Goal: Task Accomplishment & Management: Use online tool/utility

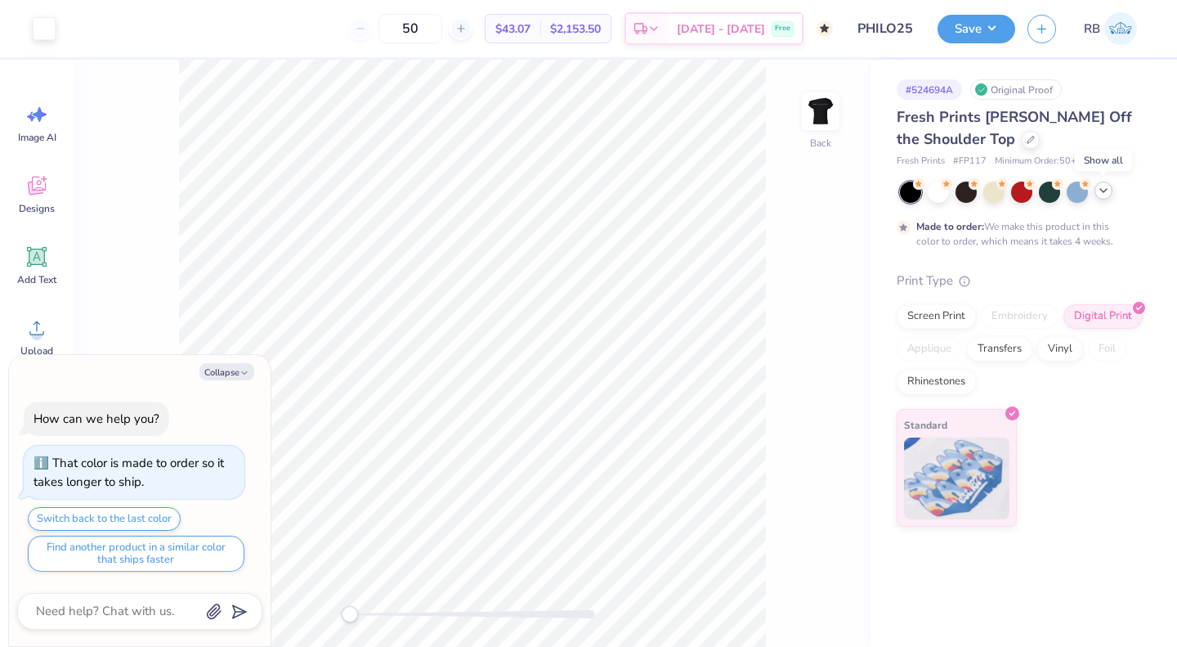
click at [1101, 189] on icon at bounding box center [1103, 190] width 13 height 13
type textarea "x"
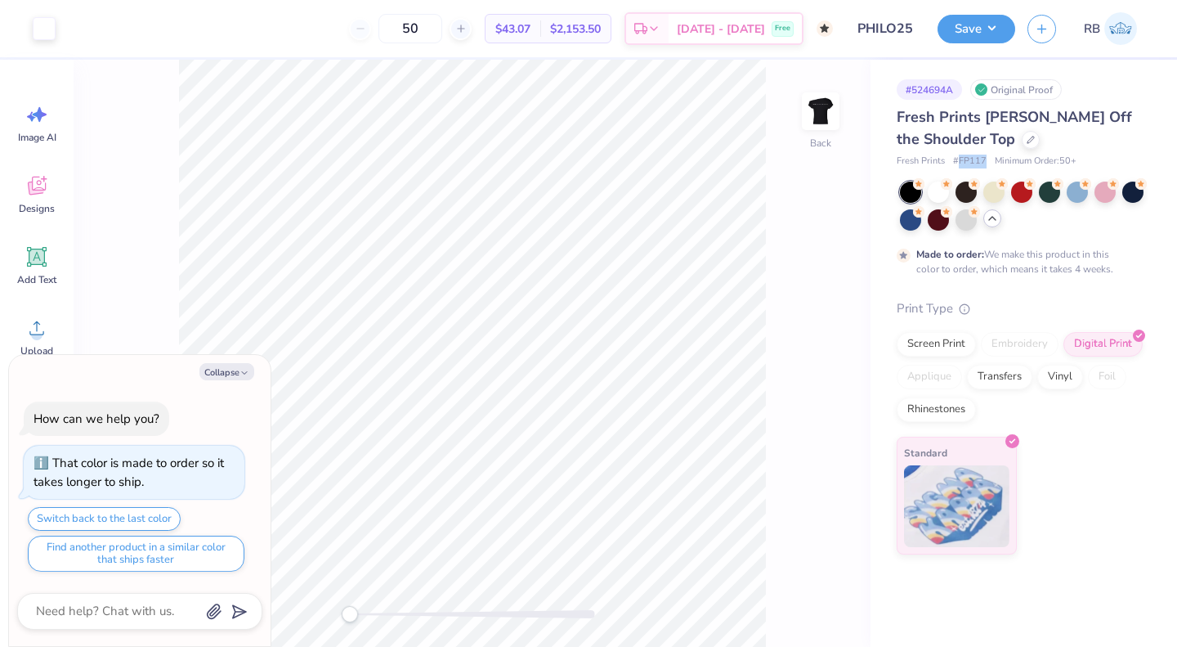
drag, startPoint x: 957, startPoint y: 163, endPoint x: 987, endPoint y: 159, distance: 29.6
click at [987, 159] on div "Fresh Prints # FP117 Minimum Order: 50 +" at bounding box center [1021, 162] width 248 height 14
copy span "FP117"
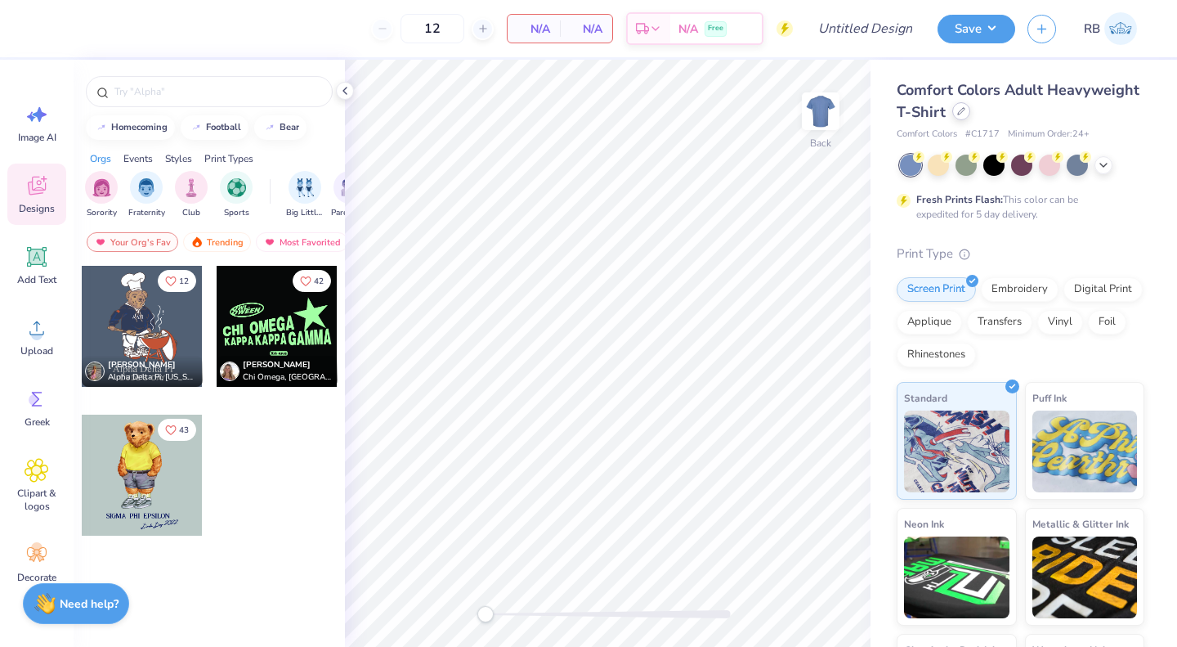
click at [966, 107] on icon at bounding box center [961, 111] width 8 height 8
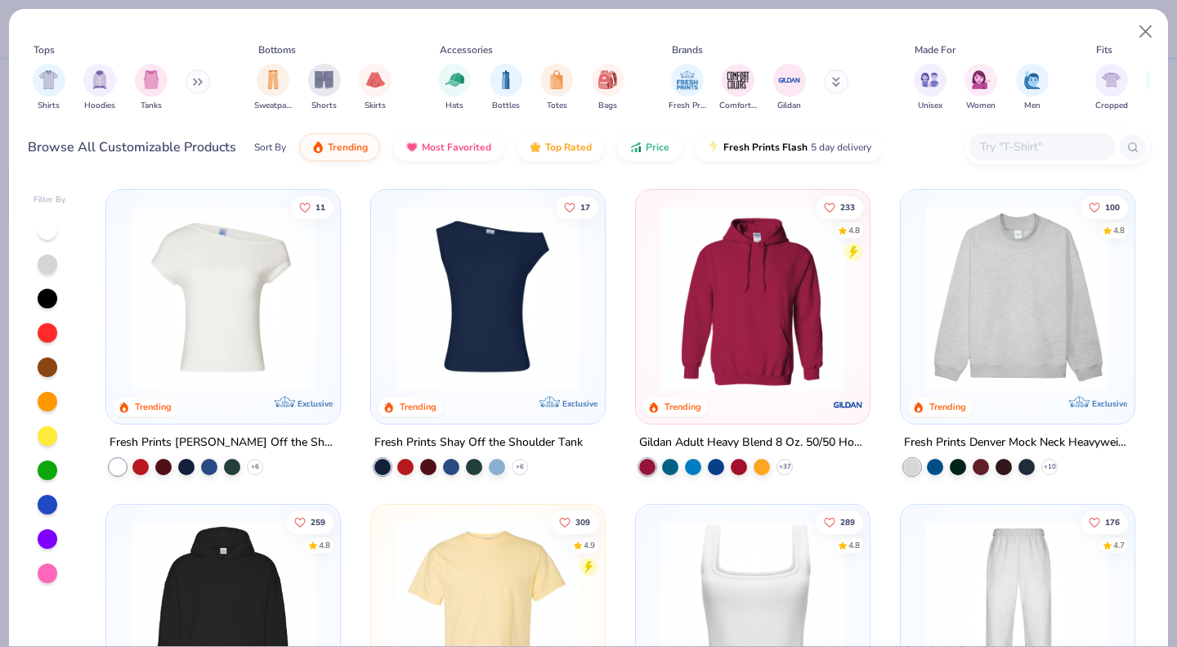
click at [531, 324] on img at bounding box center [488, 298] width 201 height 185
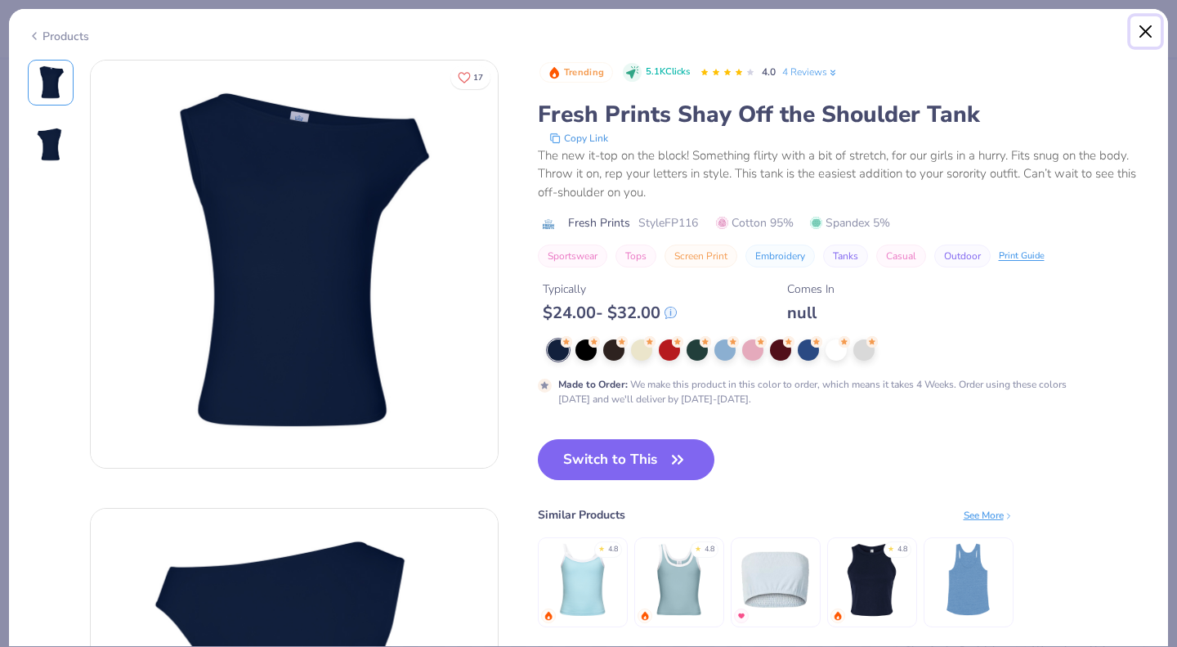
click at [1145, 39] on button "Close" at bounding box center [1146, 31] width 31 height 31
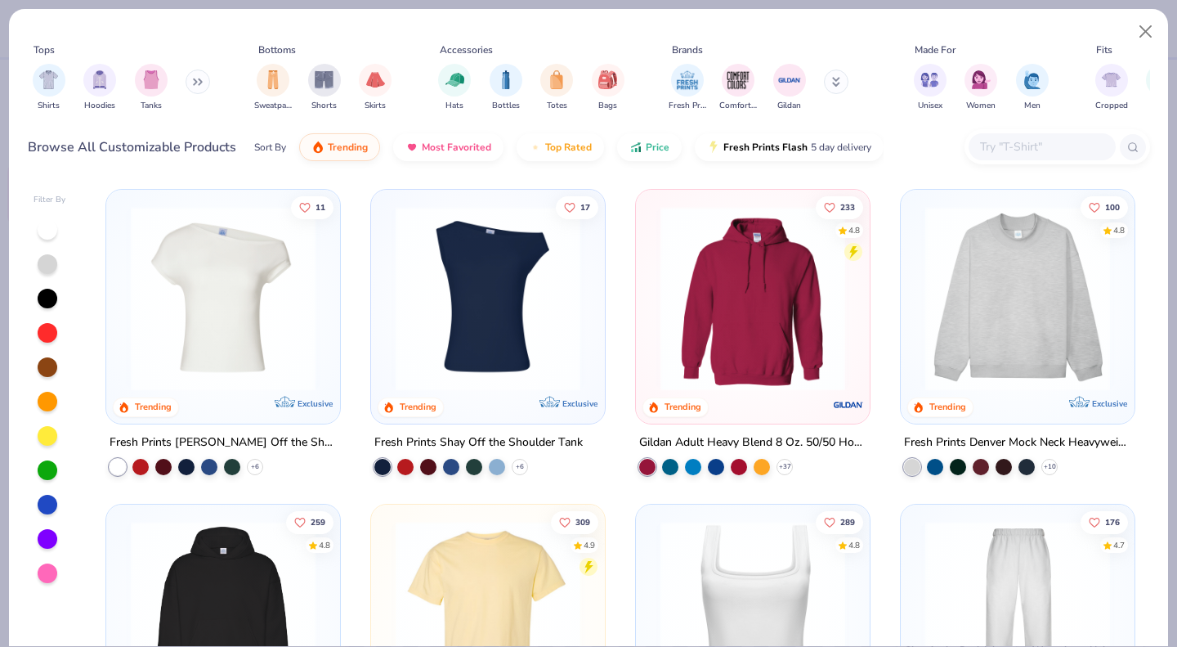
click at [280, 302] on img at bounding box center [223, 298] width 201 height 185
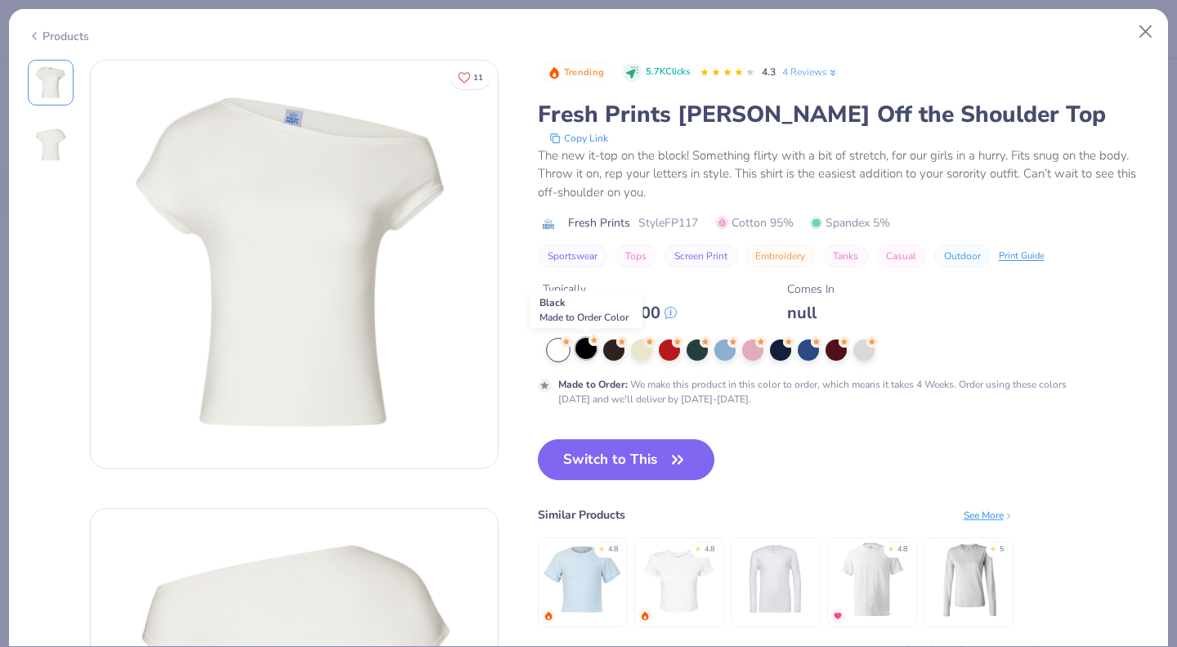
click at [585, 347] on div at bounding box center [586, 348] width 21 height 21
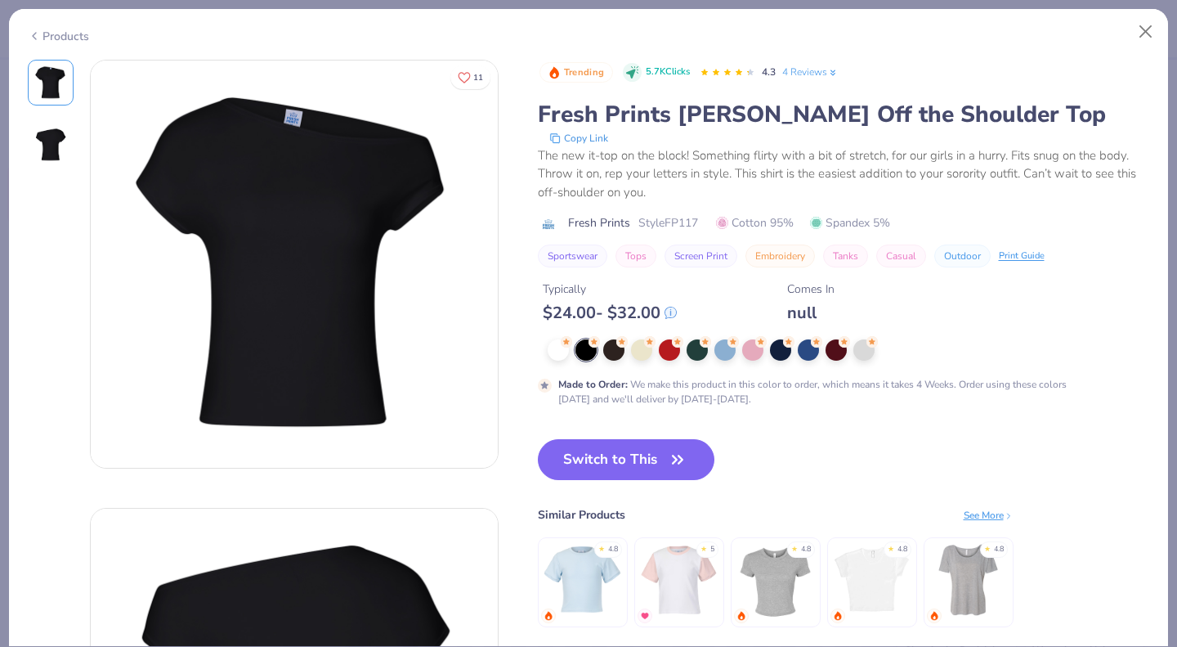
click at [74, 34] on div "Products" at bounding box center [58, 36] width 61 height 17
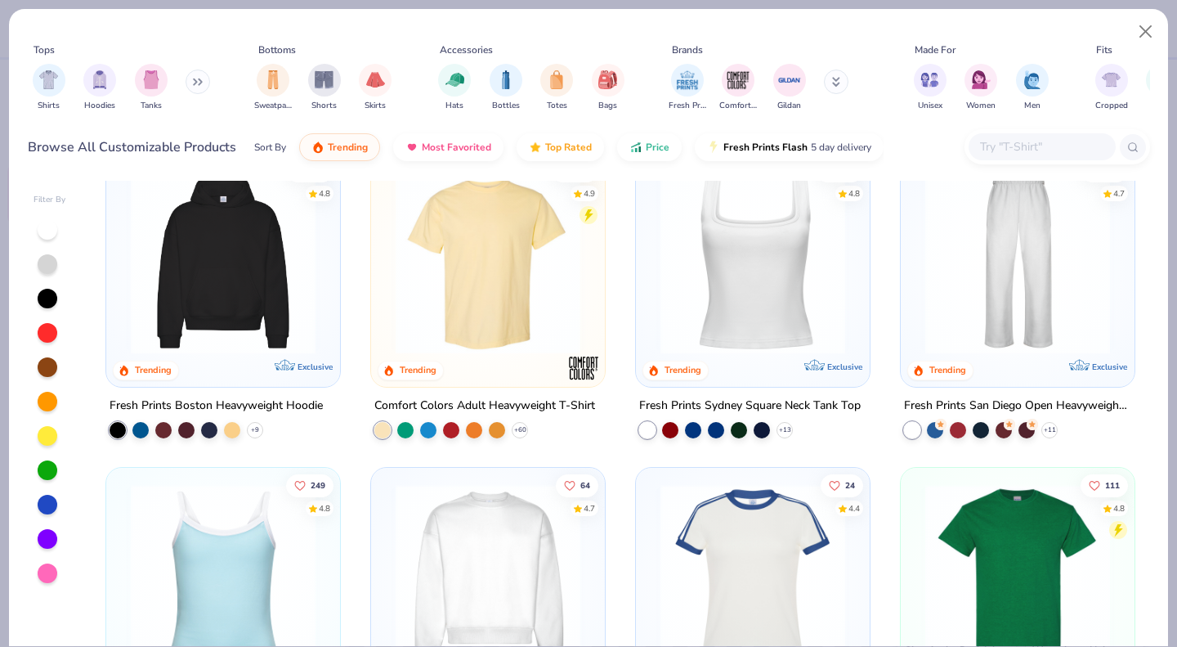
scroll to position [411, 0]
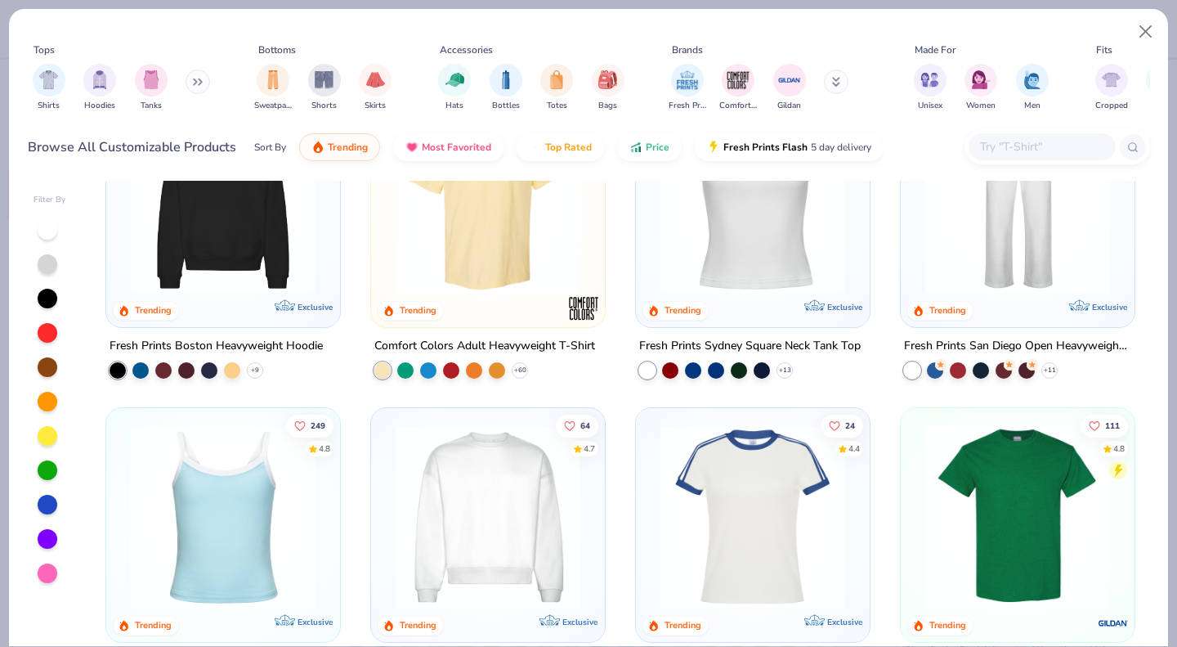
click at [772, 240] on img at bounding box center [752, 202] width 201 height 185
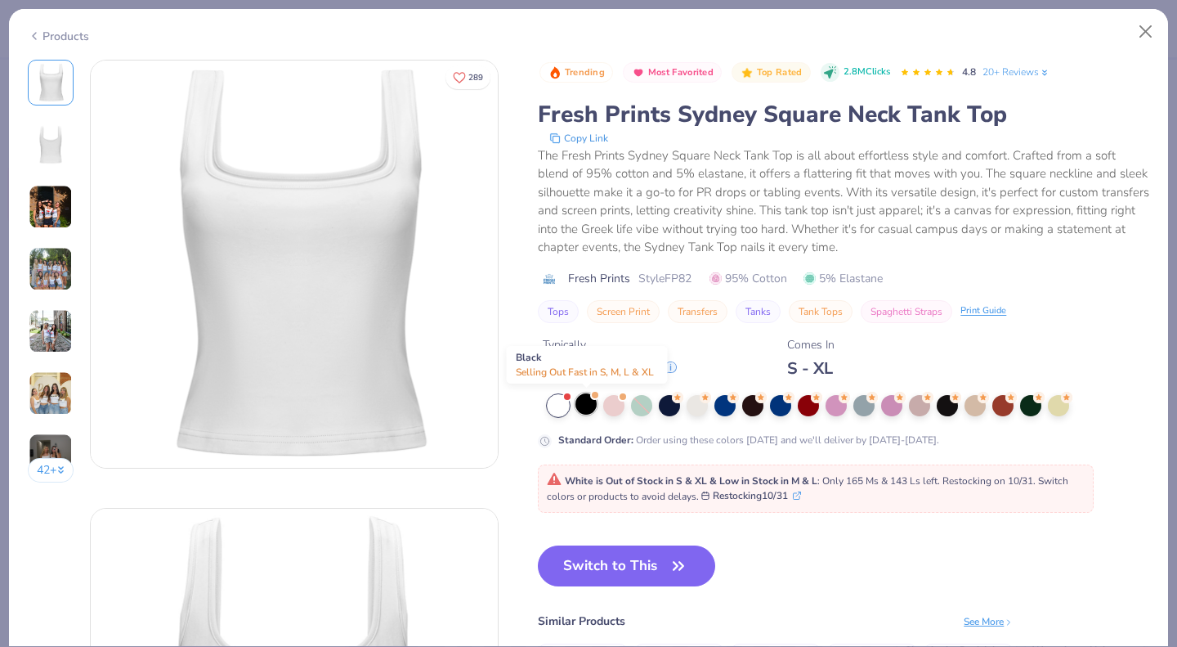
click at [585, 407] on div at bounding box center [586, 403] width 21 height 21
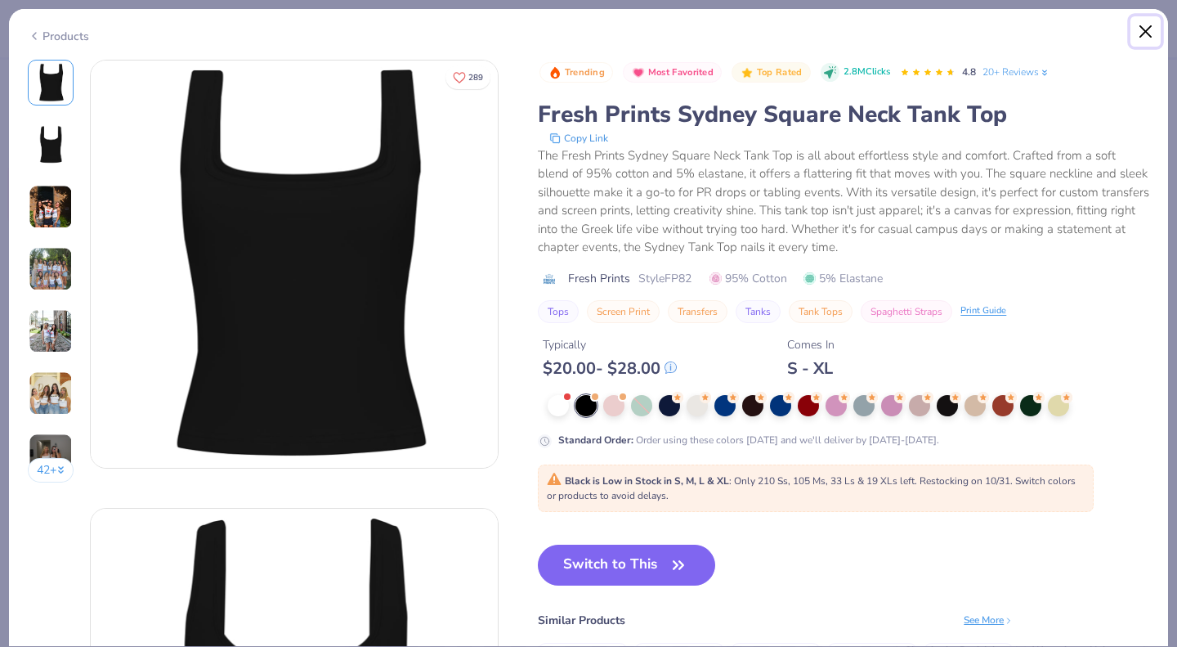
click at [1144, 30] on button "Close" at bounding box center [1146, 31] width 31 height 31
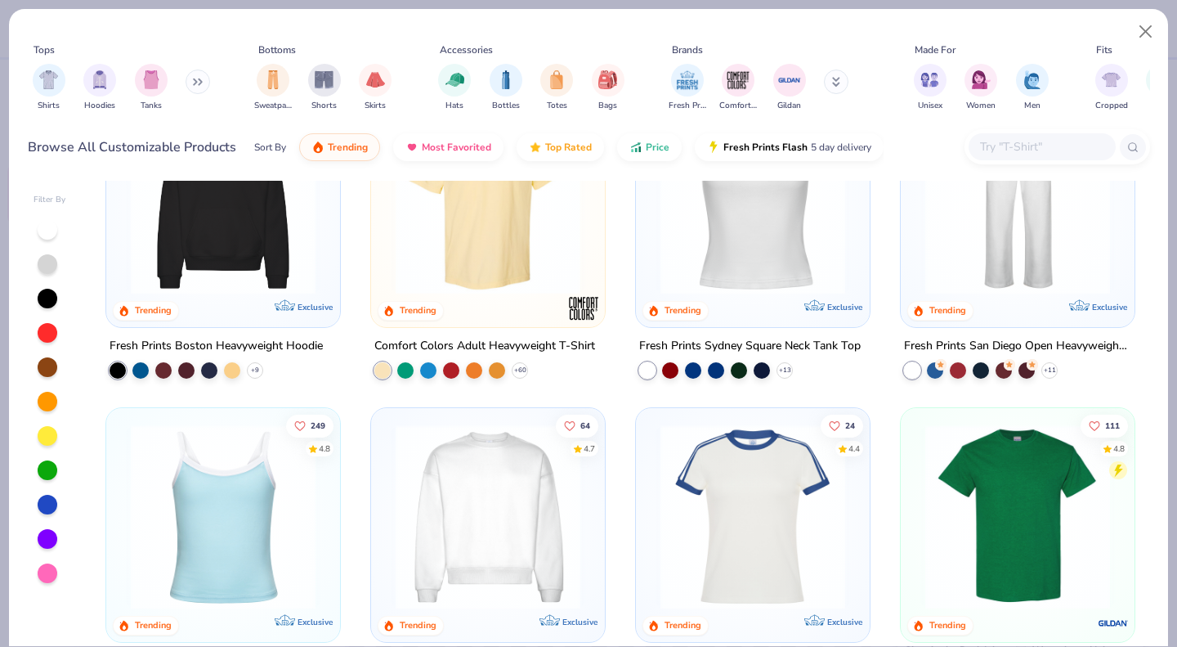
scroll to position [650, 0]
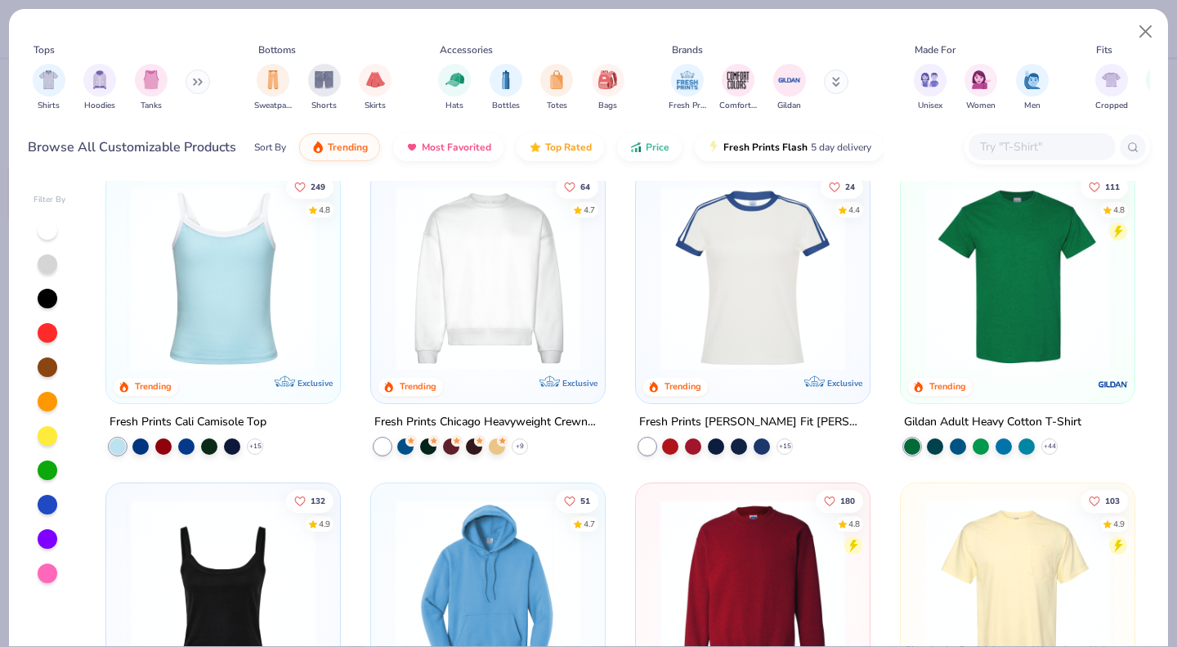
click at [786, 338] on img at bounding box center [752, 277] width 201 height 185
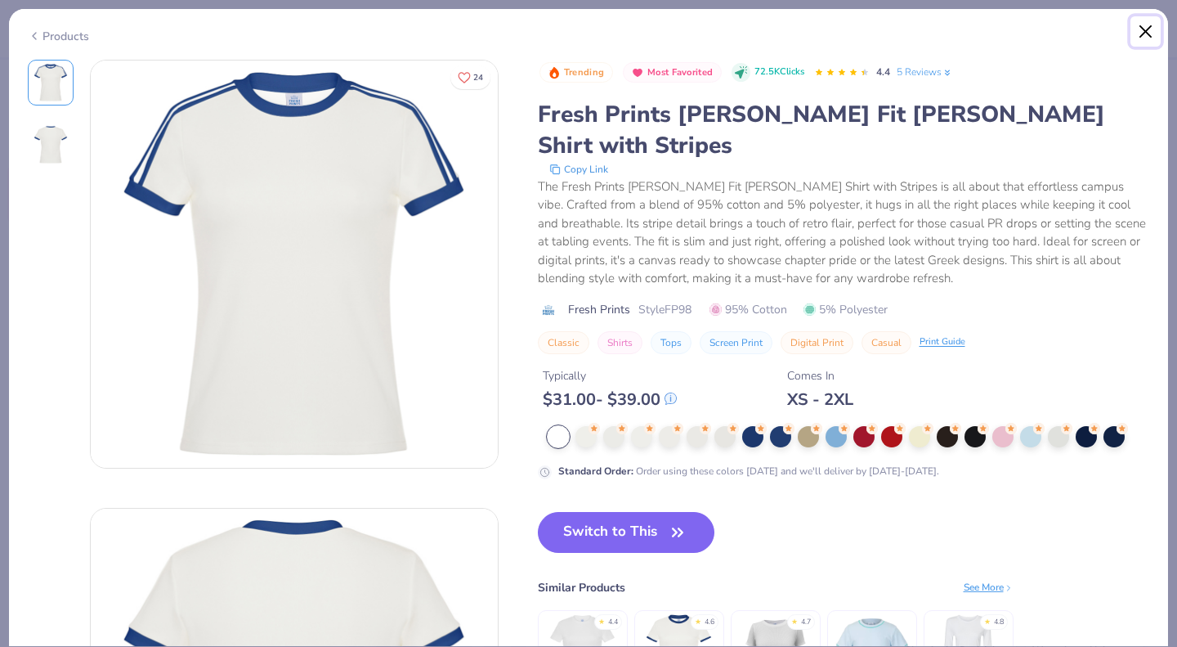
click at [1149, 38] on button "Close" at bounding box center [1146, 31] width 31 height 31
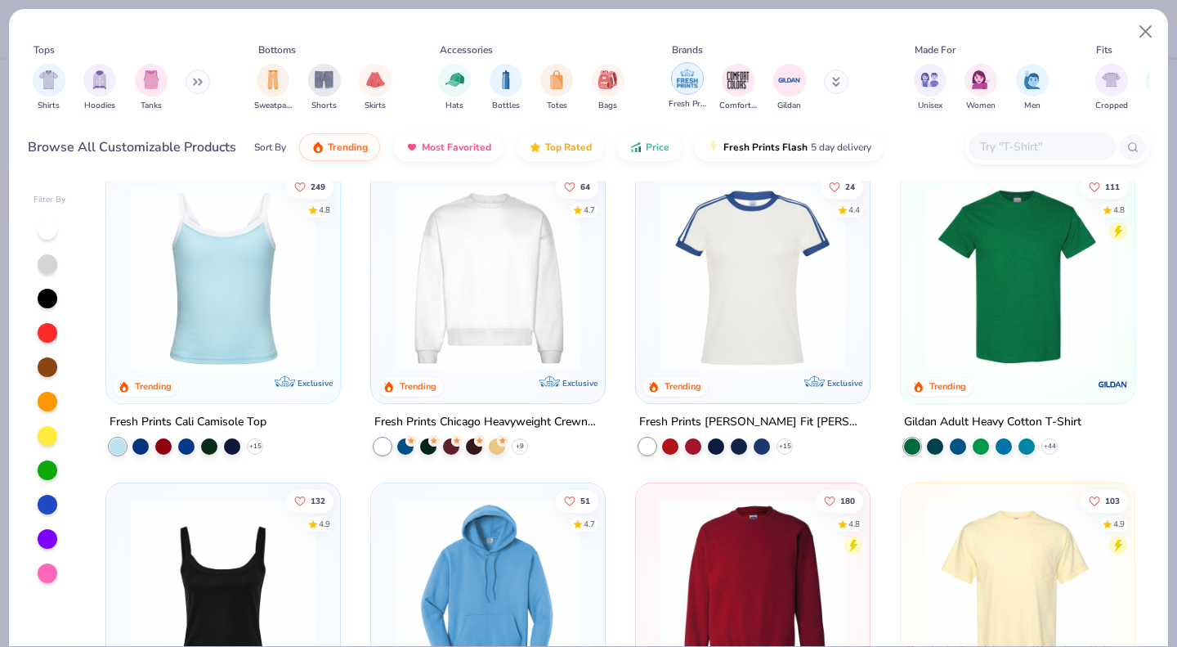
click at [699, 86] on div "filter for Fresh Prints" at bounding box center [687, 78] width 33 height 33
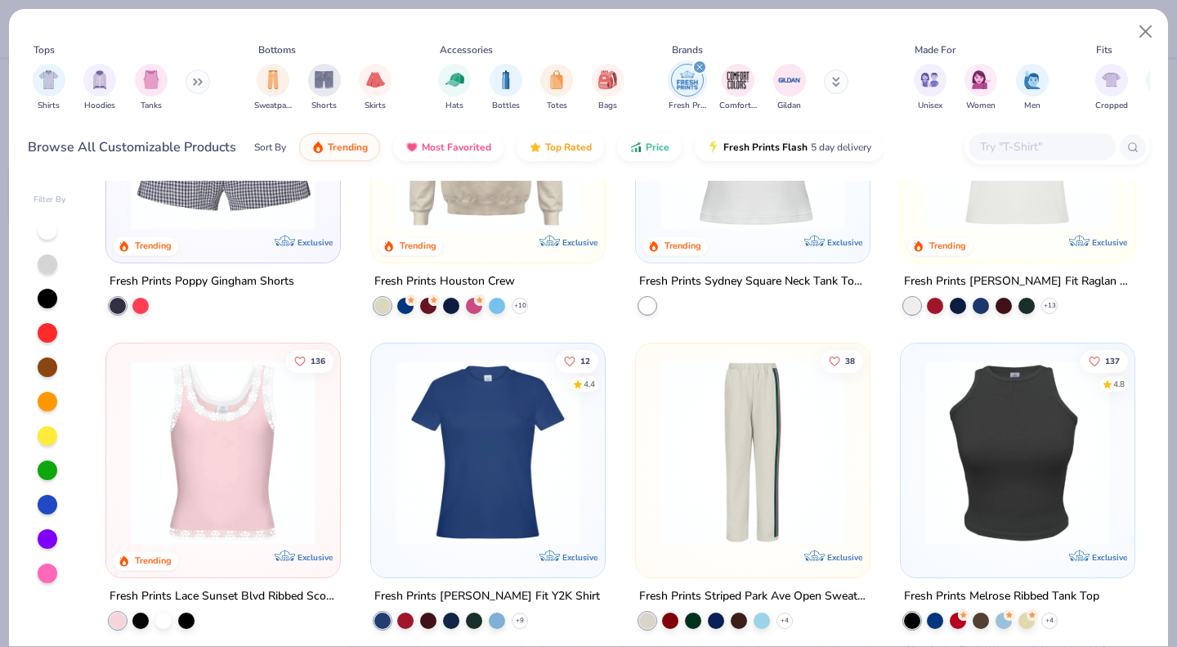
scroll to position [2506, 0]
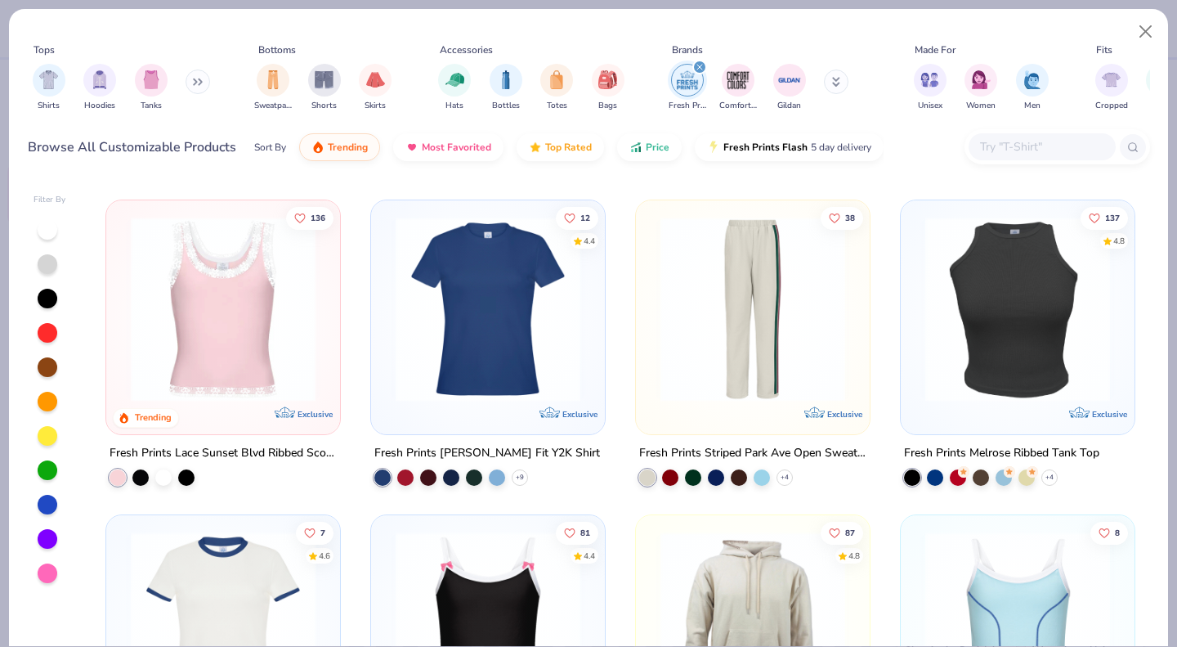
click at [477, 304] on img at bounding box center [488, 309] width 201 height 185
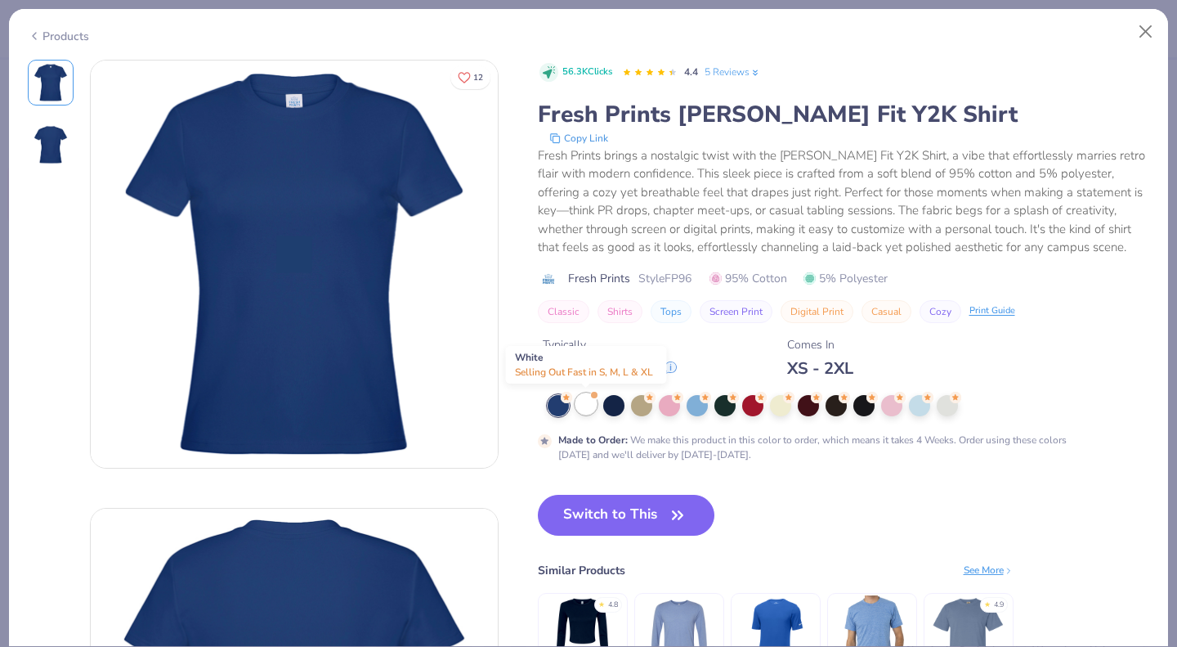
click at [585, 410] on div at bounding box center [586, 403] width 21 height 21
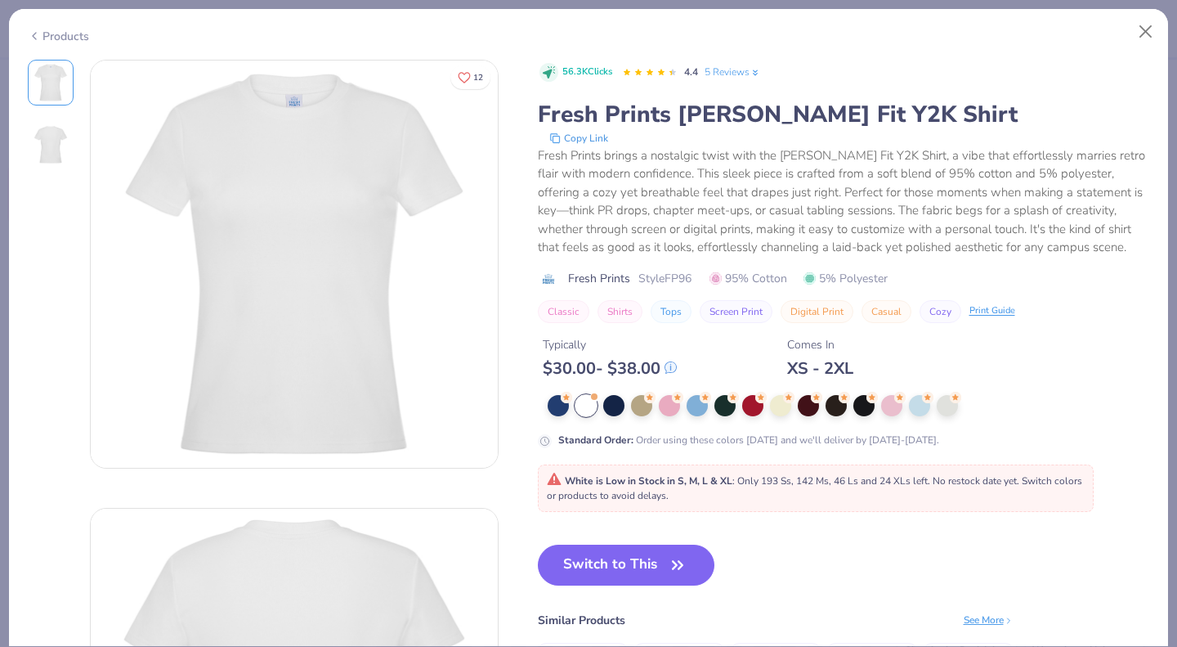
click at [69, 29] on div "Products" at bounding box center [58, 36] width 61 height 17
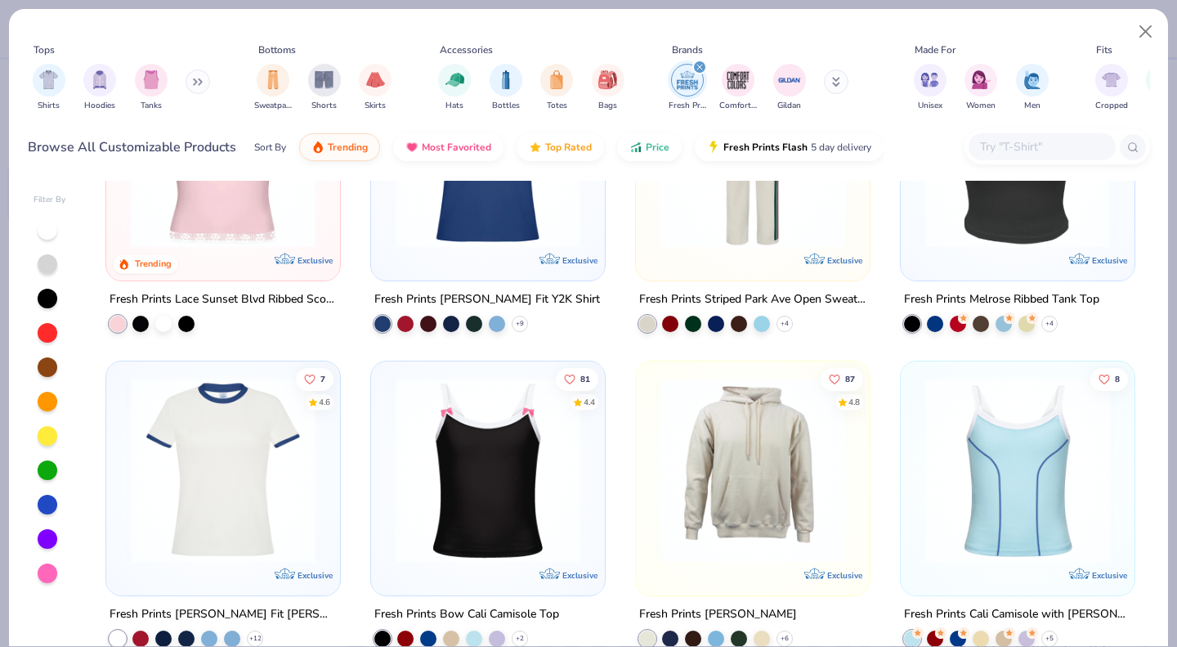
scroll to position [2813, 0]
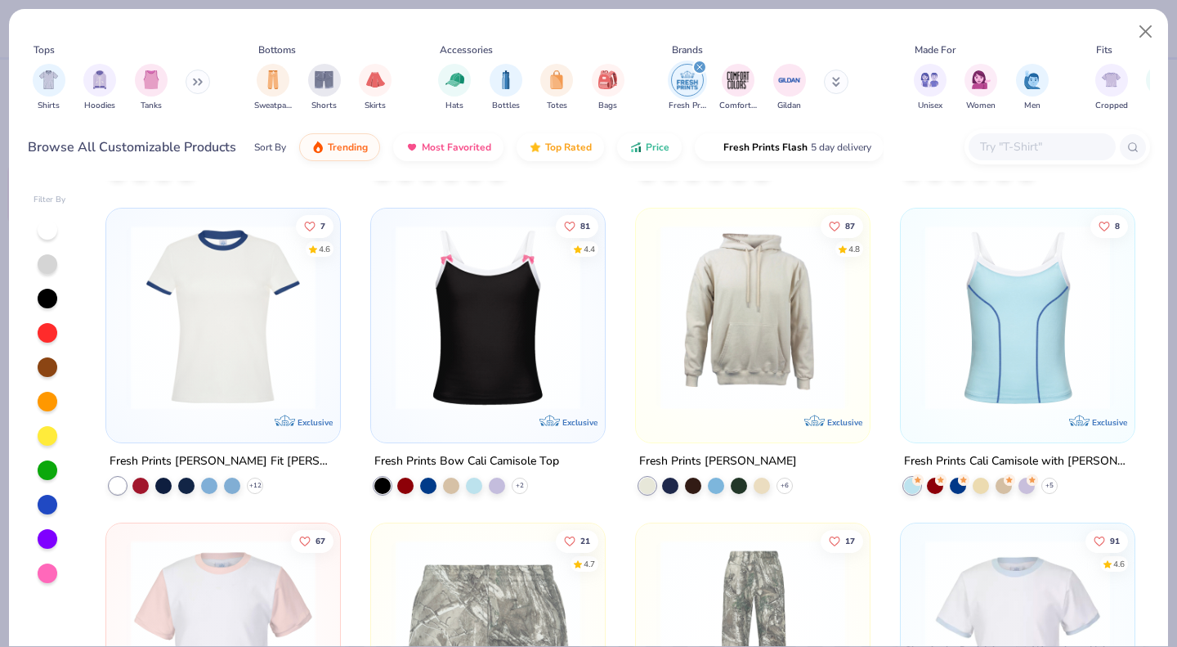
click at [235, 360] on img at bounding box center [223, 317] width 201 height 185
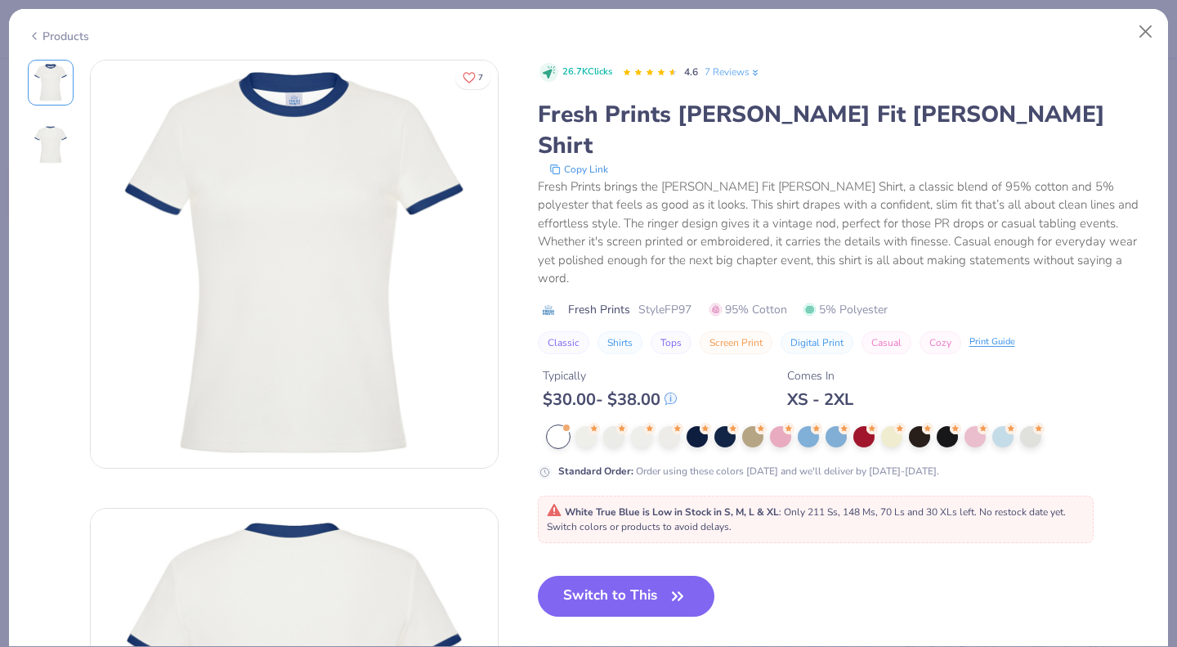
click at [56, 30] on div "Products" at bounding box center [58, 36] width 61 height 17
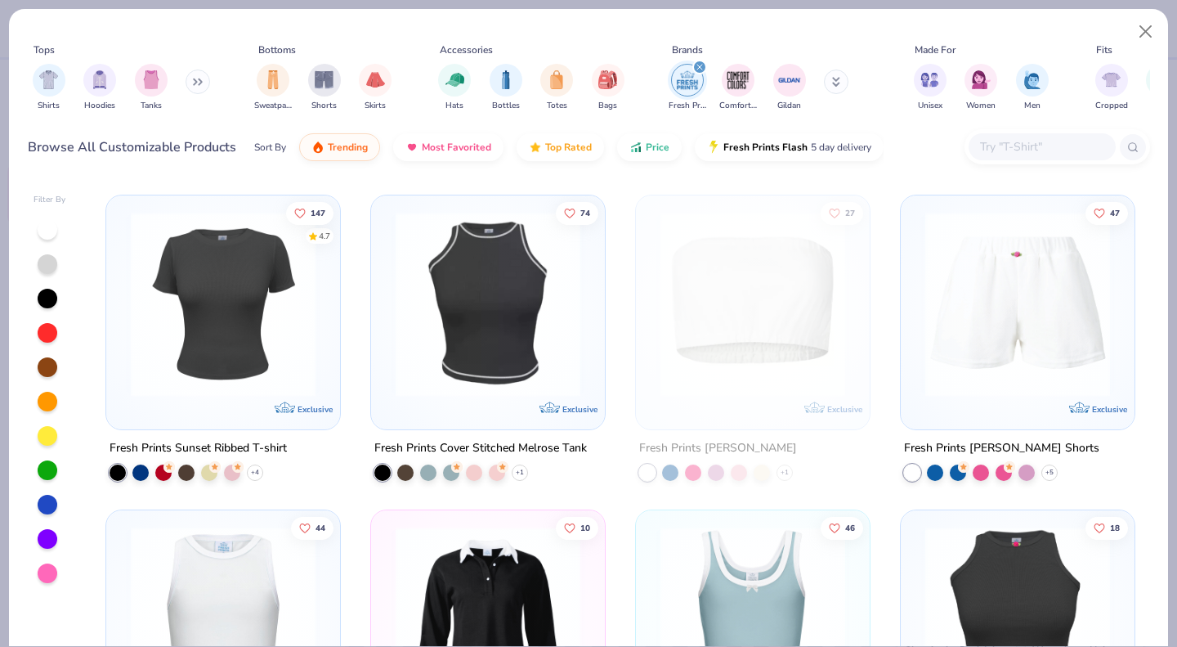
scroll to position [3444, 0]
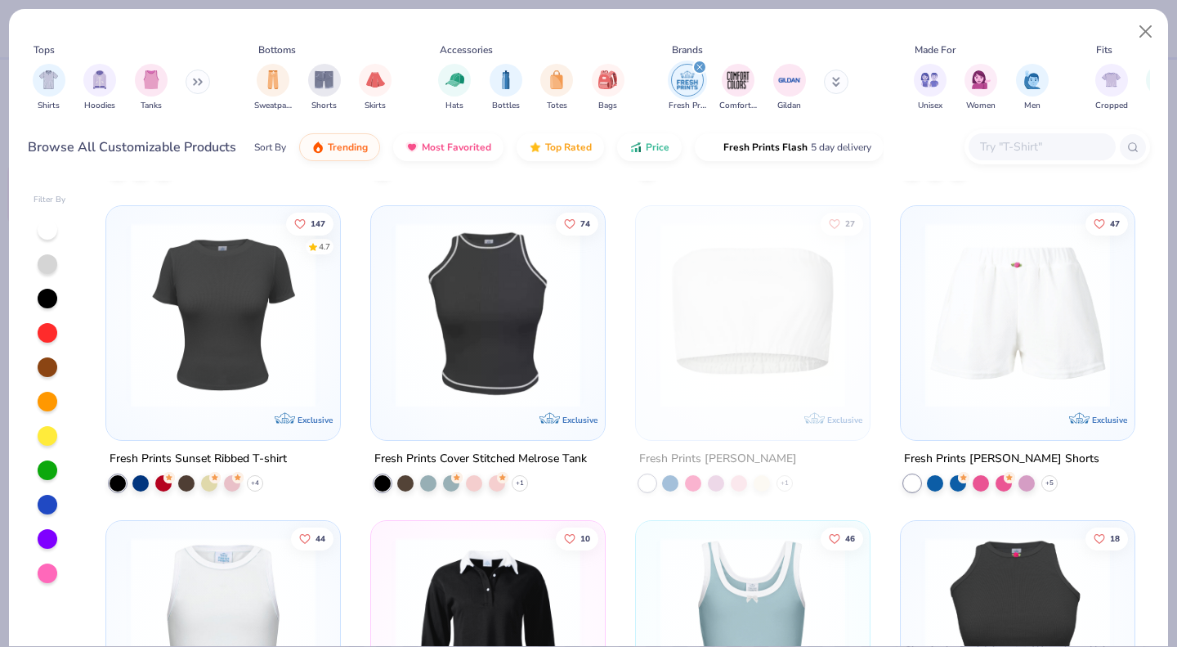
click at [258, 322] on img at bounding box center [223, 314] width 201 height 185
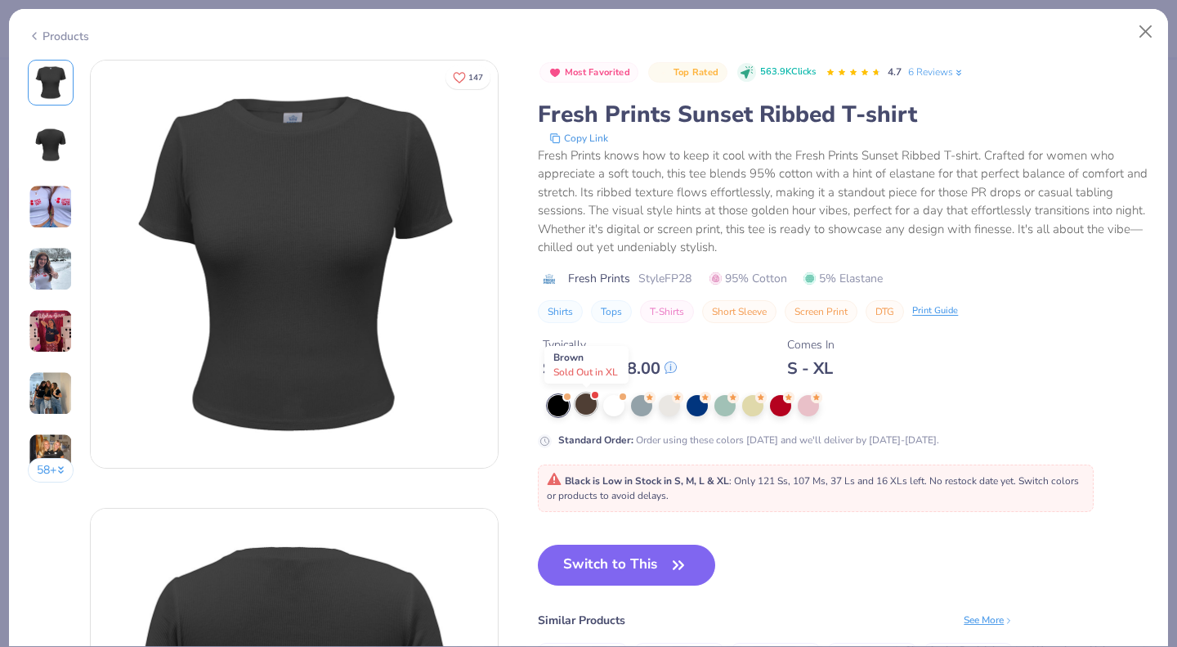
click at [582, 410] on div at bounding box center [586, 403] width 21 height 21
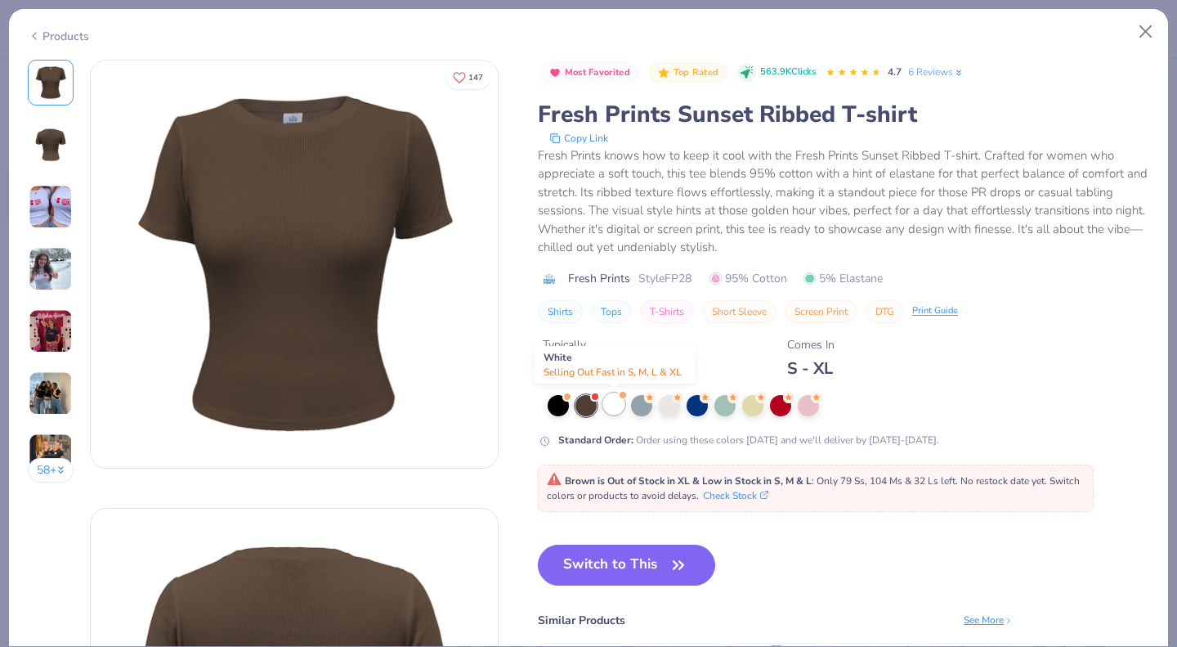
click at [616, 409] on div at bounding box center [613, 403] width 21 height 21
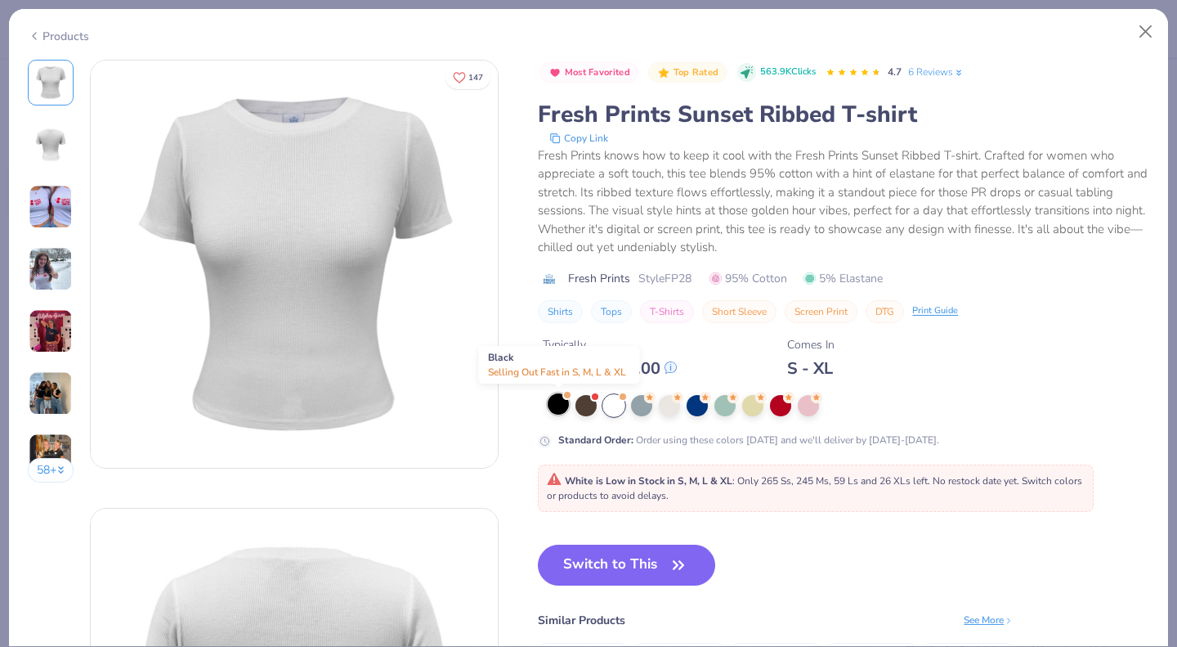
click at [563, 399] on div at bounding box center [558, 403] width 21 height 21
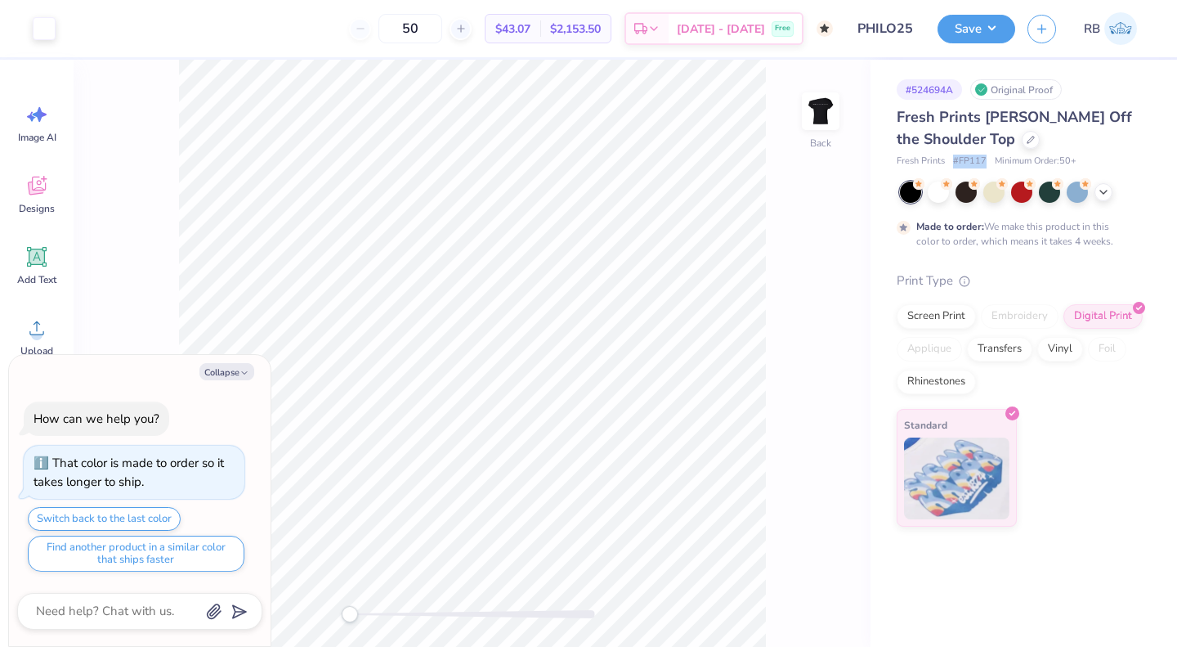
drag, startPoint x: 952, startPoint y: 160, endPoint x: 988, endPoint y: 154, distance: 36.6
click at [988, 154] on div "Fresh Prints Chloe Off the Shoulder Top Fresh Prints # FP117 Minimum Order: 50 +" at bounding box center [1021, 137] width 248 height 62
copy span "# FP117"
click at [991, 177] on div "Fresh Prints Chloe Off the Shoulder Top Fresh Prints # FP117 Minimum Order: 50 …" at bounding box center [1021, 316] width 248 height 420
click at [928, 326] on div "Screen Print Embroidery Digital Print Applique Transfers Vinyl Foil Rhinestones" at bounding box center [1021, 349] width 248 height 90
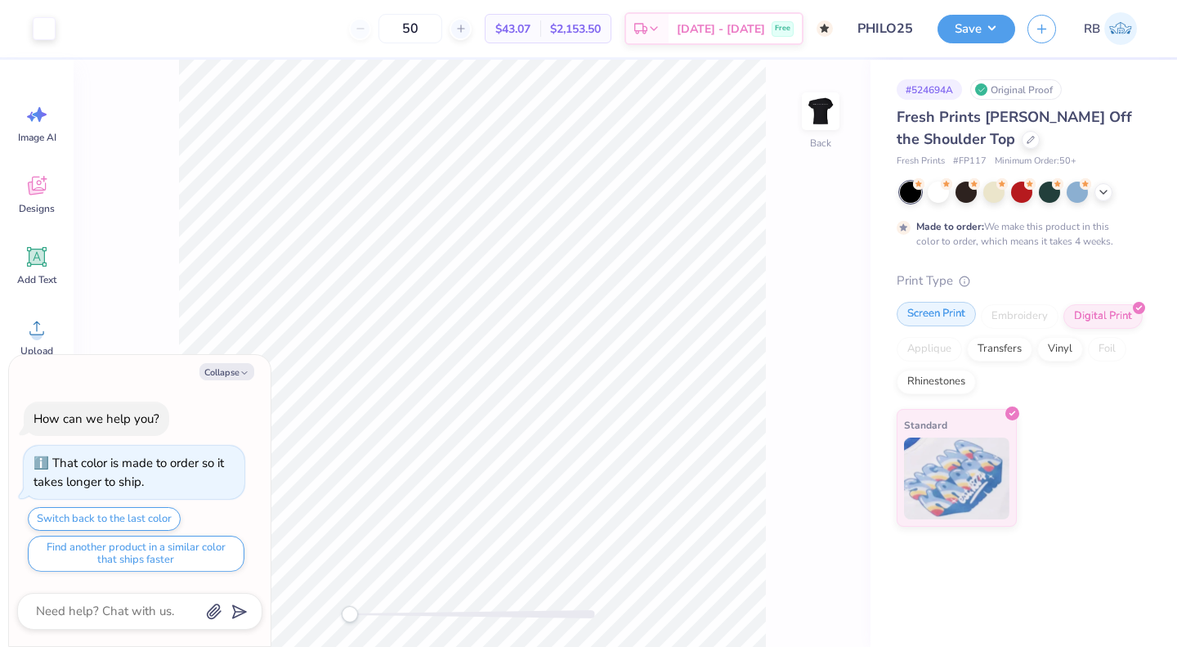
click at [928, 326] on div "Screen Print Embroidery Digital Print Applique Transfers Vinyl Foil Rhinestones" at bounding box center [1021, 349] width 248 height 90
click at [939, 313] on div "Screen Print" at bounding box center [936, 314] width 79 height 25
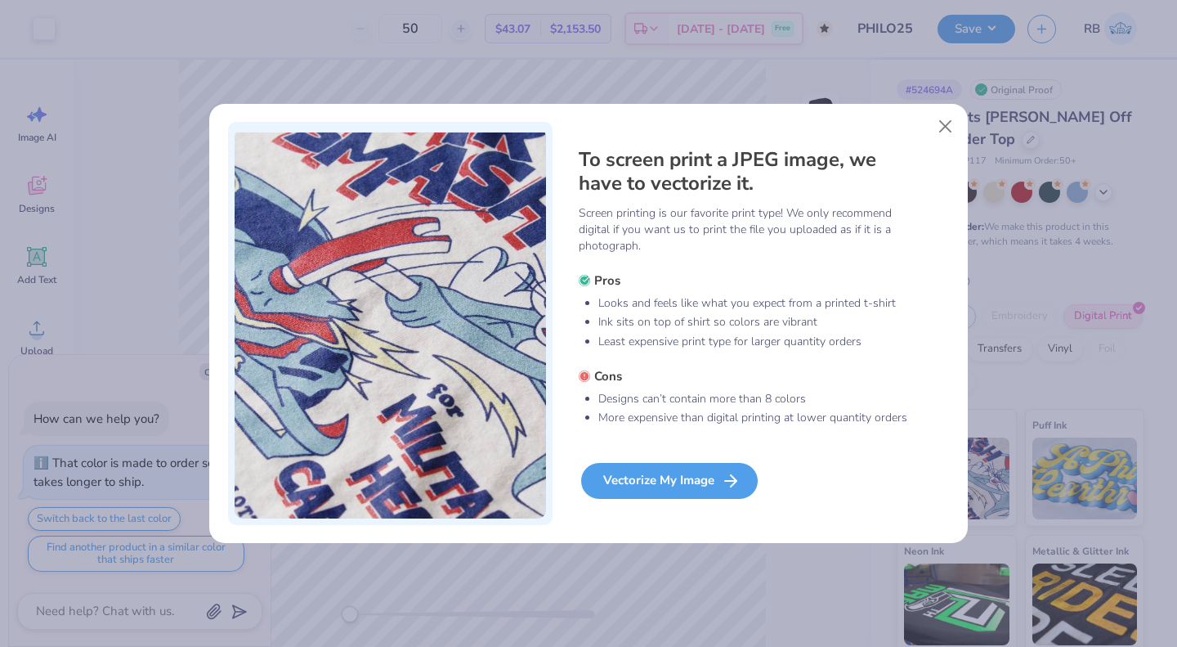
click at [703, 485] on div "Vectorize My Image" at bounding box center [669, 481] width 177 height 36
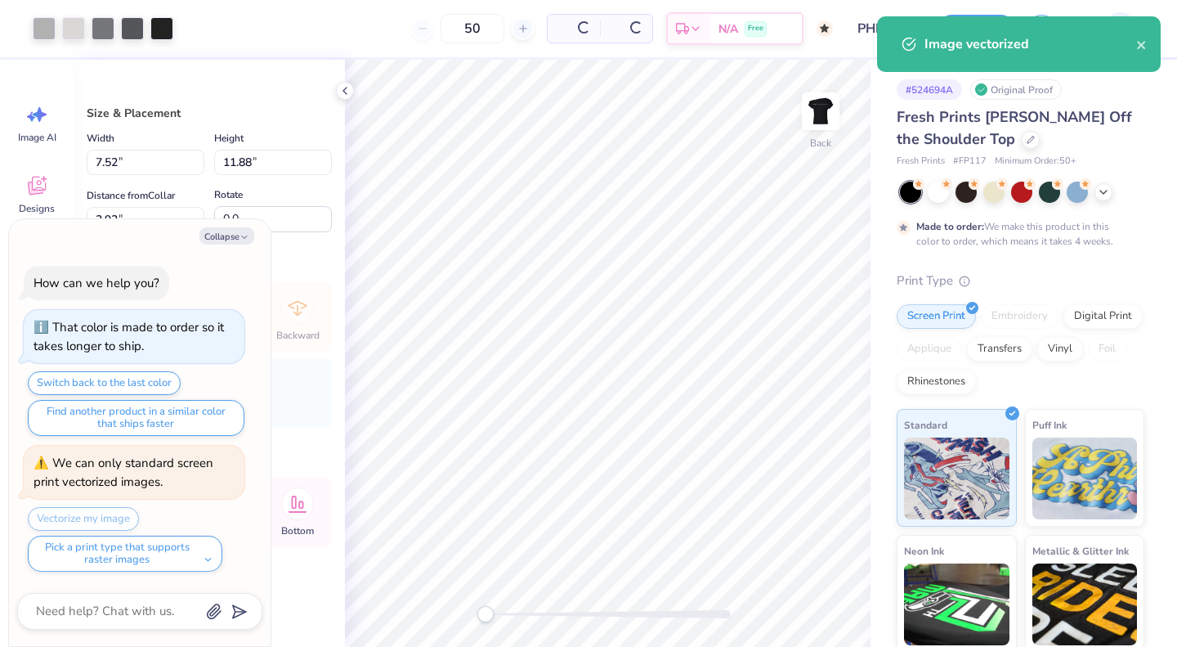
type textarea "x"
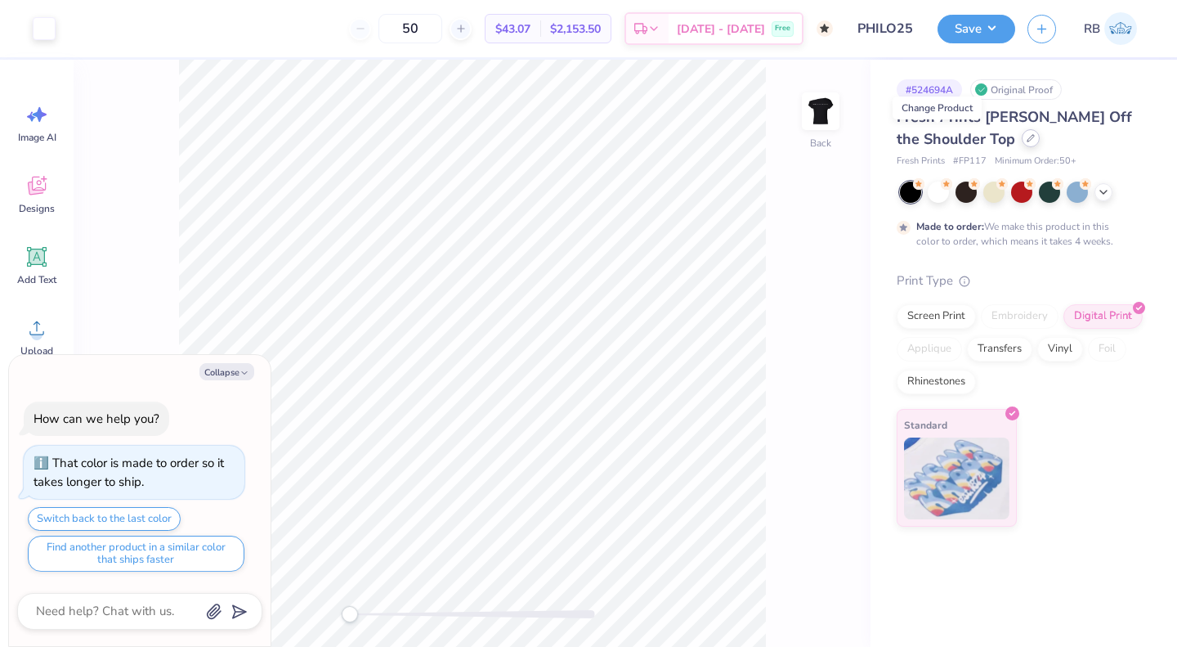
click at [1022, 142] on div at bounding box center [1031, 138] width 18 height 18
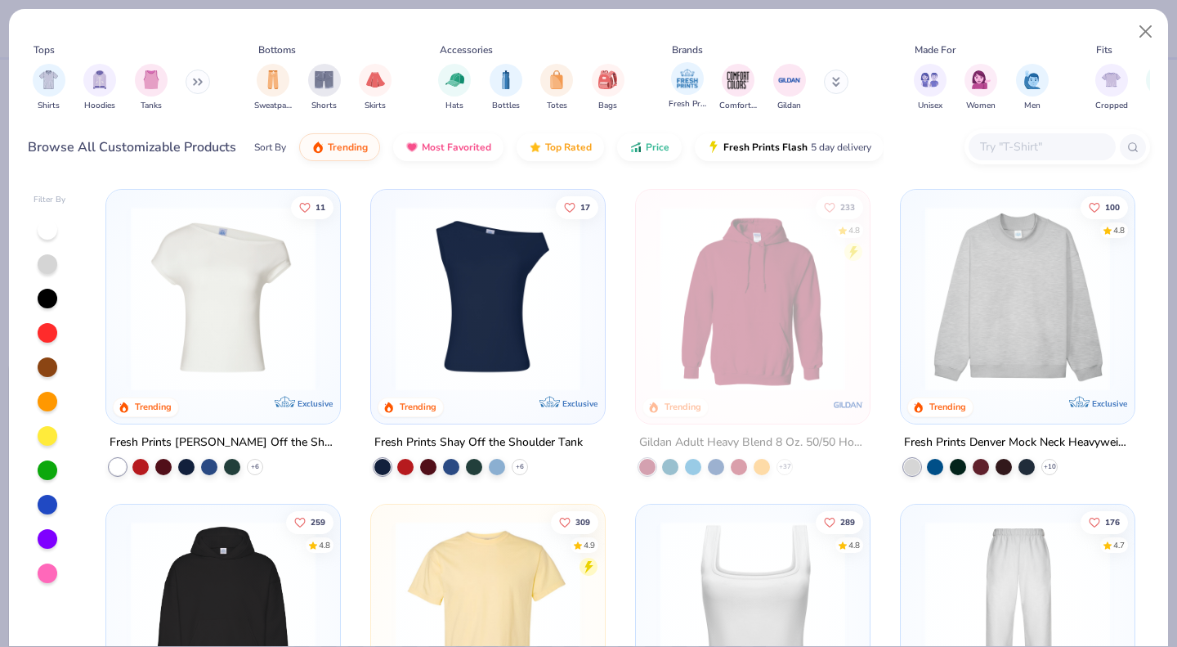
click at [699, 95] on div "Fresh Prints" at bounding box center [688, 86] width 38 height 48
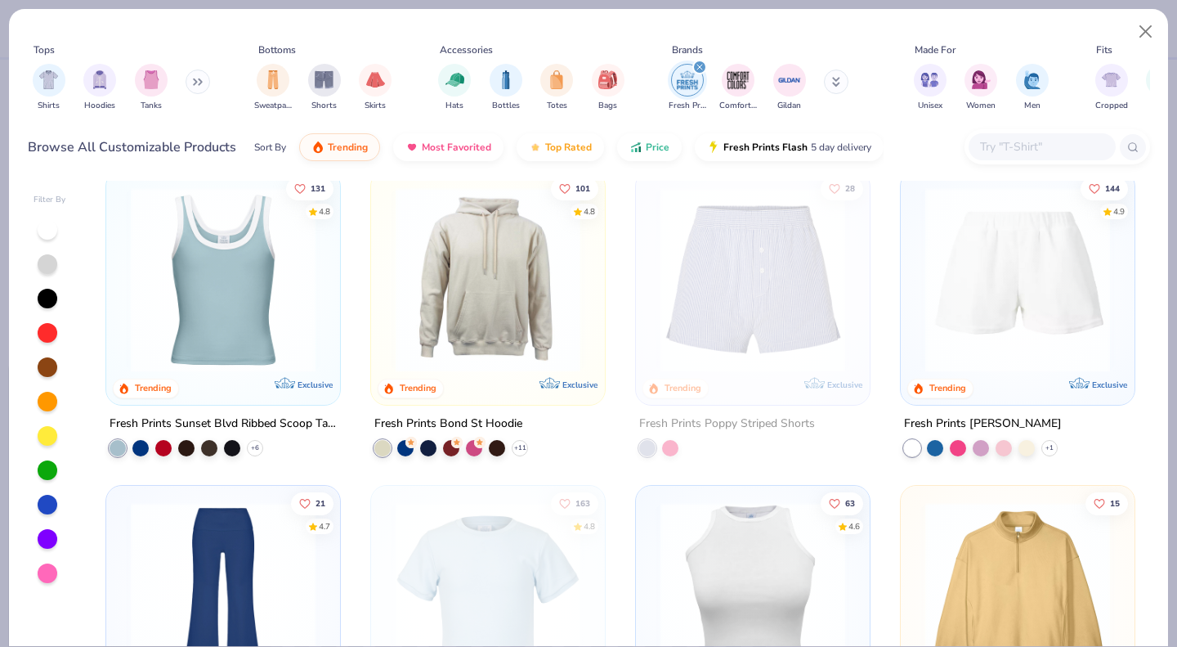
scroll to position [1277, 0]
click at [213, 300] on img at bounding box center [223, 279] width 201 height 185
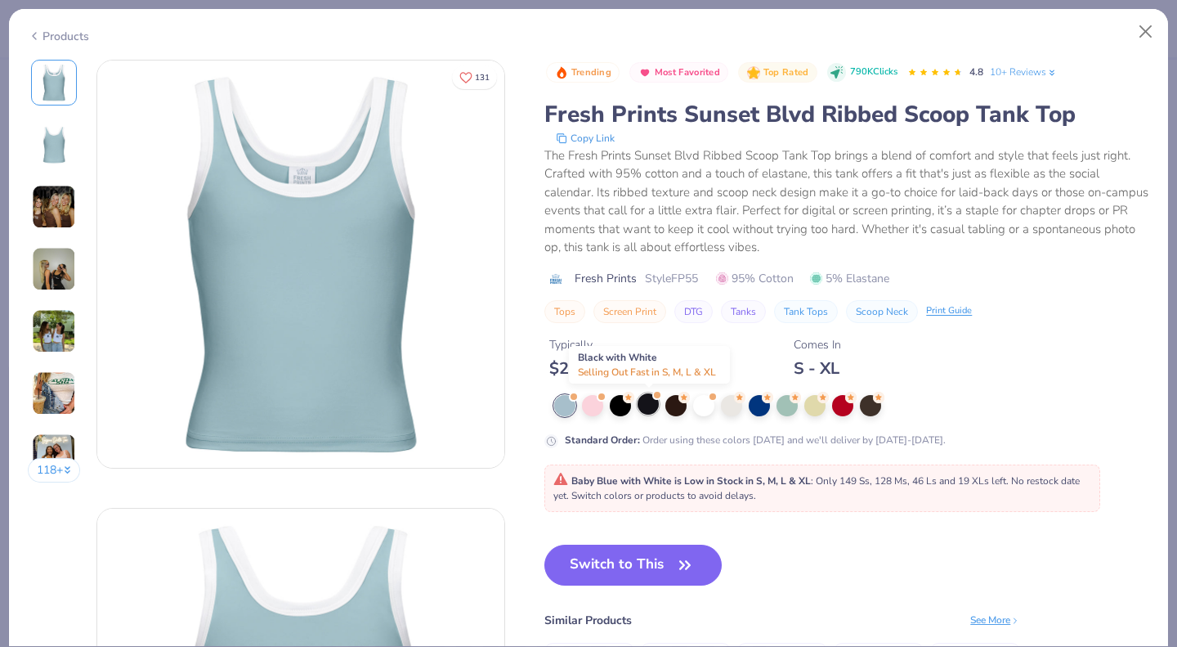
click at [652, 408] on div at bounding box center [648, 403] width 21 height 21
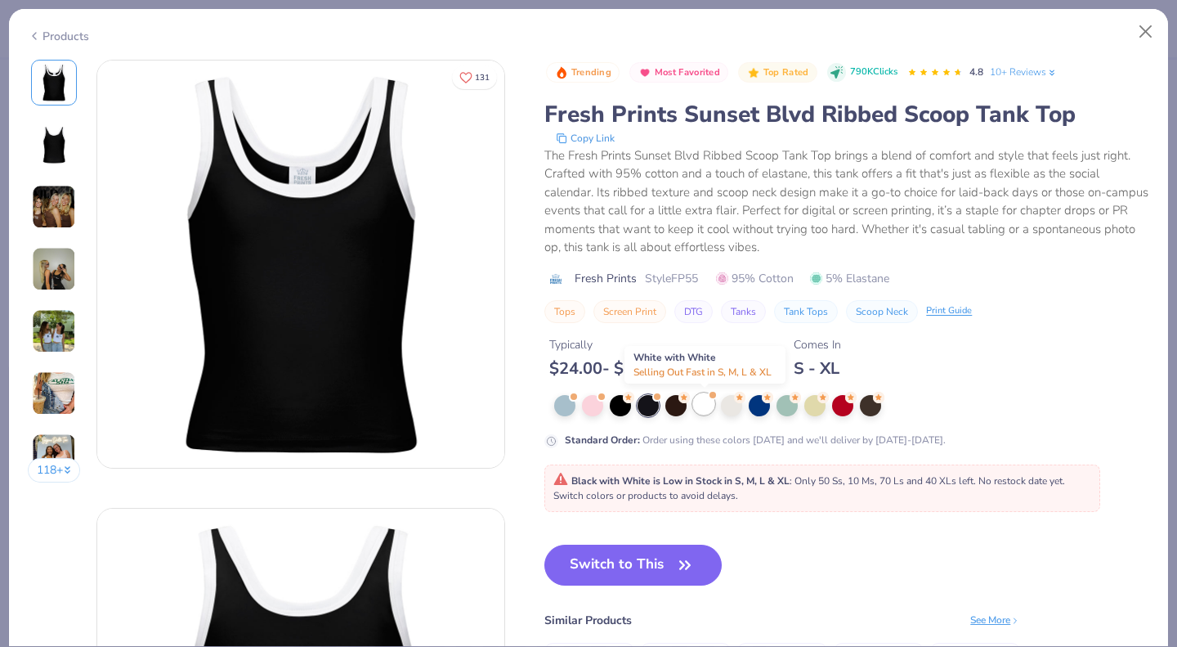
click at [702, 396] on div at bounding box center [703, 403] width 21 height 21
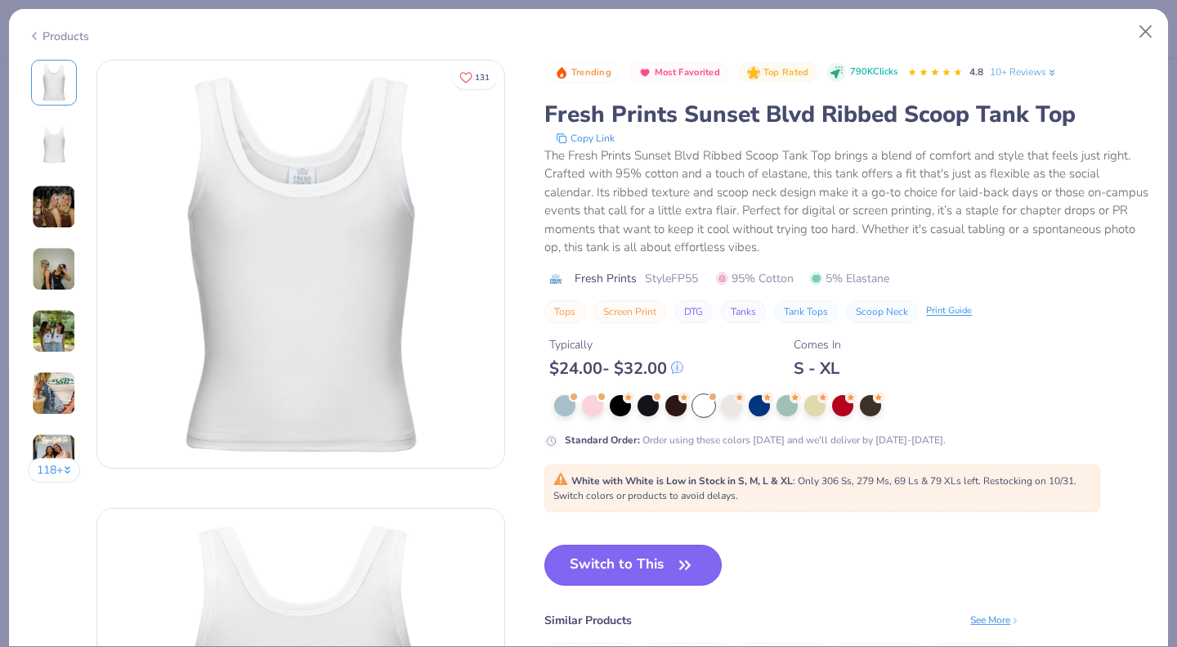
click at [665, 566] on button "Switch to This" at bounding box center [633, 565] width 177 height 41
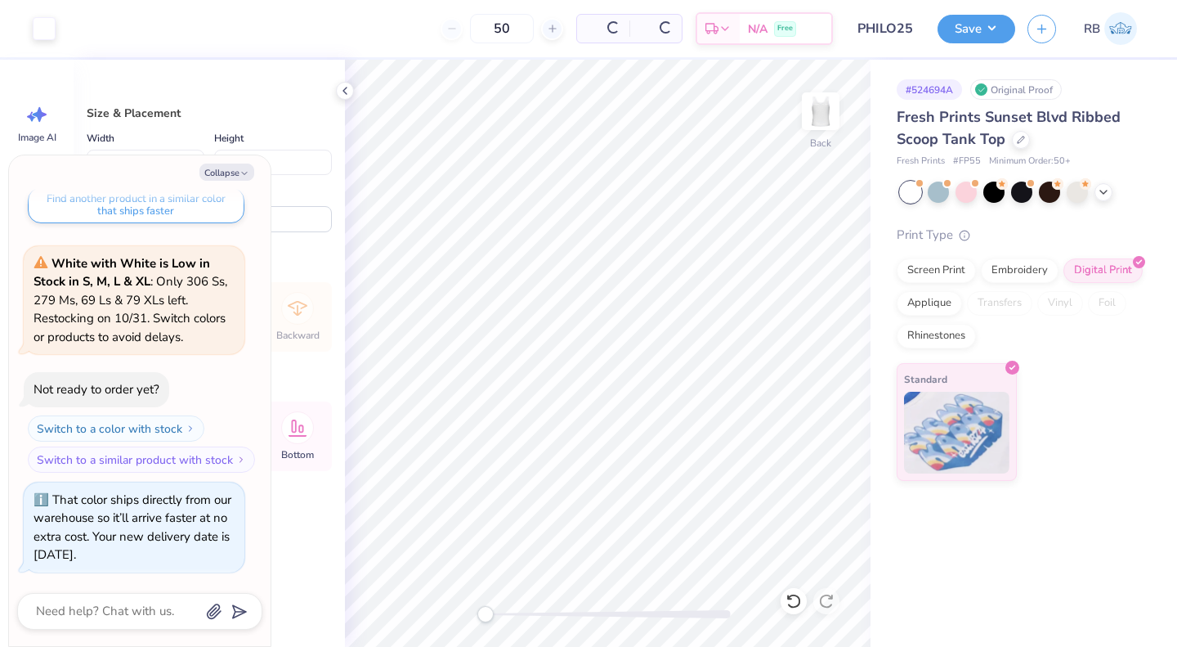
type textarea "x"
type input "5.17"
type input "9.10"
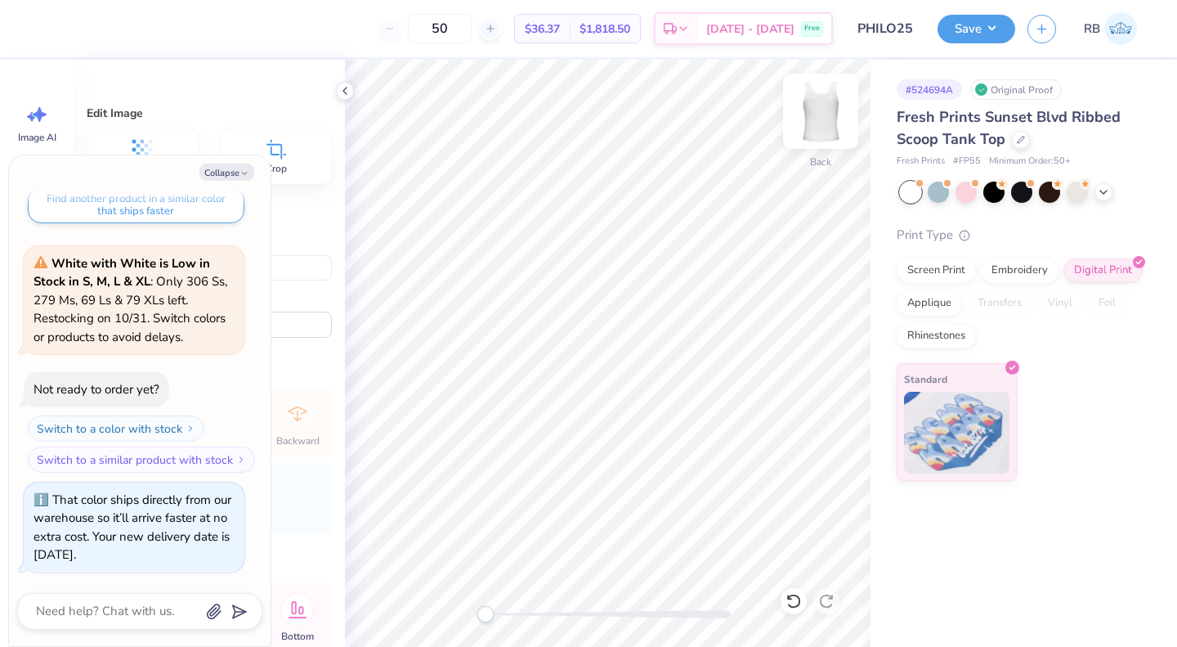
click at [828, 126] on img at bounding box center [820, 110] width 65 height 65
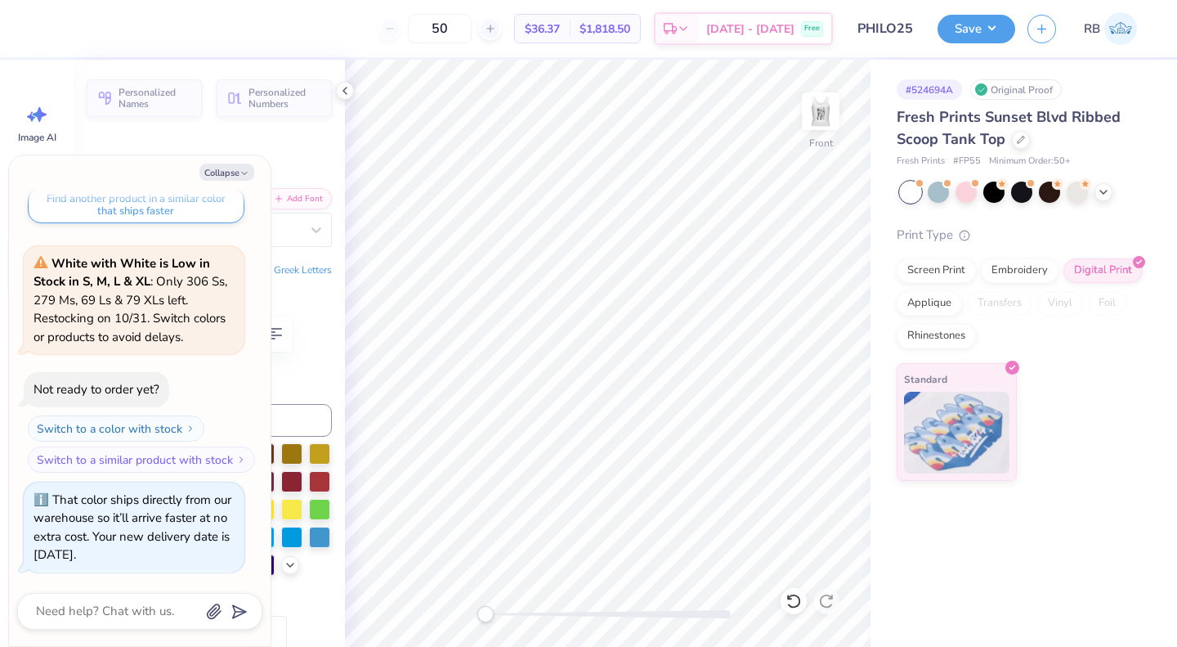
type textarea "x"
type input "0.0"
type textarea "x"
type input "1.49"
type textarea "x"
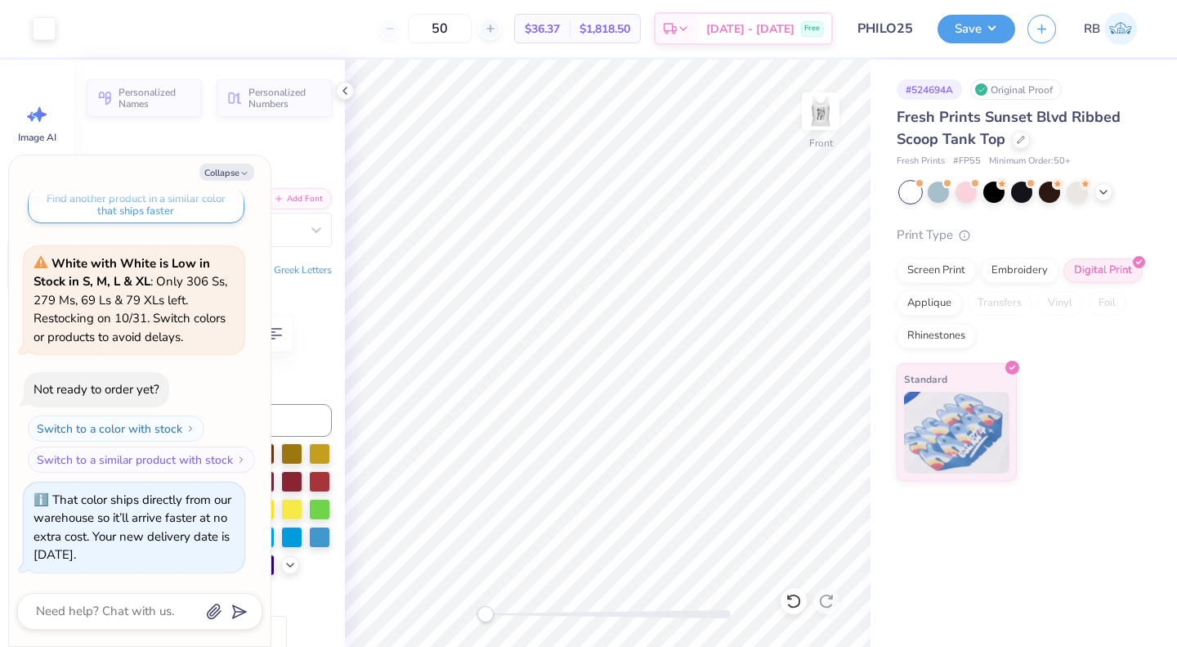
type input "0.2"
type textarea "x"
type input "0.0"
type textarea "x"
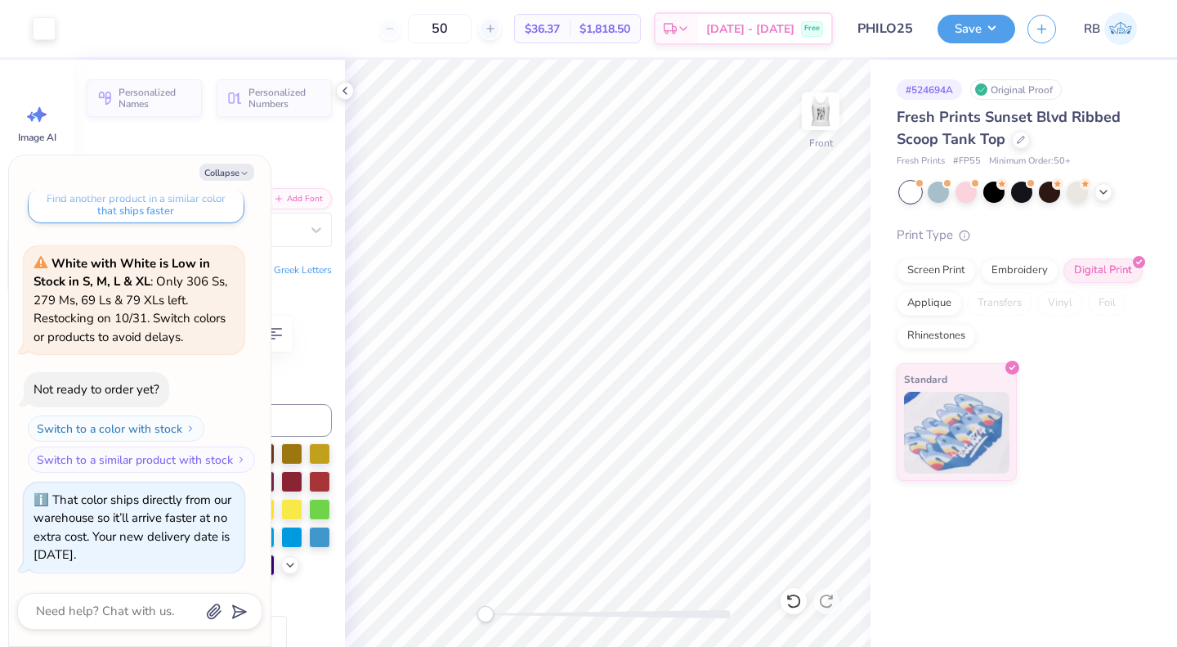
type input "0.2"
click at [233, 166] on button "Collapse" at bounding box center [226, 172] width 55 height 17
type textarea "x"
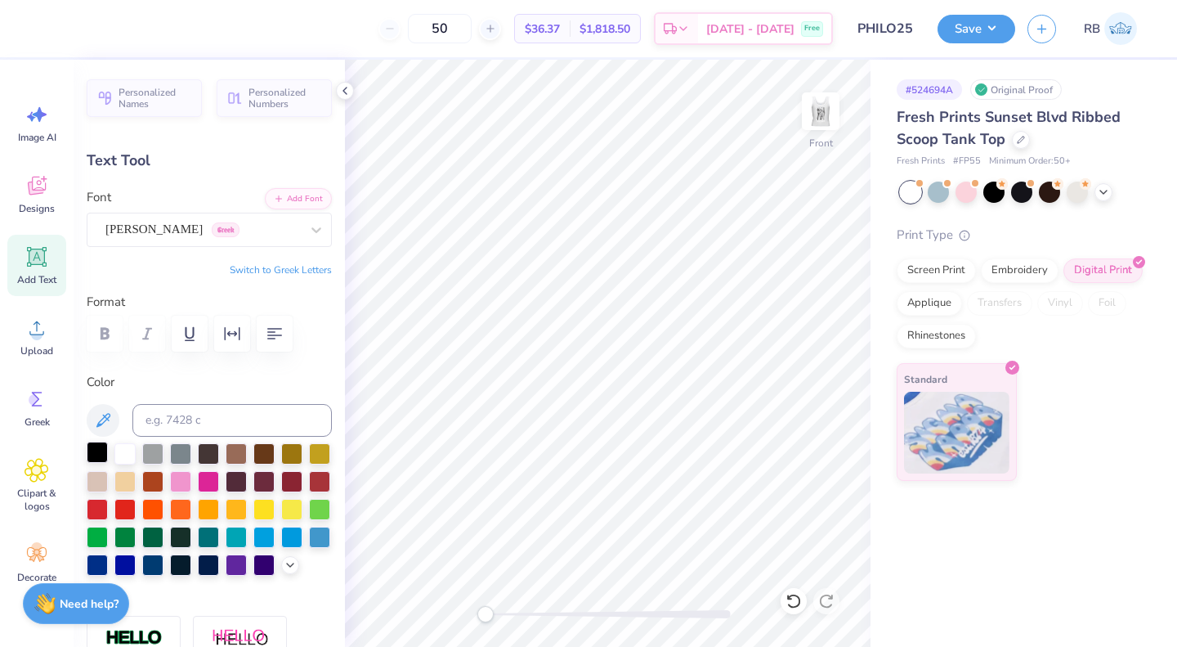
click at [103, 456] on div at bounding box center [97, 452] width 21 height 21
type input "0.0"
type input "8.95"
type input "0.2"
type input "8.63"
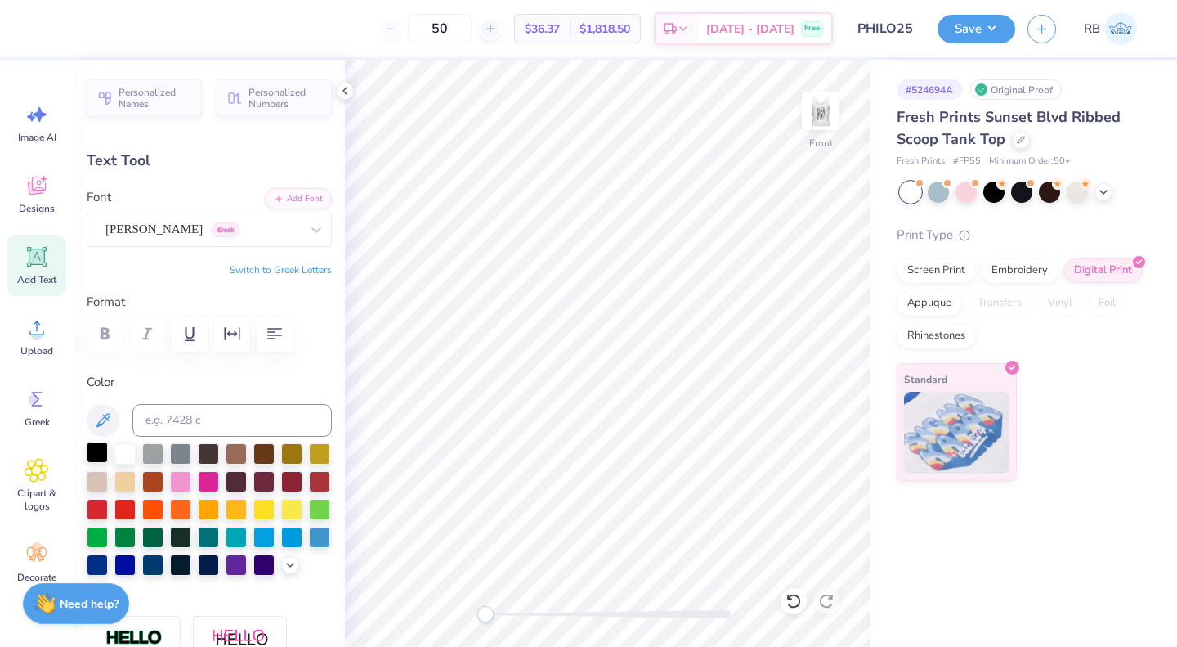
type input "0.23"
type input "1.42"
type input "7.49"
type input "0.20"
click at [346, 90] on icon at bounding box center [344, 90] width 13 height 13
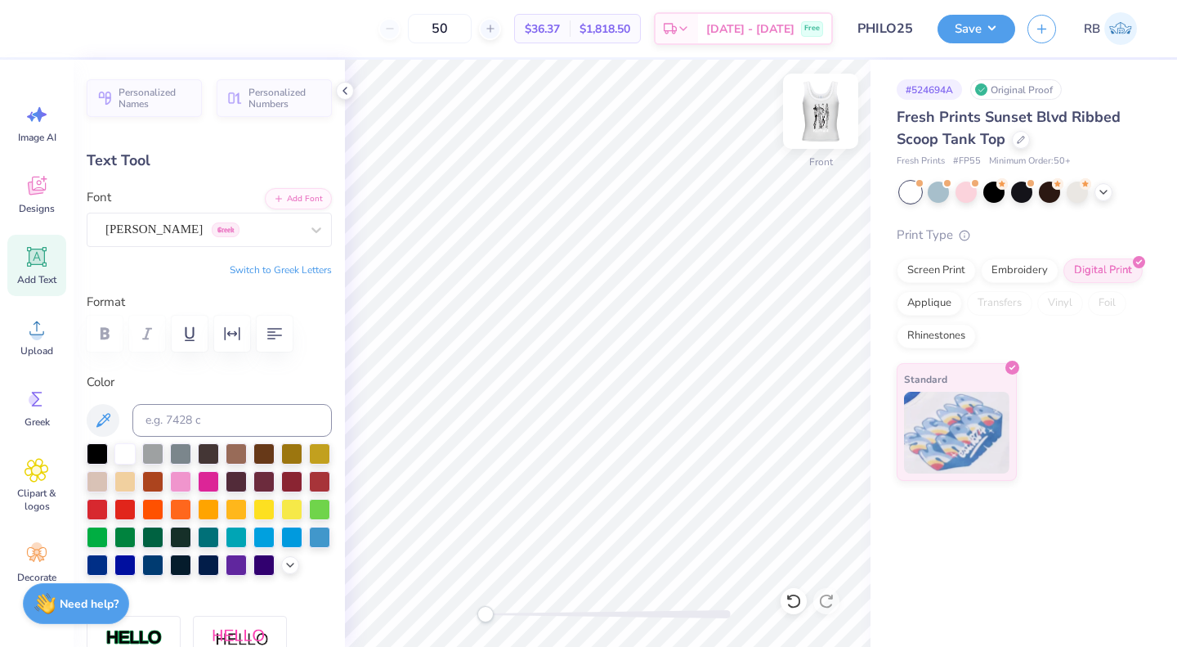
click at [823, 118] on img at bounding box center [820, 110] width 65 height 65
type input "0.0"
type input "7.55"
type input "0.56"
type input "0.2"
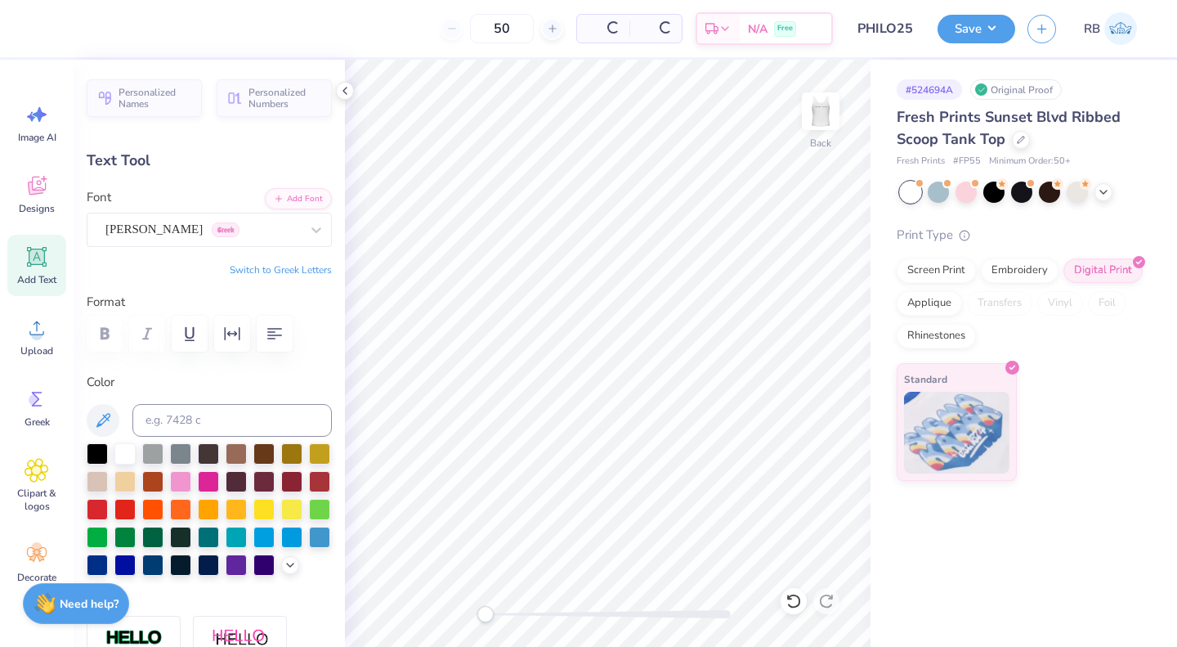
type input "4.93"
type input "0.65"
type input "9.03"
type input "0.0"
click at [98, 462] on div at bounding box center [97, 452] width 21 height 21
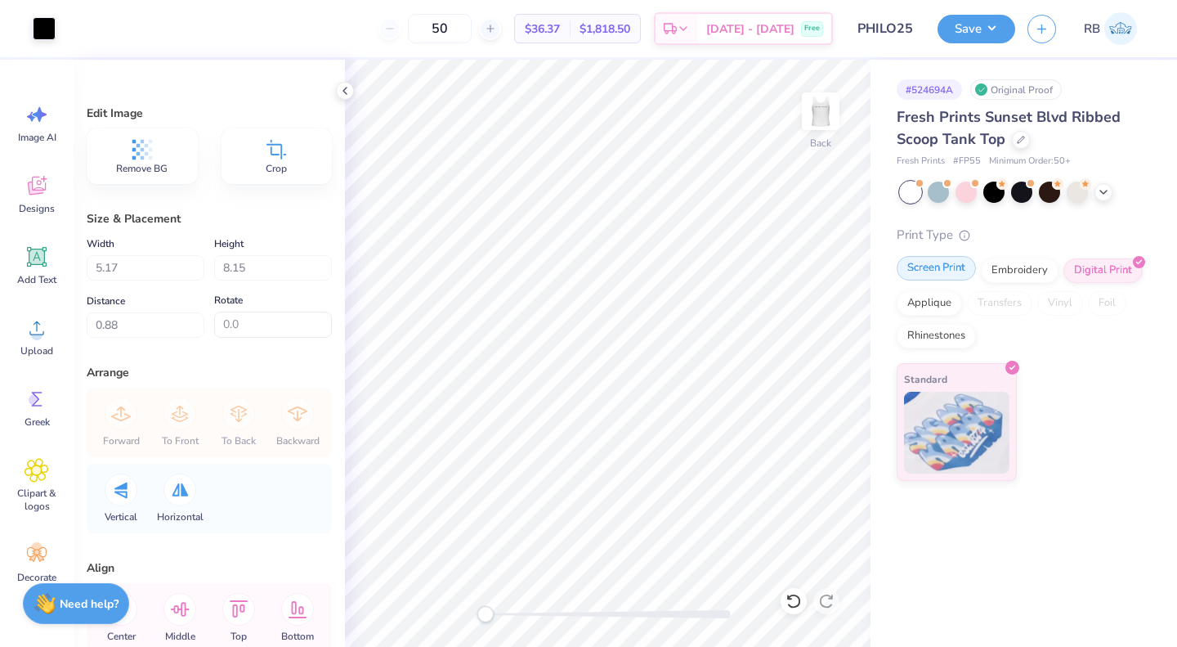
click at [947, 273] on div "Screen Print" at bounding box center [936, 268] width 79 height 25
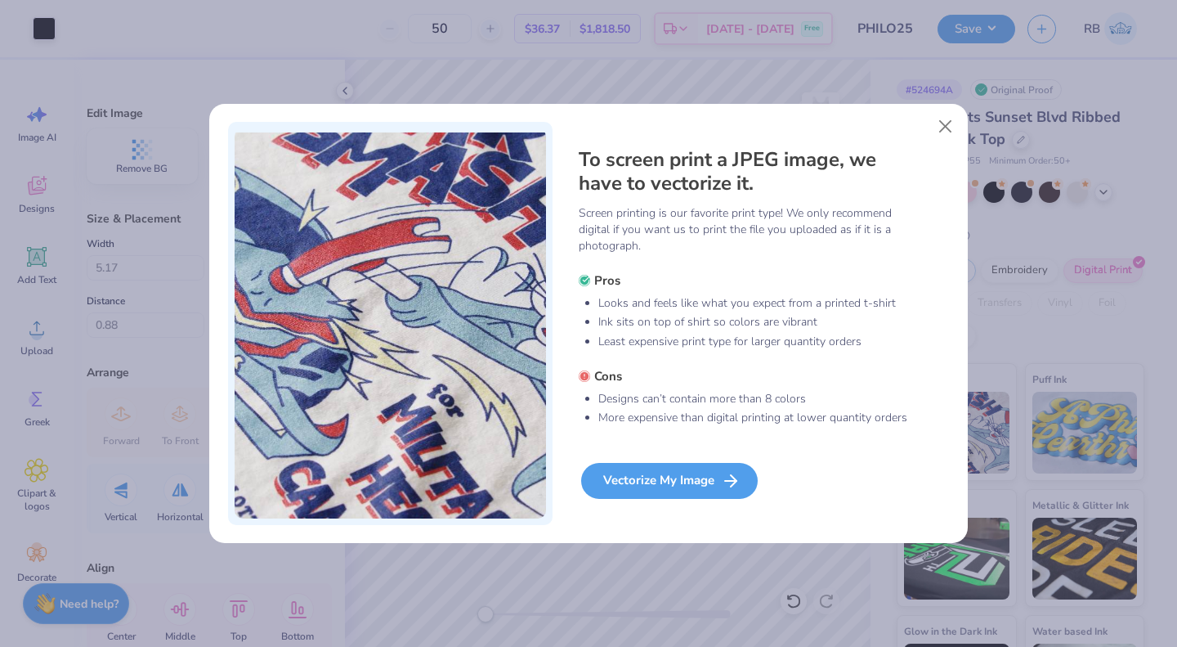
click at [740, 493] on div "Vectorize My Image" at bounding box center [669, 481] width 177 height 36
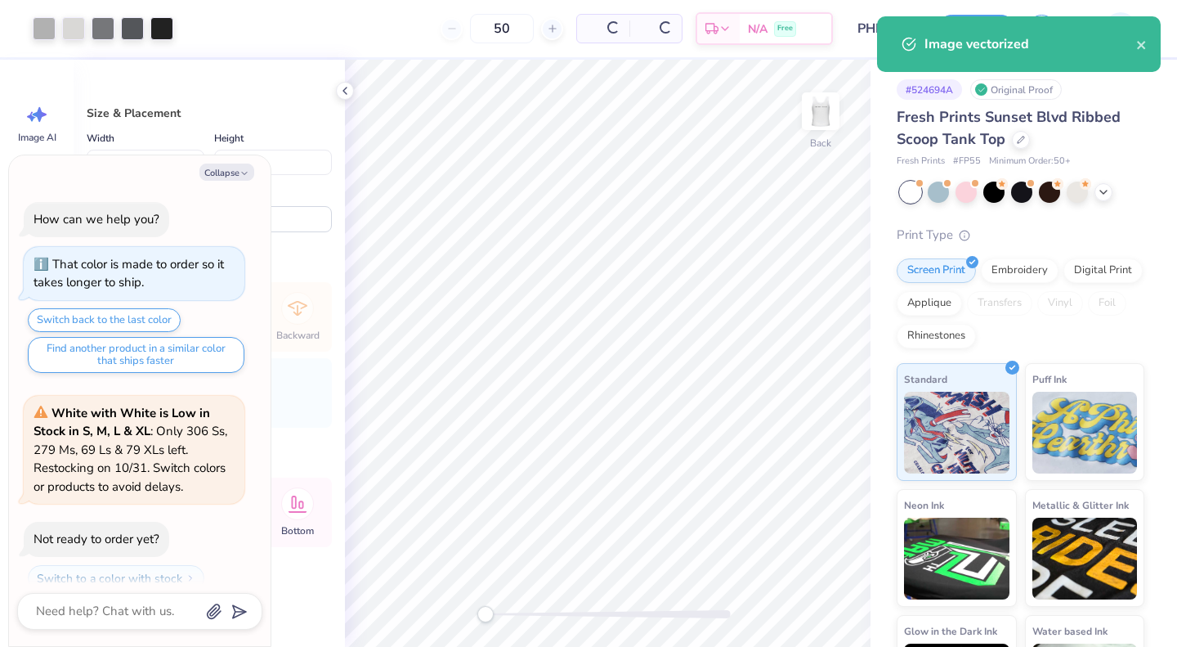
scroll to position [285, 0]
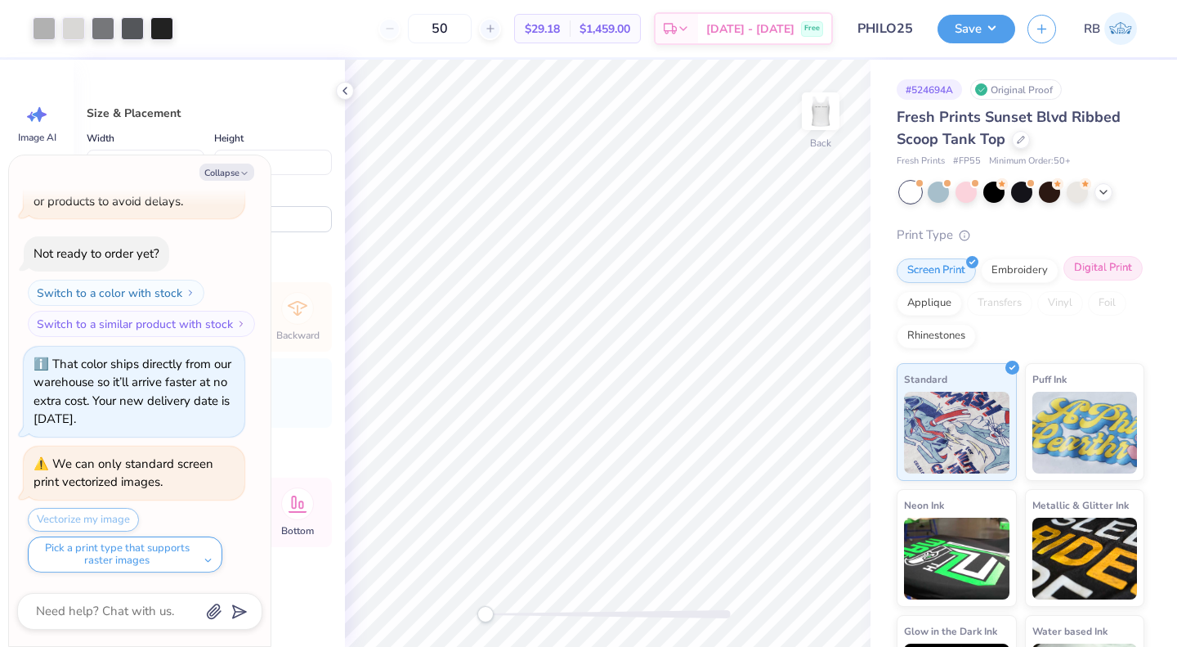
click at [1064, 280] on div "Digital Print" at bounding box center [1103, 268] width 79 height 25
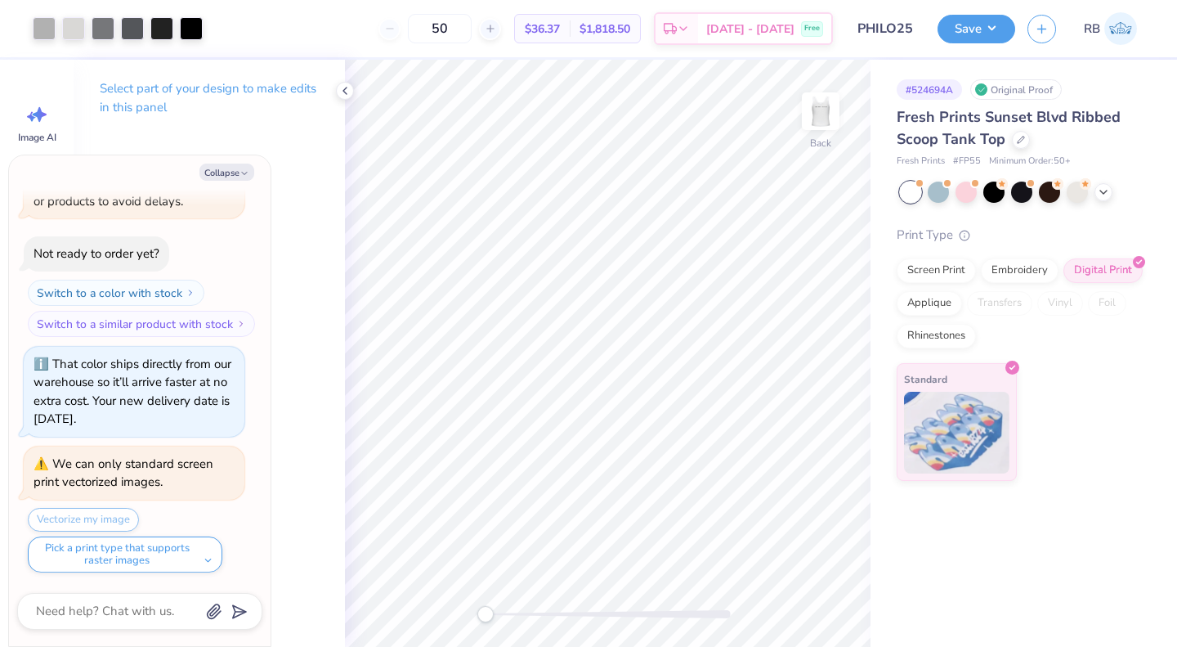
type textarea "x"
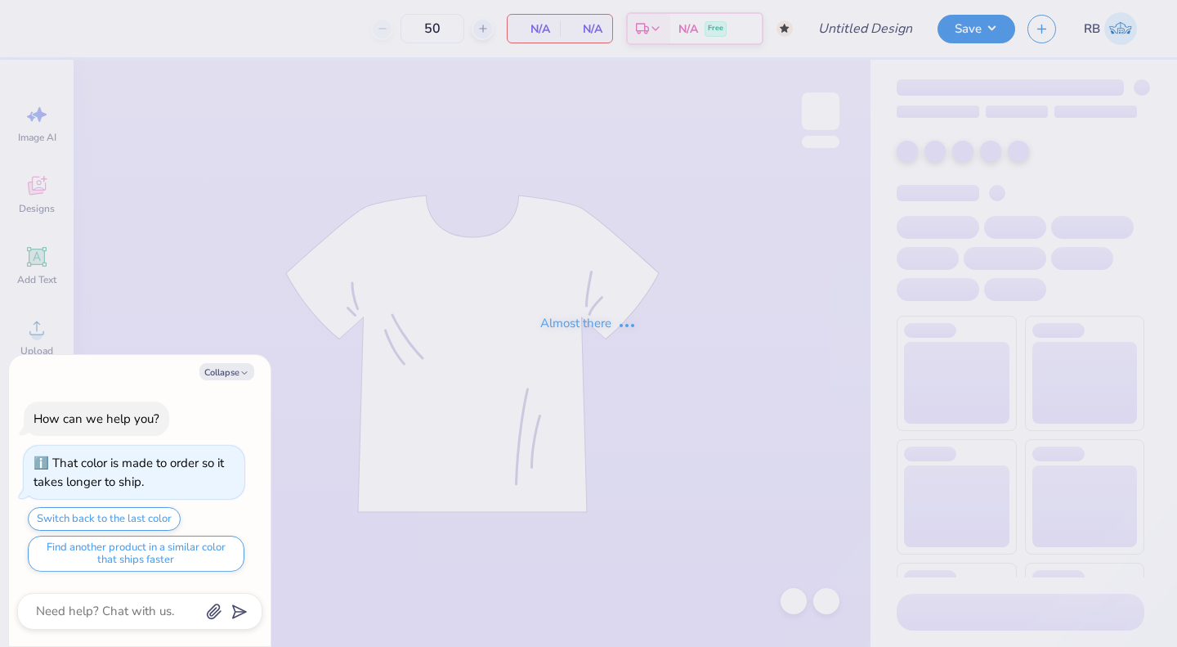
type textarea "x"
type input "PHILO25"
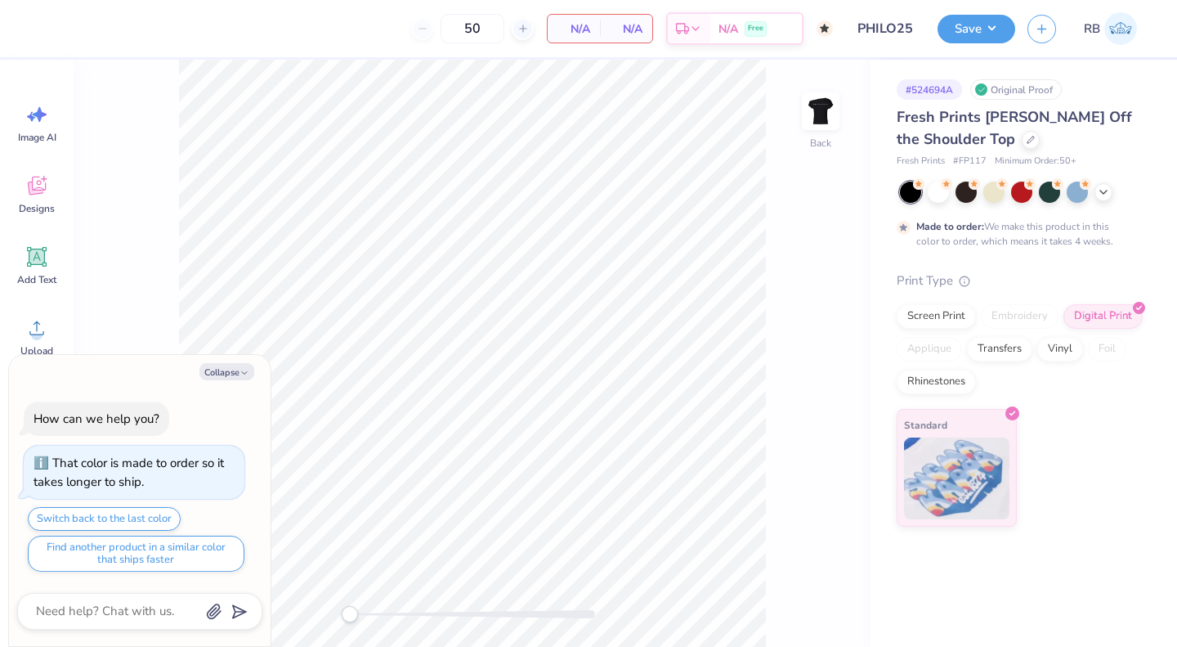
type textarea "x"
click at [242, 372] on icon "button" at bounding box center [245, 373] width 10 height 10
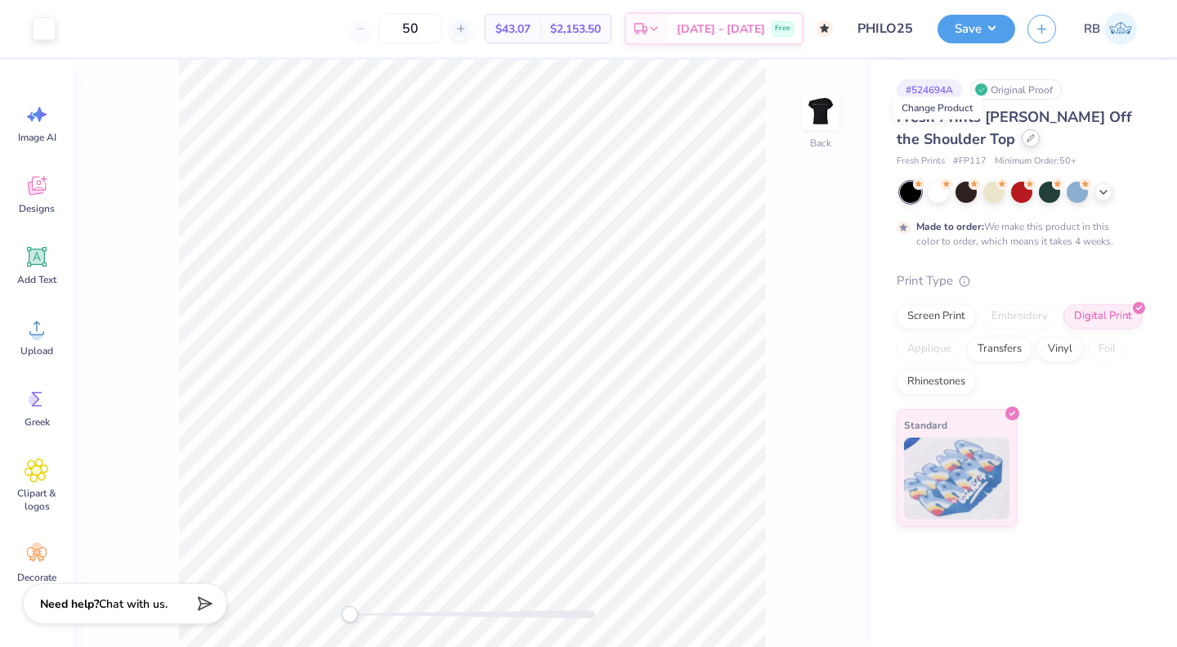
click at [1022, 146] on div at bounding box center [1031, 138] width 18 height 18
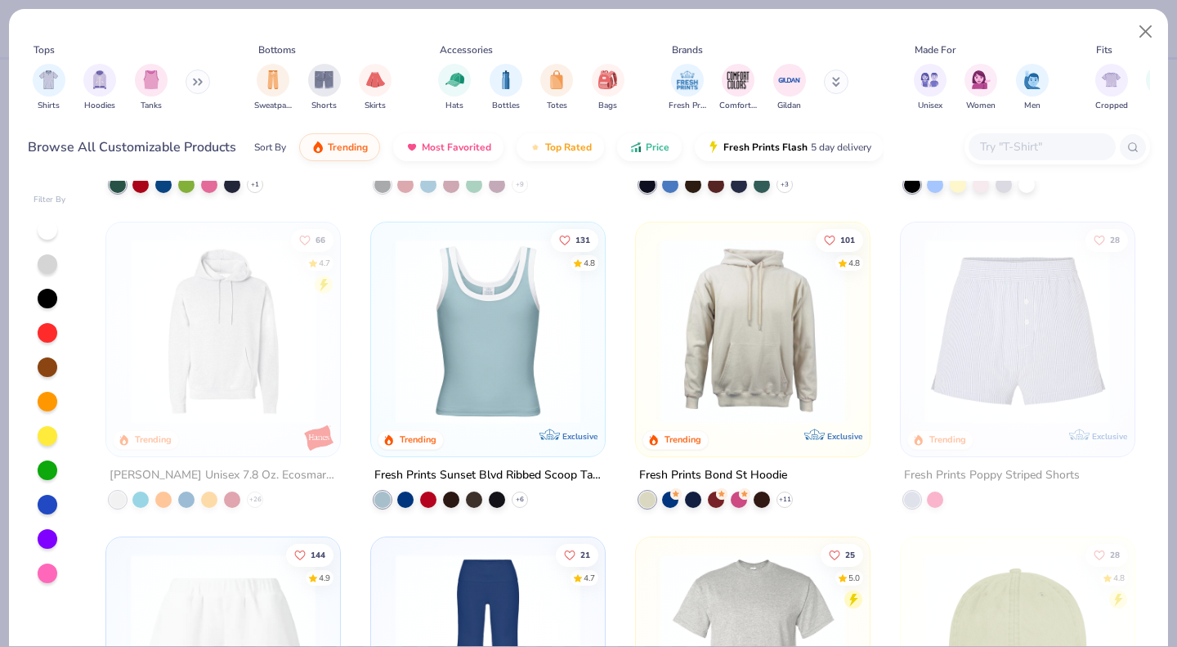
scroll to position [2483, 0]
click at [516, 360] on img at bounding box center [488, 332] width 201 height 185
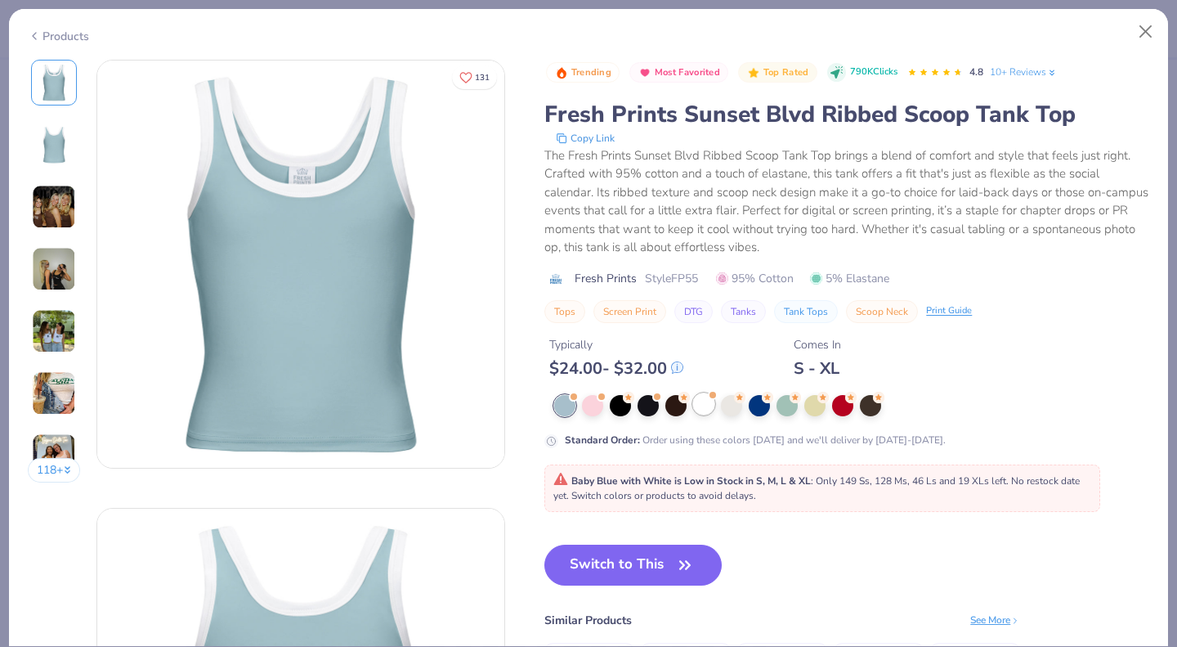
click at [708, 397] on div at bounding box center [703, 403] width 21 height 21
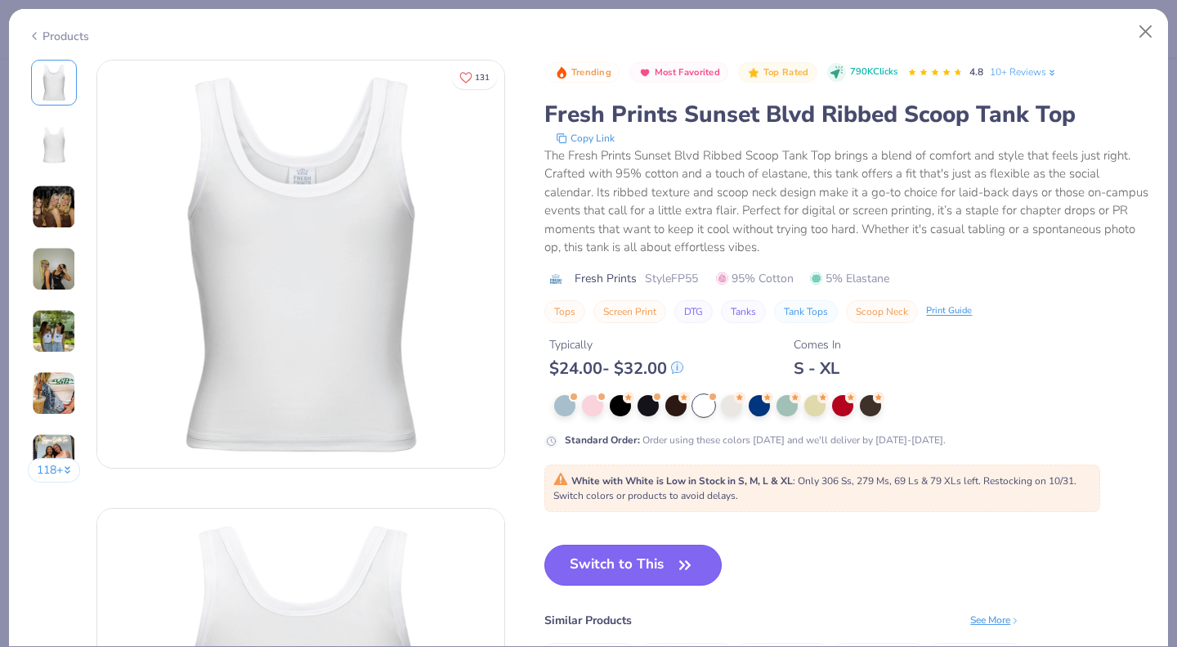
click at [667, 561] on button "Switch to This" at bounding box center [633, 565] width 177 height 41
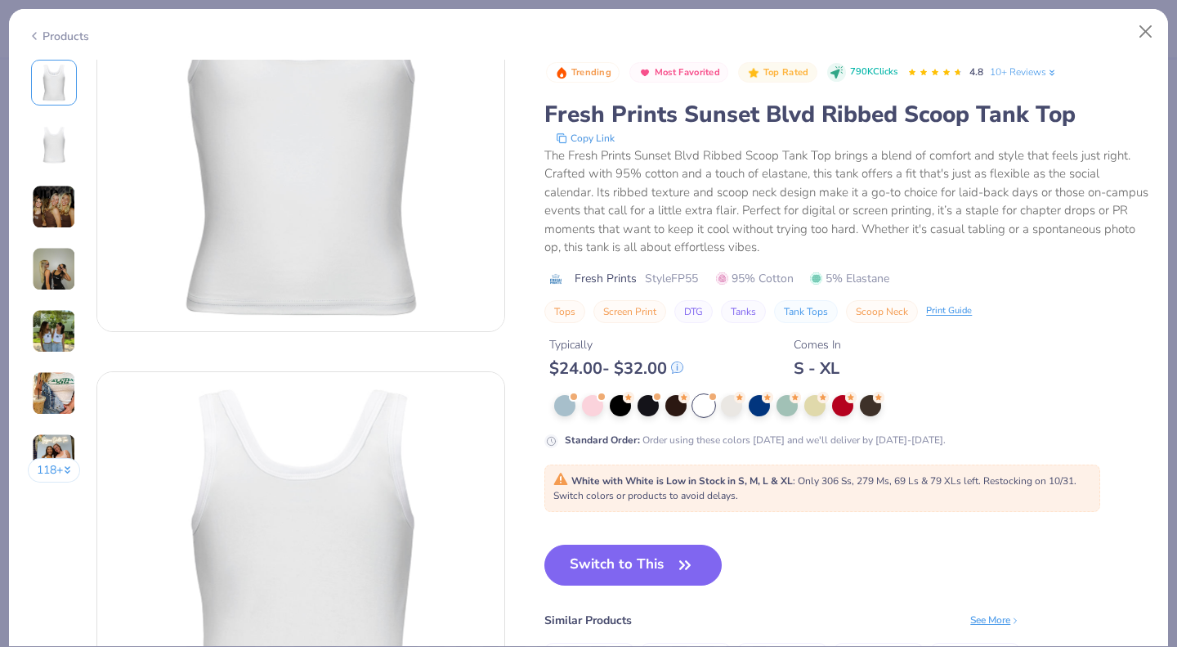
click at [65, 199] on img at bounding box center [54, 207] width 44 height 44
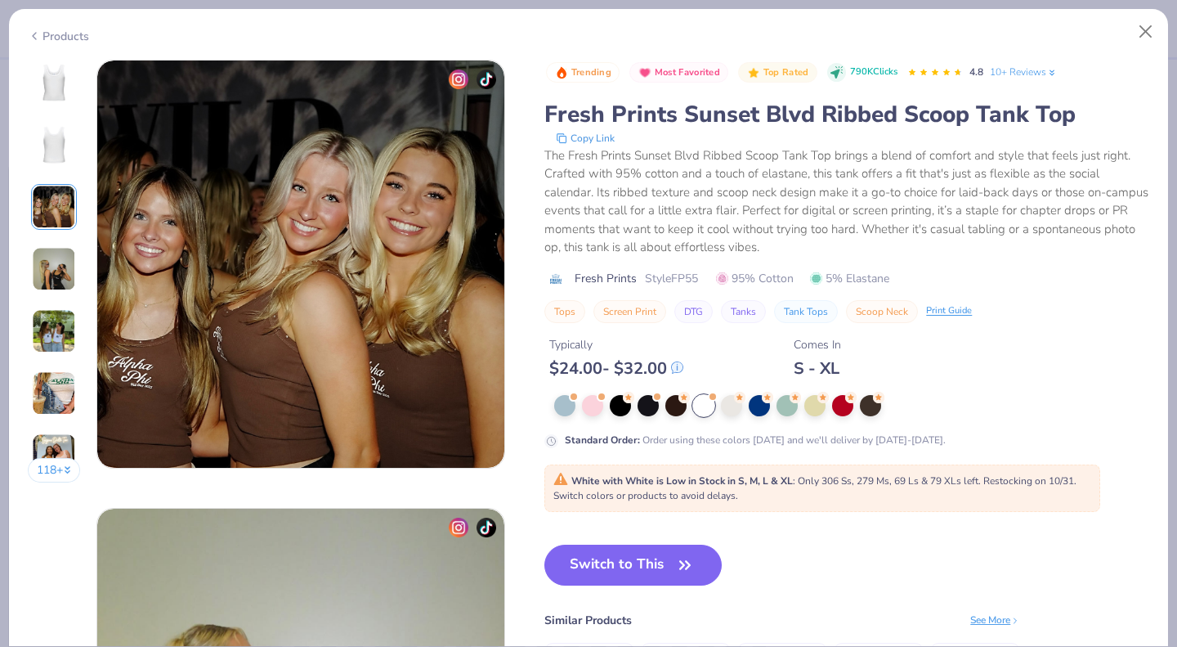
scroll to position [150, 0]
click at [69, 271] on img at bounding box center [54, 269] width 44 height 44
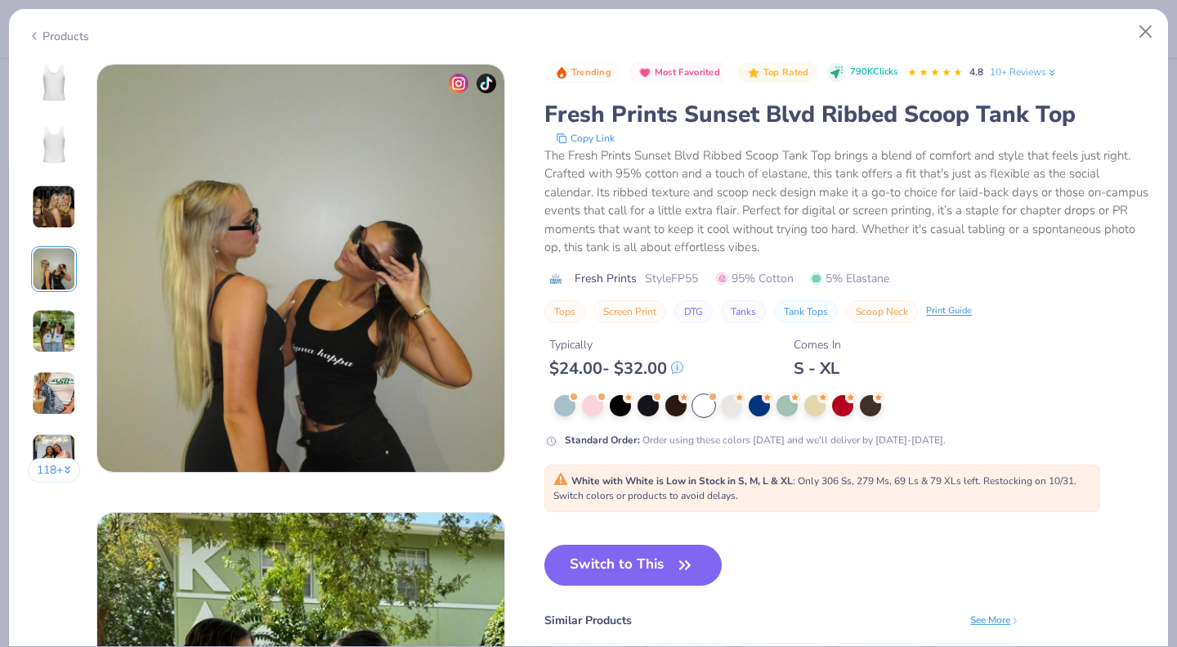
scroll to position [1344, 0]
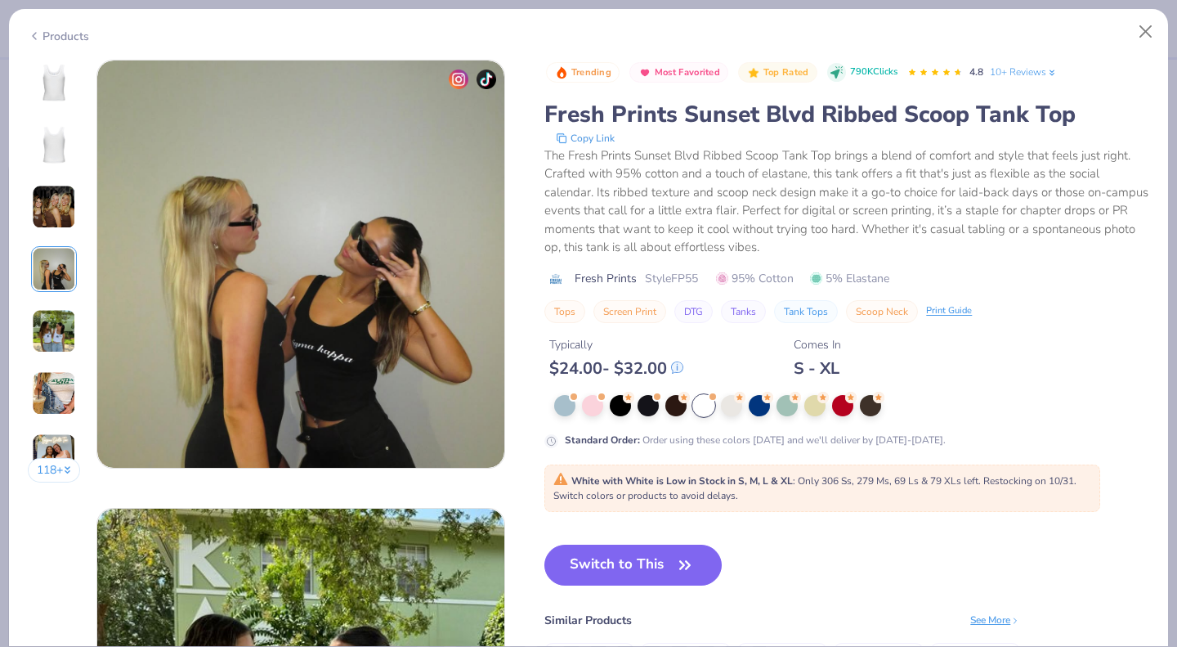
click at [65, 322] on img at bounding box center [54, 331] width 44 height 44
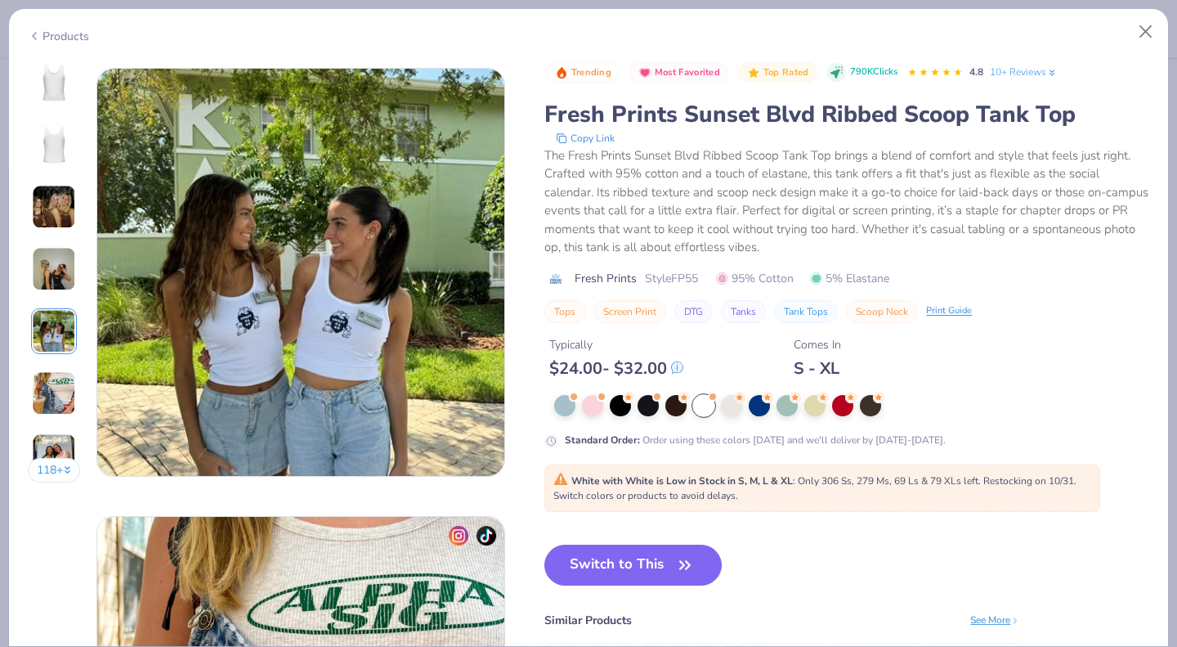
scroll to position [1792, 0]
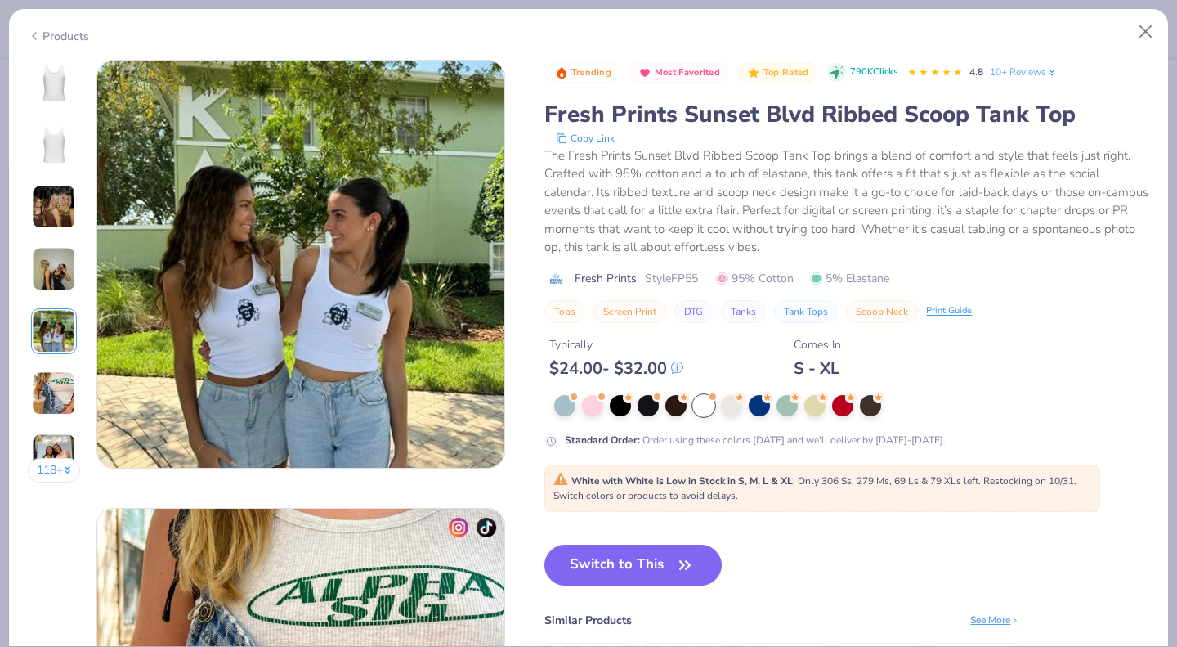
click at [49, 392] on img at bounding box center [54, 393] width 44 height 44
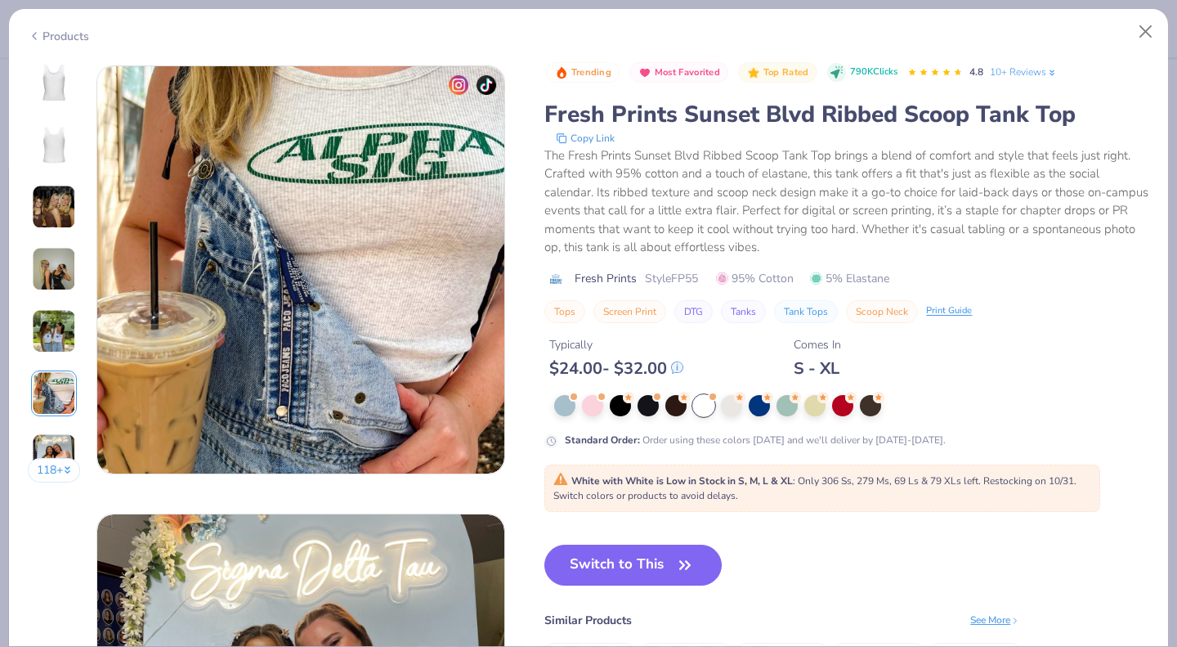
scroll to position [2240, 0]
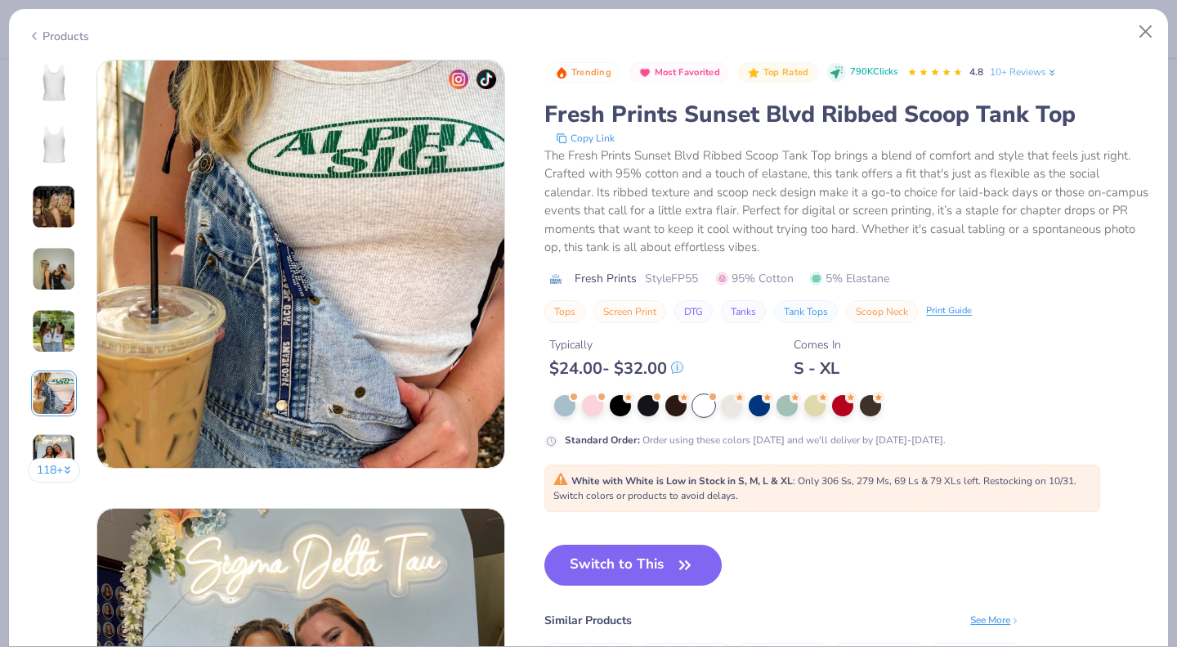
click at [58, 419] on div "118 +" at bounding box center [54, 277] width 53 height 435
click at [58, 451] on img at bounding box center [54, 455] width 44 height 44
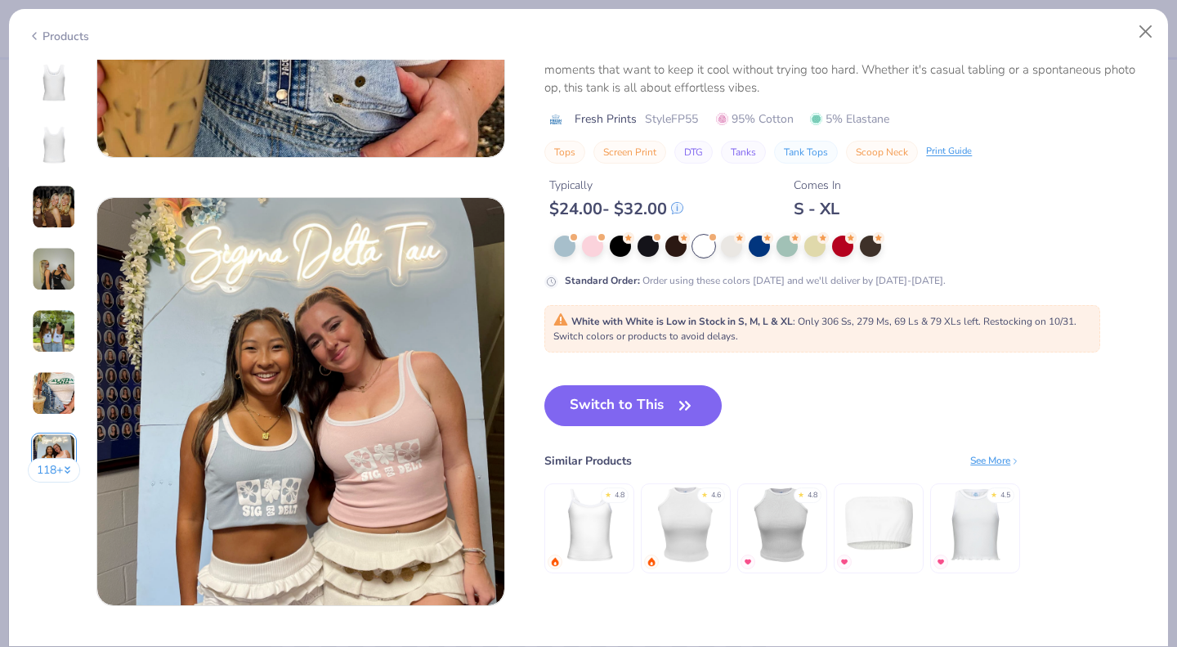
scroll to position [2550, 0]
click at [596, 532] on img at bounding box center [590, 525] width 78 height 78
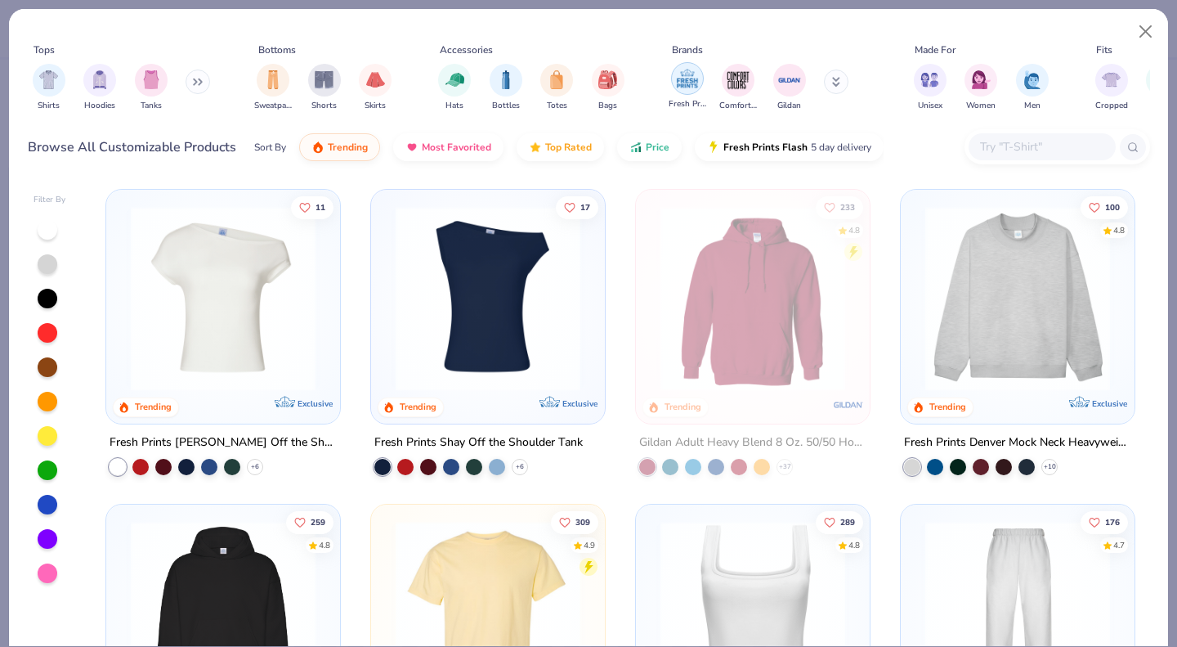
click at [693, 78] on img "filter for Fresh Prints" at bounding box center [687, 78] width 25 height 25
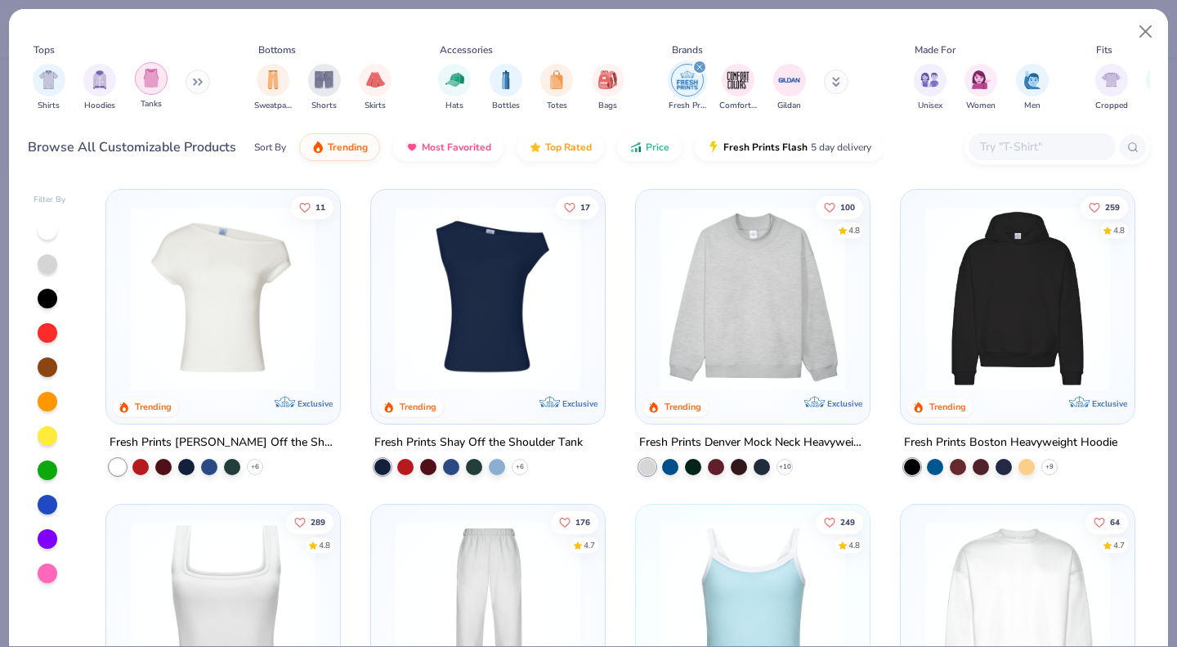
click at [161, 88] on div "filter for Tanks" at bounding box center [151, 78] width 33 height 33
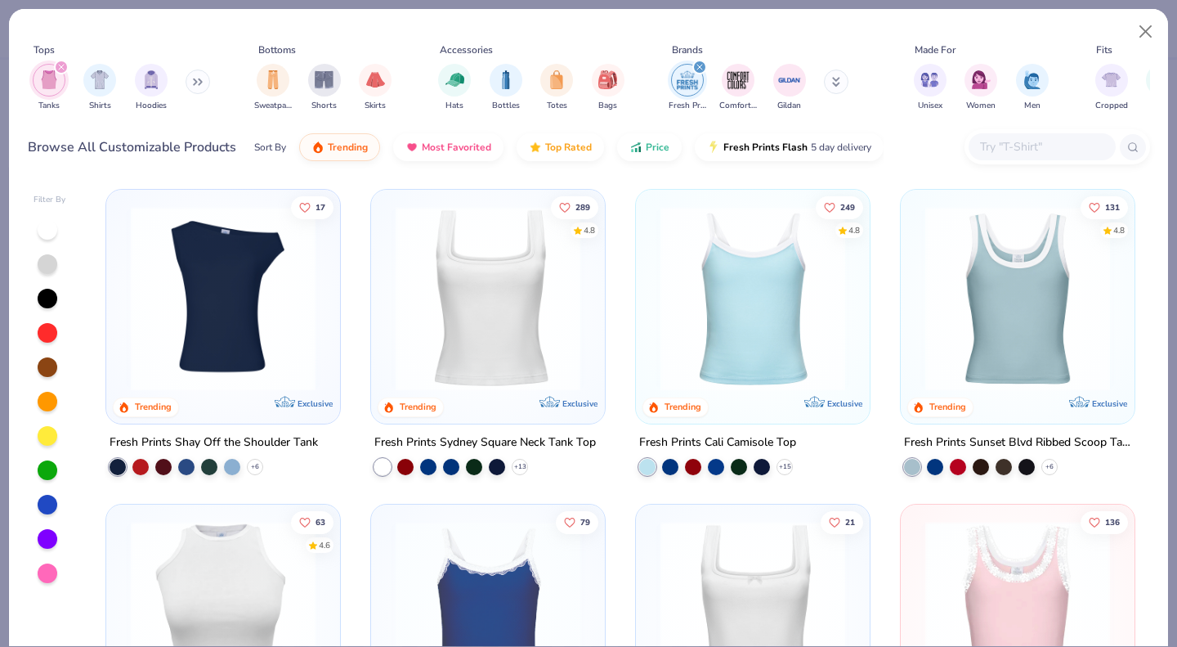
click at [775, 336] on img at bounding box center [752, 298] width 201 height 185
click at [998, 358] on img at bounding box center [1017, 298] width 201 height 185
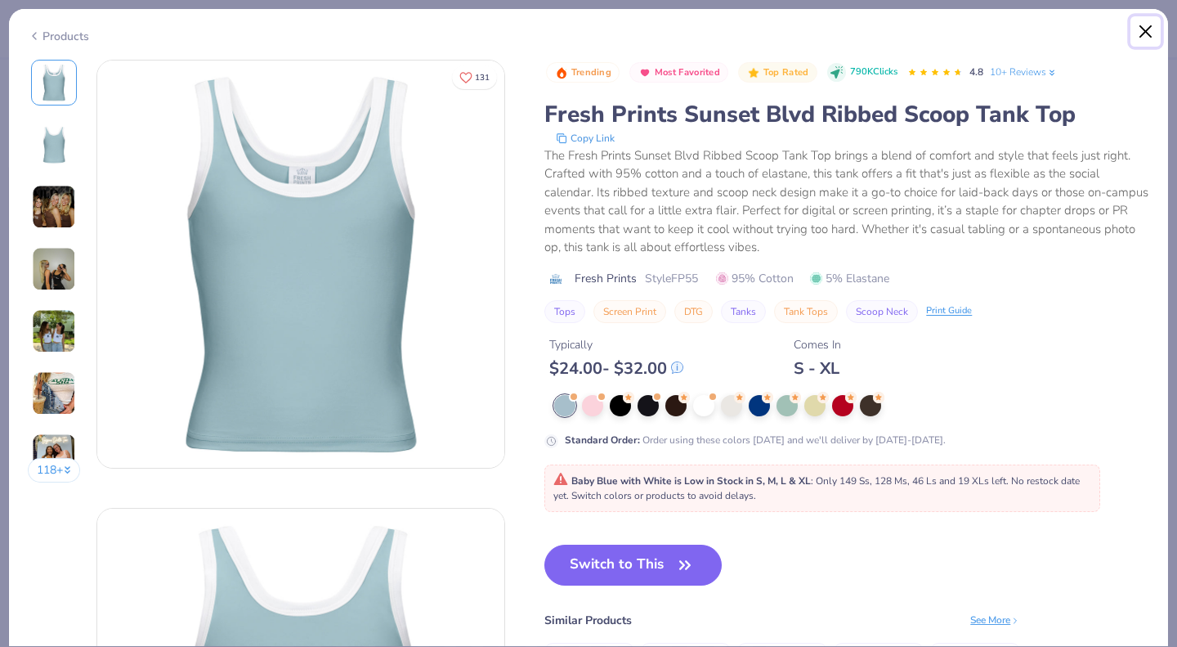
click at [1147, 22] on button "Close" at bounding box center [1146, 31] width 31 height 31
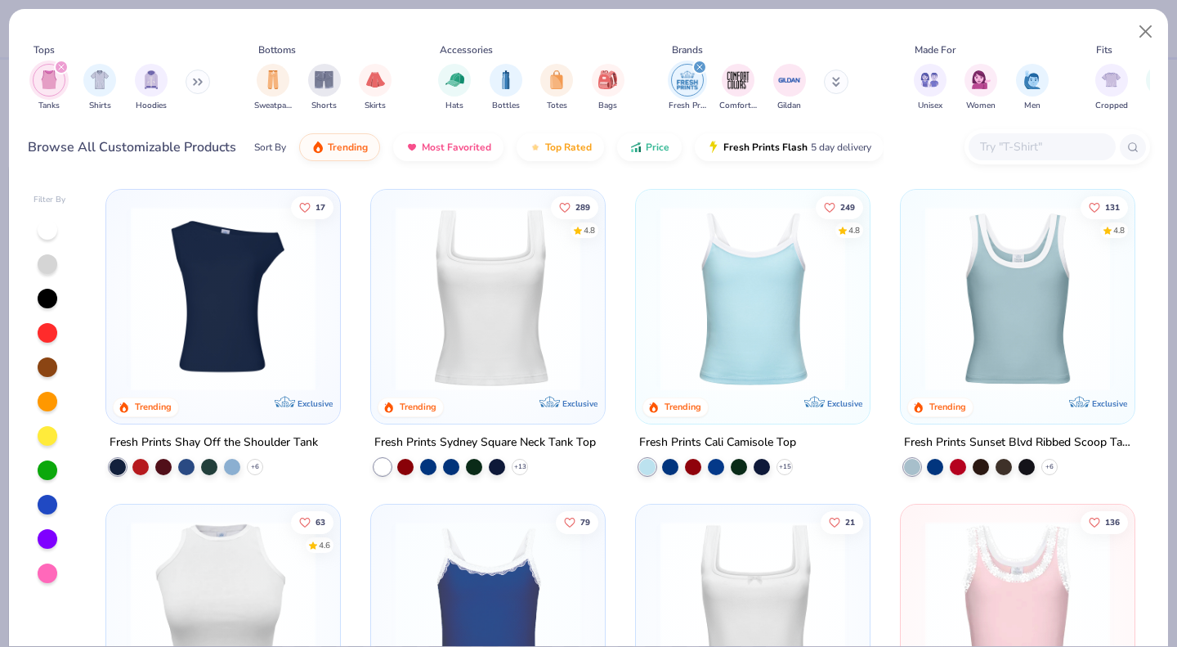
click at [764, 302] on img at bounding box center [752, 298] width 201 height 185
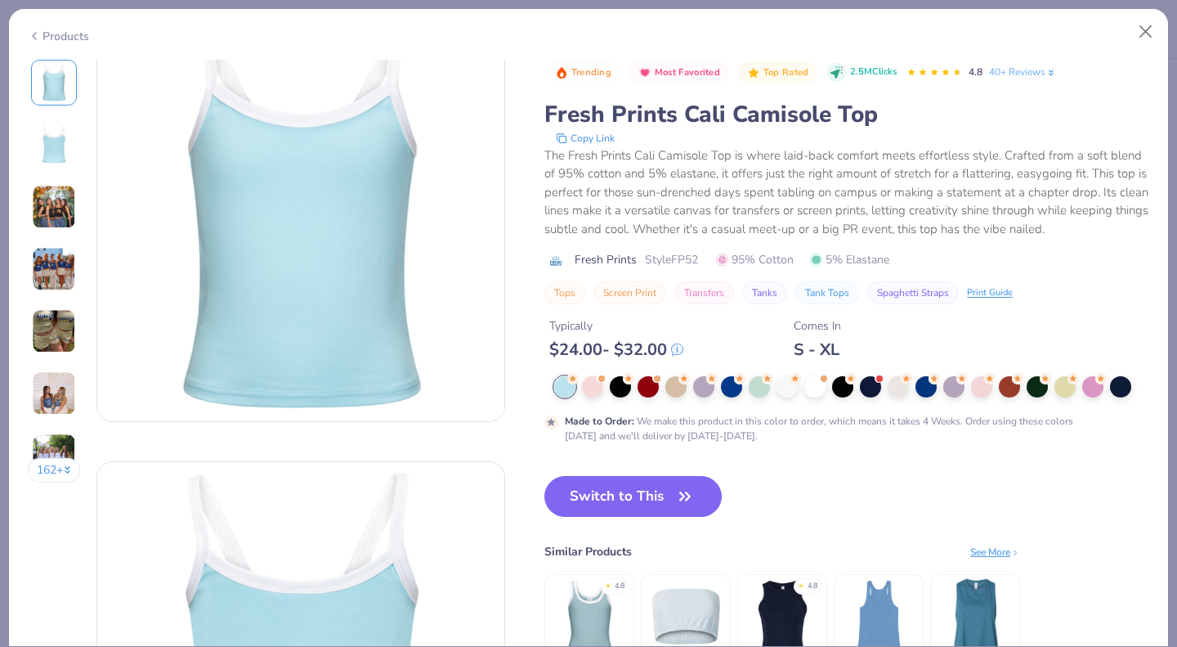
scroll to position [47, 0]
click at [1147, 26] on button "Close" at bounding box center [1146, 31] width 31 height 31
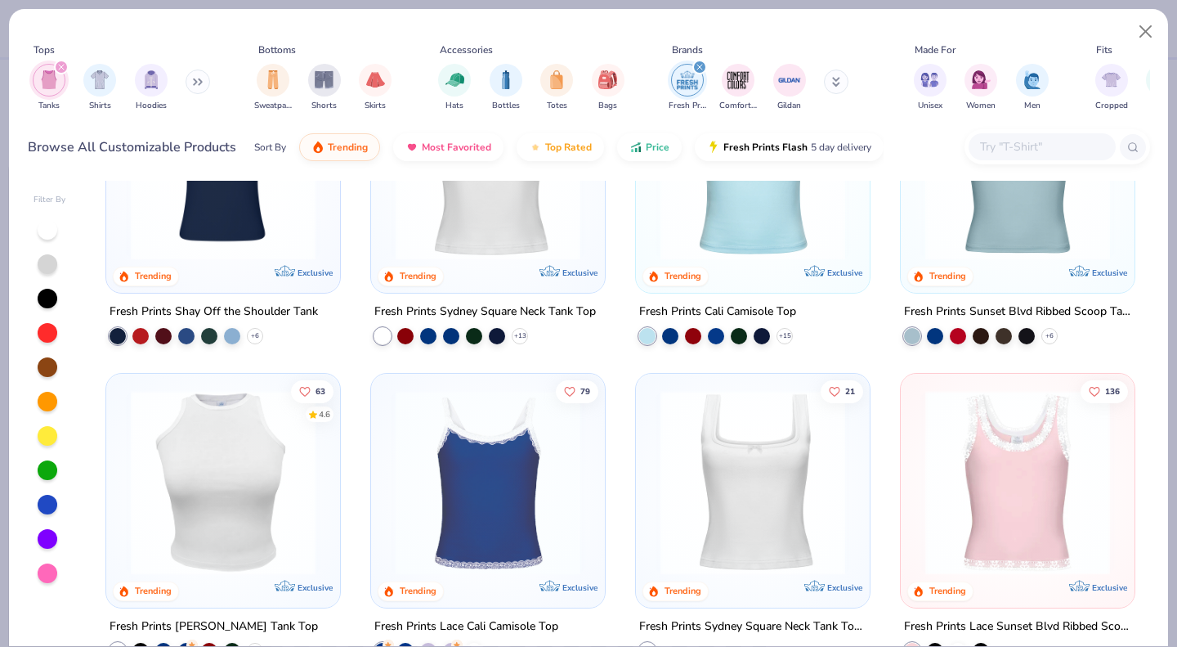
scroll to position [269, 0]
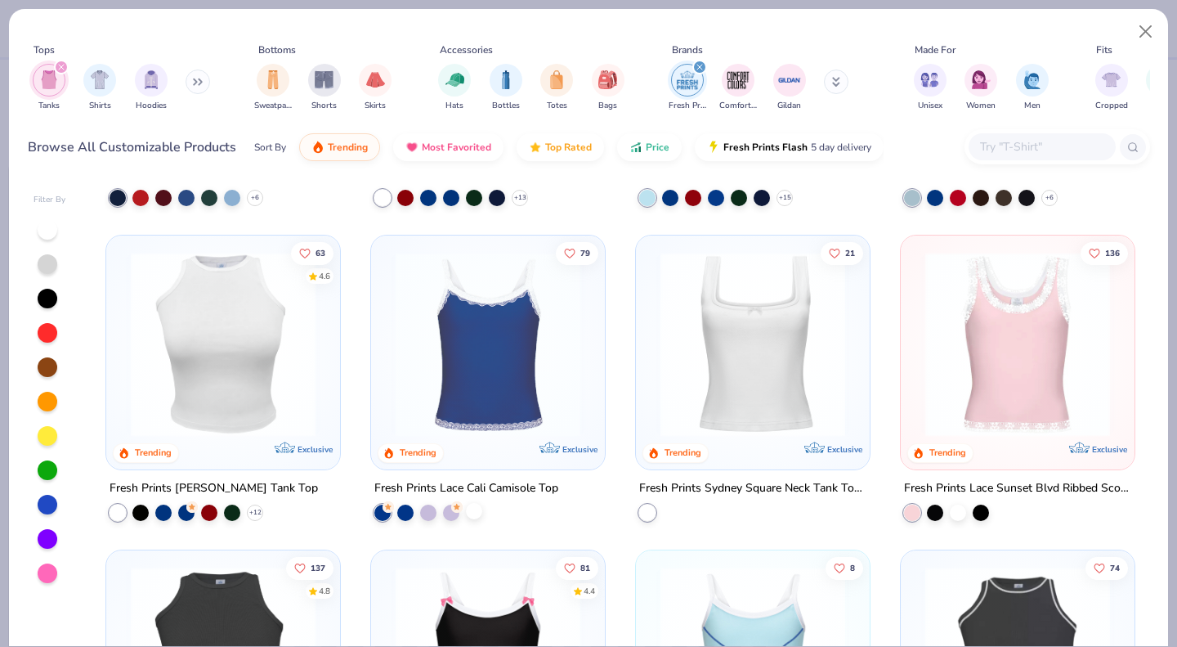
click at [471, 518] on div "79 Trending Exclusive Fresh Prints Lace Cali Camisole Top" at bounding box center [487, 378] width 235 height 286
click at [468, 508] on div at bounding box center [474, 510] width 16 height 16
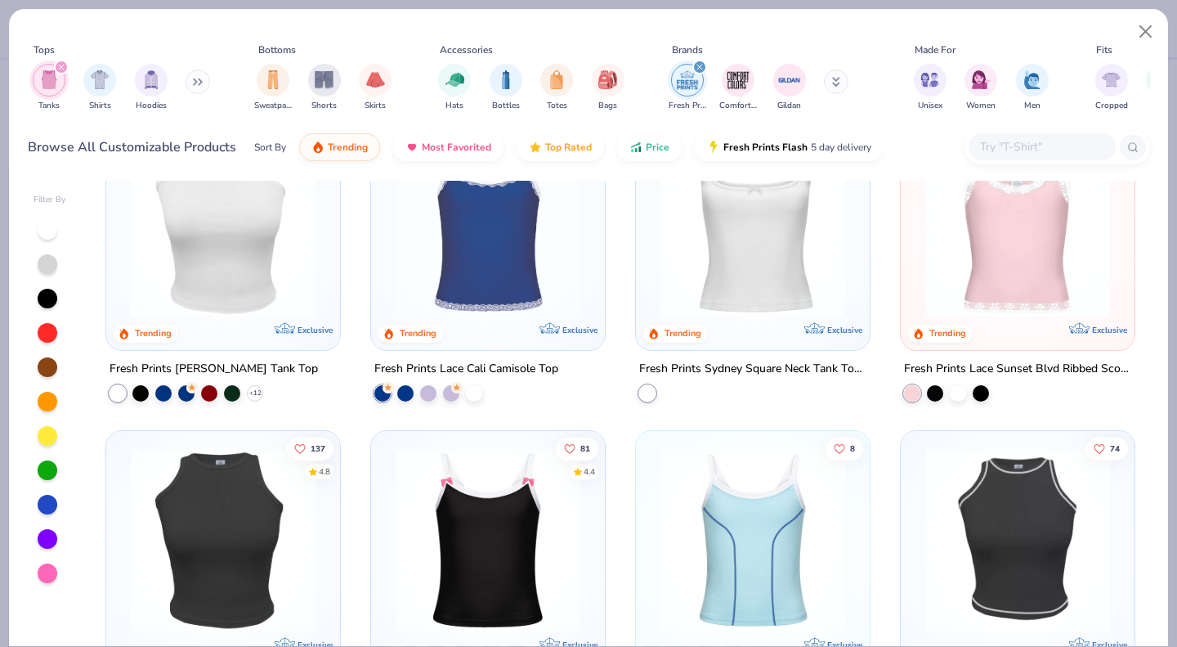
scroll to position [545, 0]
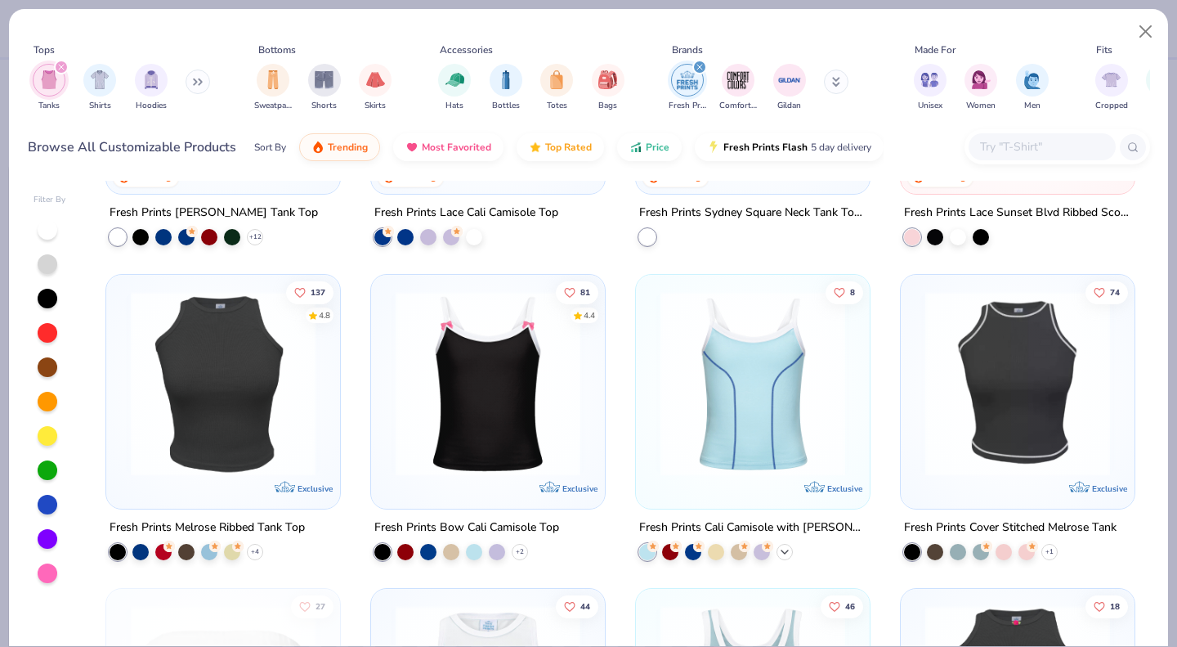
click at [778, 545] on icon at bounding box center [784, 551] width 13 height 13
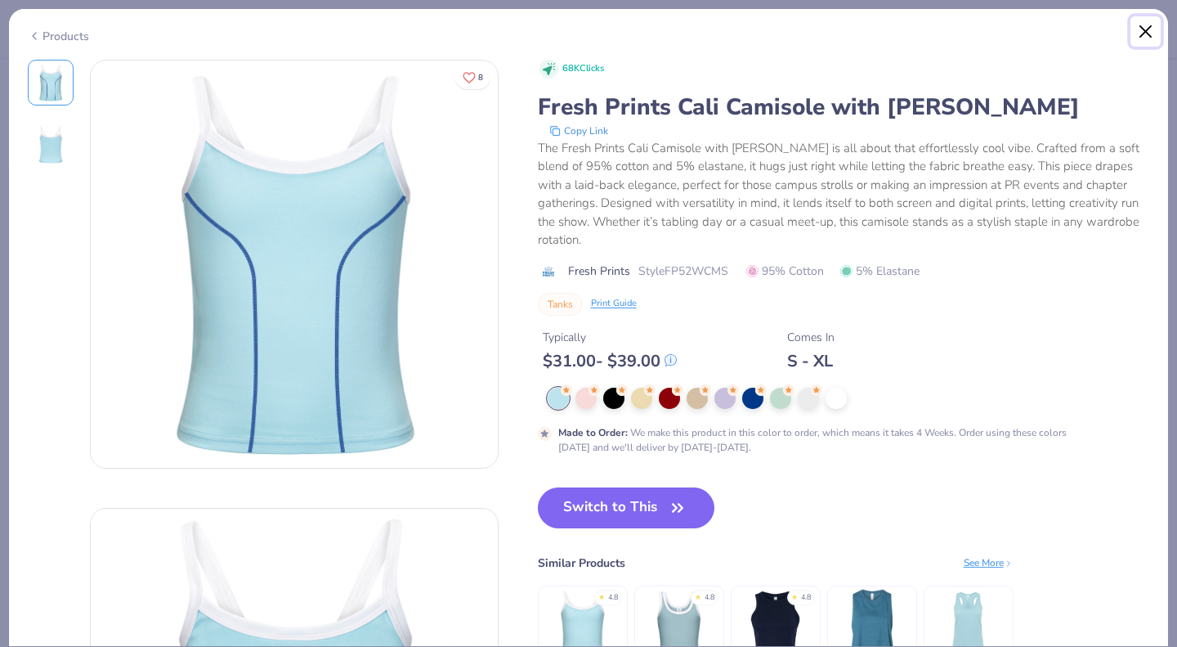
click at [1136, 35] on button "Close" at bounding box center [1146, 31] width 31 height 31
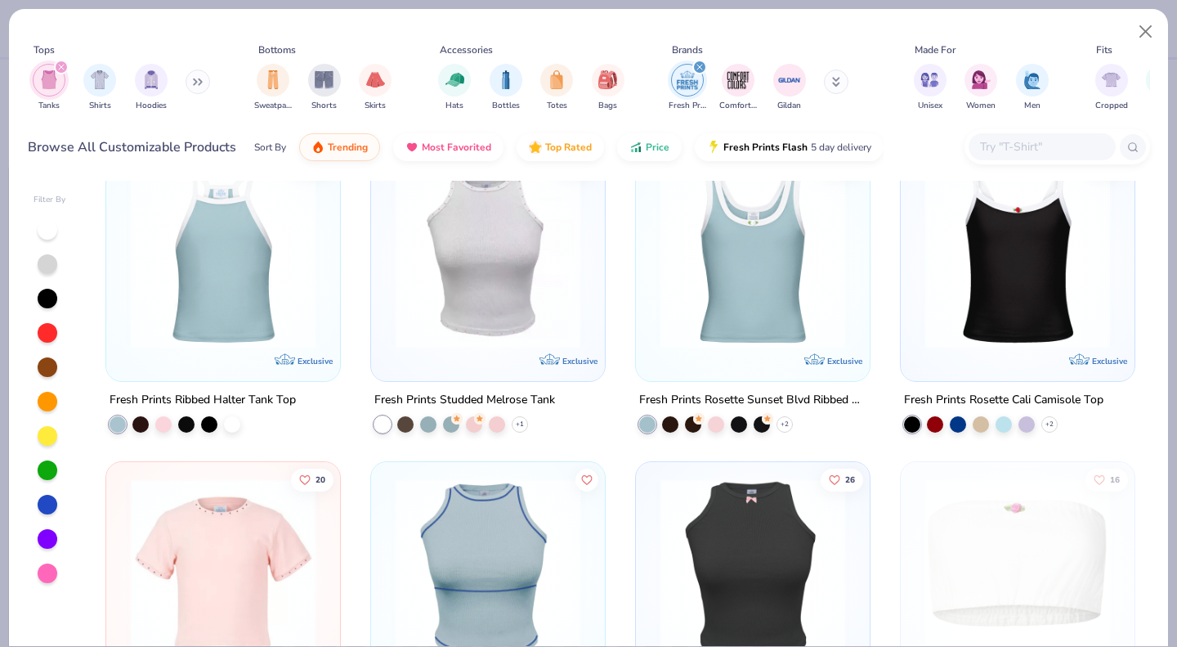
scroll to position [1301, 0]
click at [459, 282] on img at bounding box center [488, 256] width 201 height 185
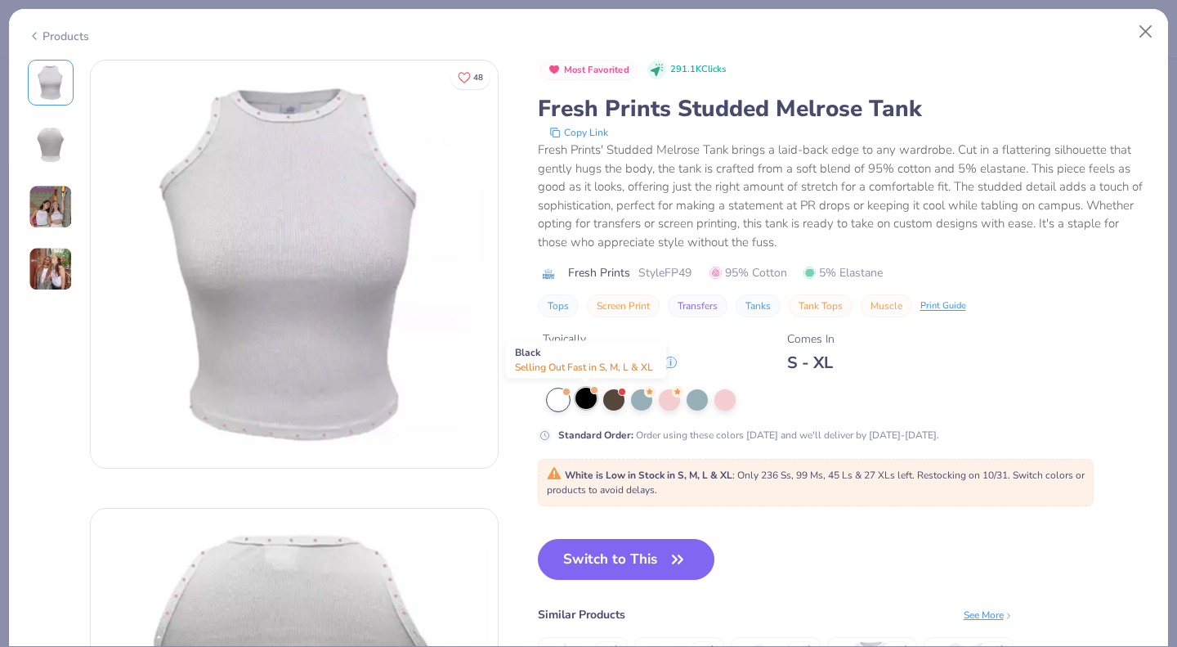
click at [589, 396] on div at bounding box center [586, 398] width 21 height 21
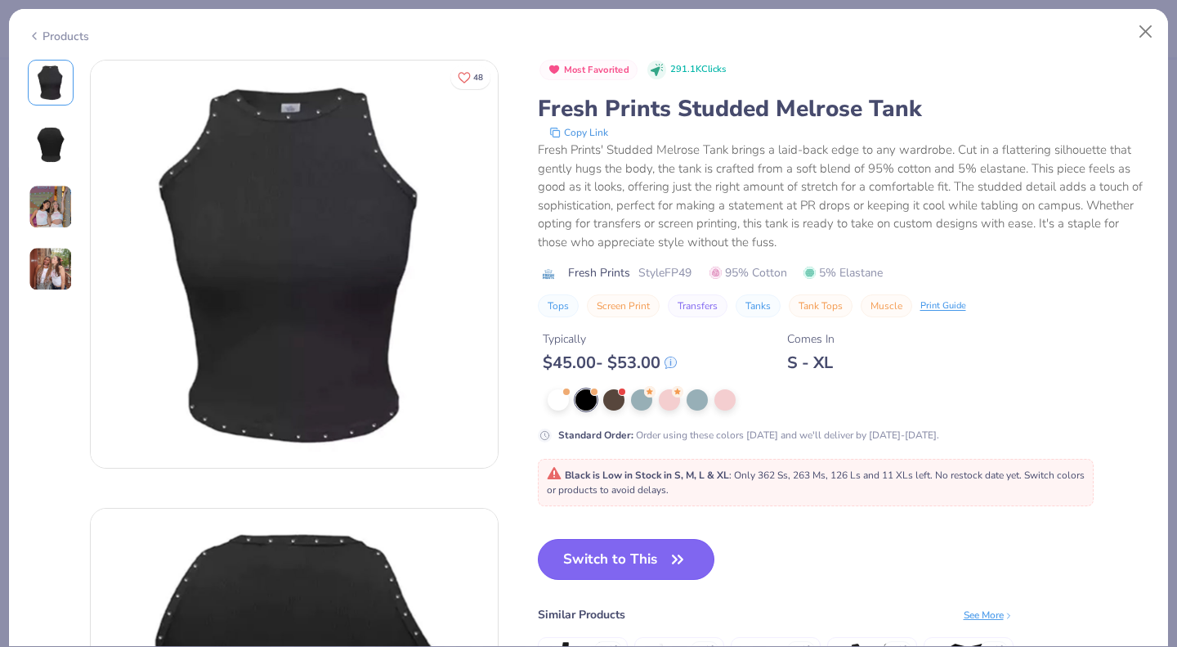
click at [613, 545] on button "Switch to This" at bounding box center [626, 559] width 177 height 41
click at [609, 554] on button "Switch to This" at bounding box center [626, 559] width 177 height 41
type textarea "x"
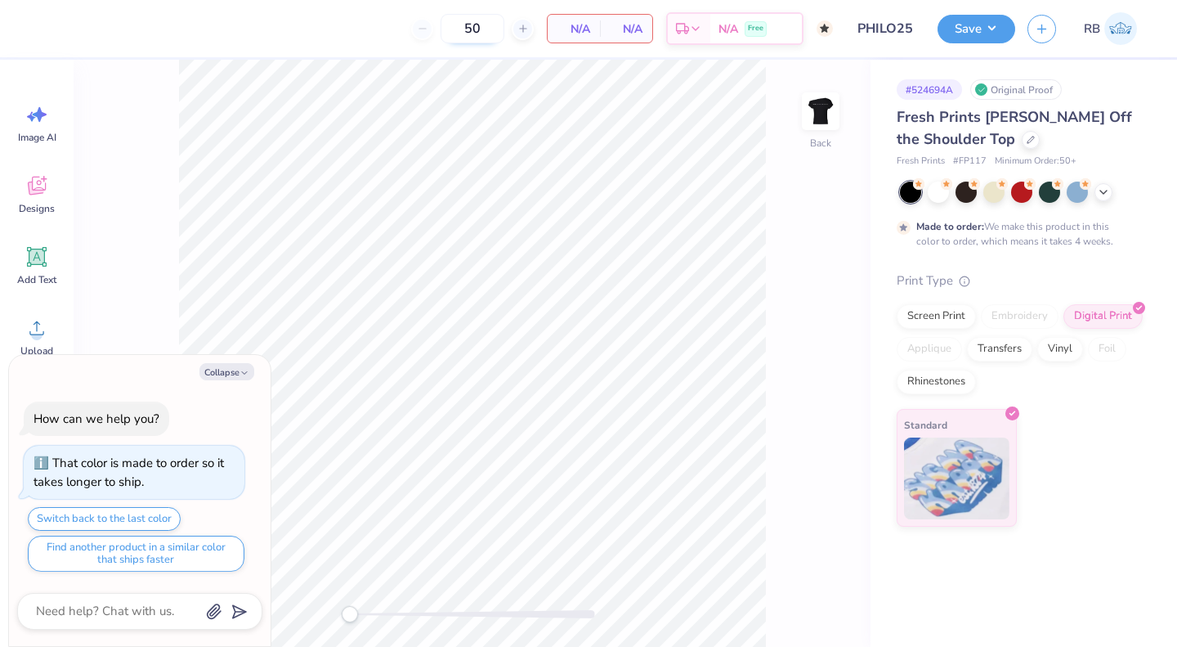
type textarea "x"
click at [472, 34] on div at bounding box center [461, 29] width 22 height 22
type input "51"
type textarea "x"
click at [442, 31] on input "51" at bounding box center [411, 28] width 64 height 29
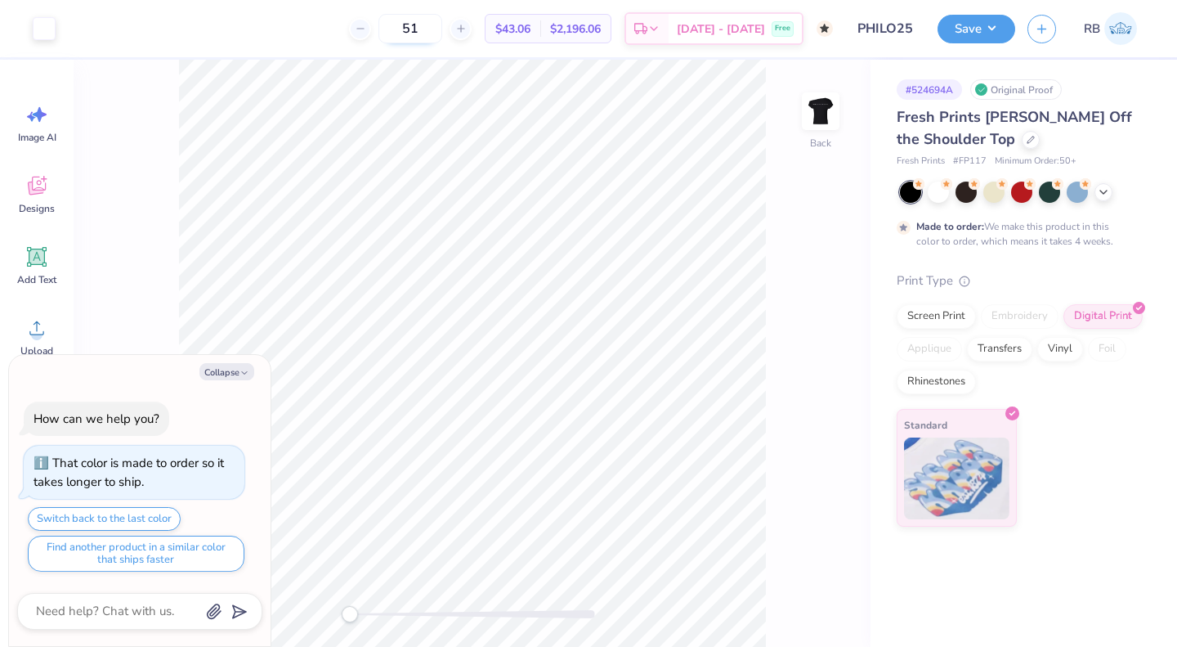
type input "5"
type textarea "x"
type input "300"
type textarea "x"
type input "300"
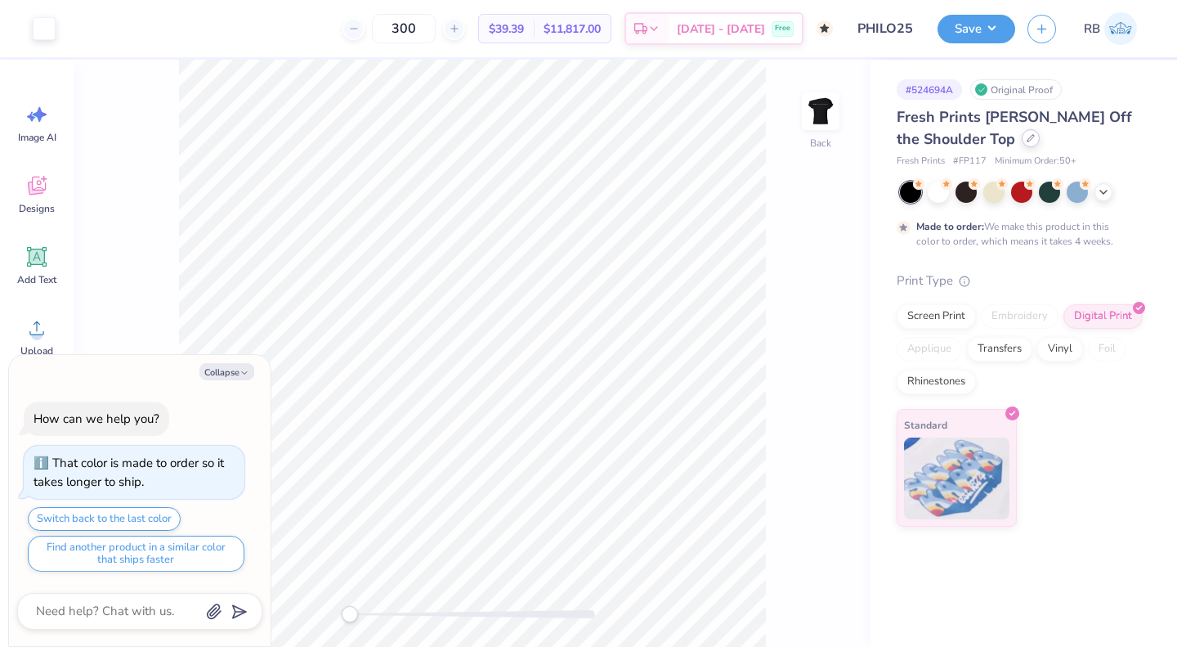
click at [1022, 135] on div at bounding box center [1031, 138] width 18 height 18
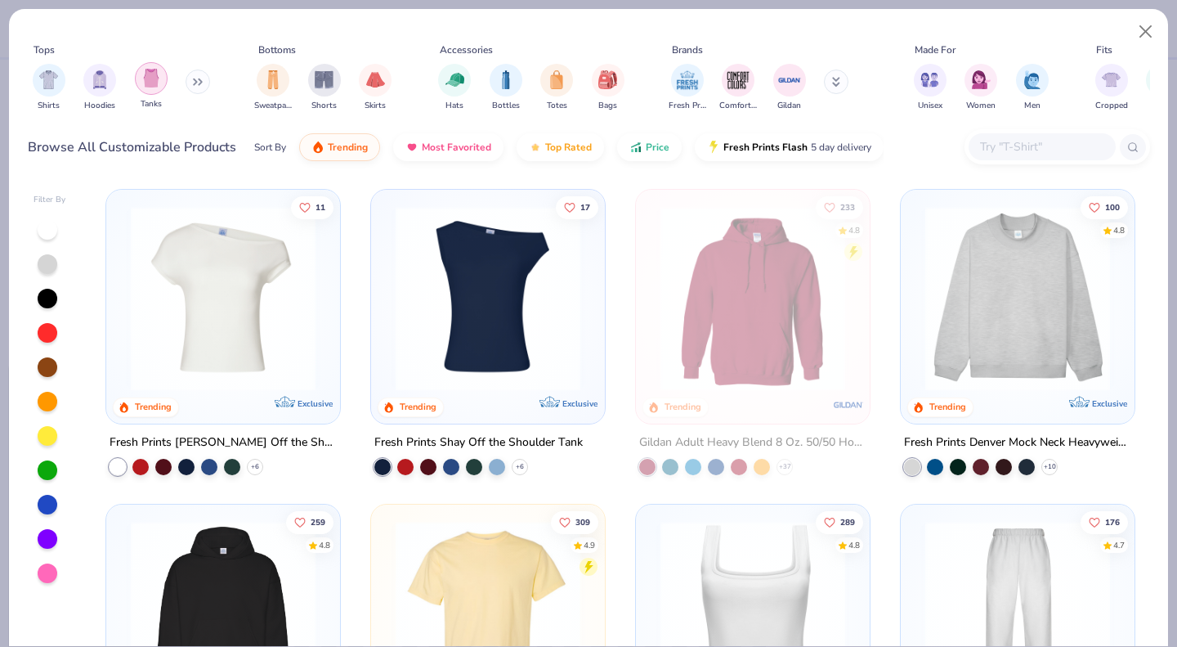
click at [156, 87] on img "filter for Tanks" at bounding box center [151, 78] width 18 height 19
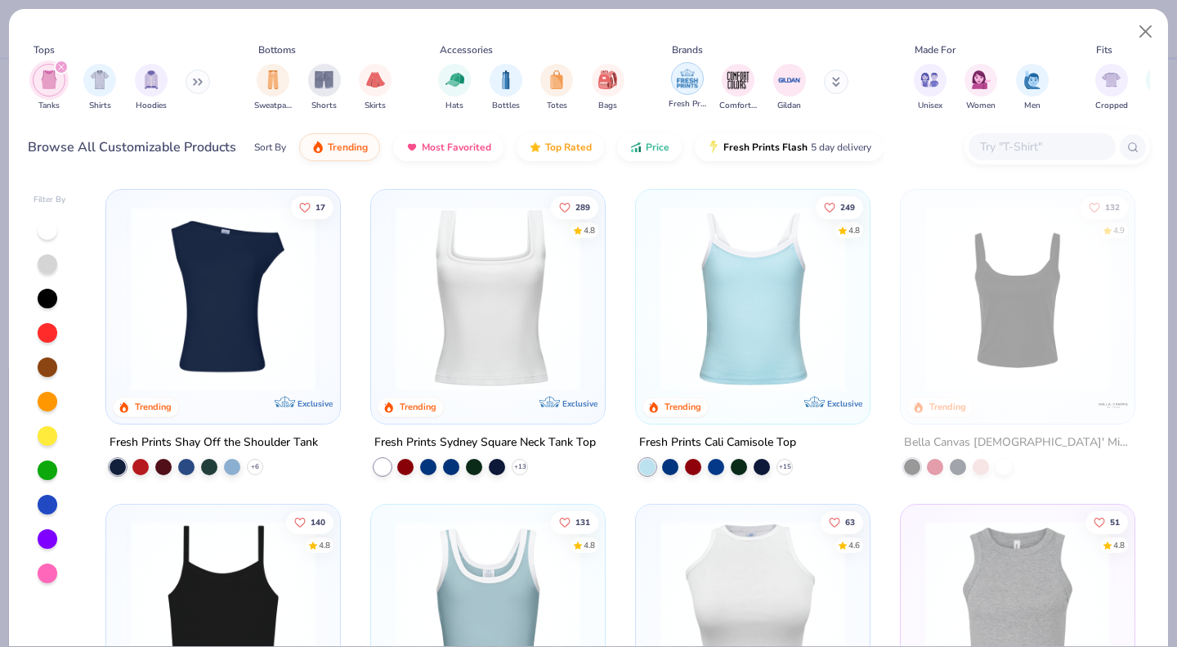
click at [680, 92] on div "filter for Fresh Prints" at bounding box center [687, 78] width 33 height 33
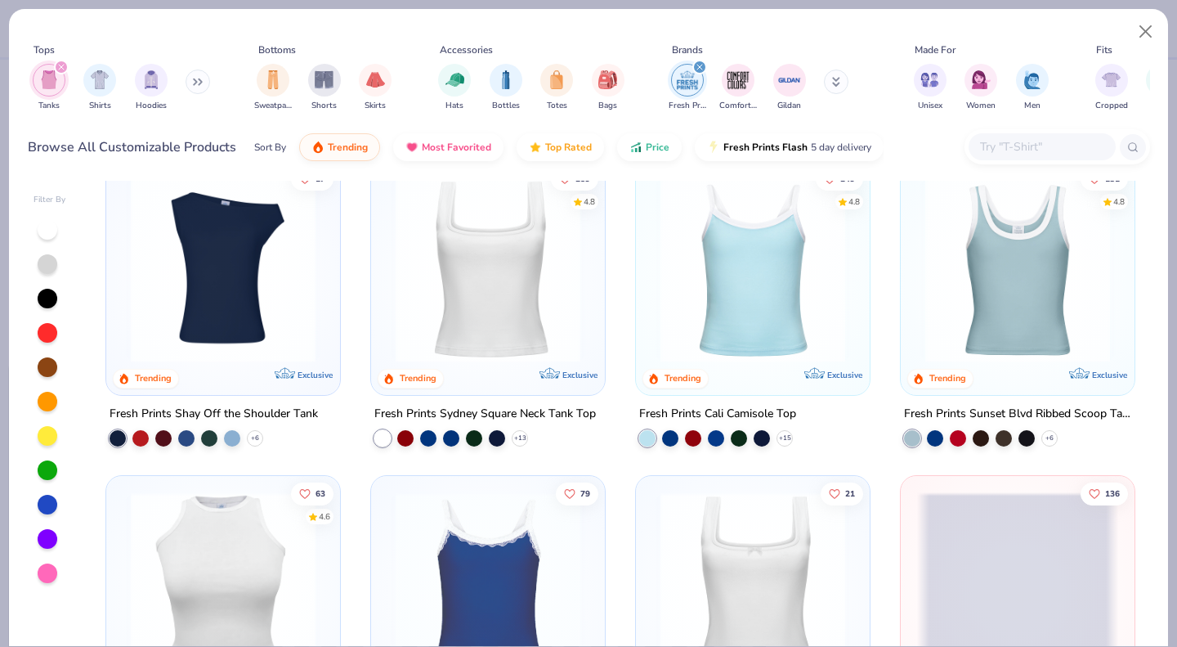
scroll to position [29, 0]
click at [998, 295] on img at bounding box center [1017, 269] width 201 height 185
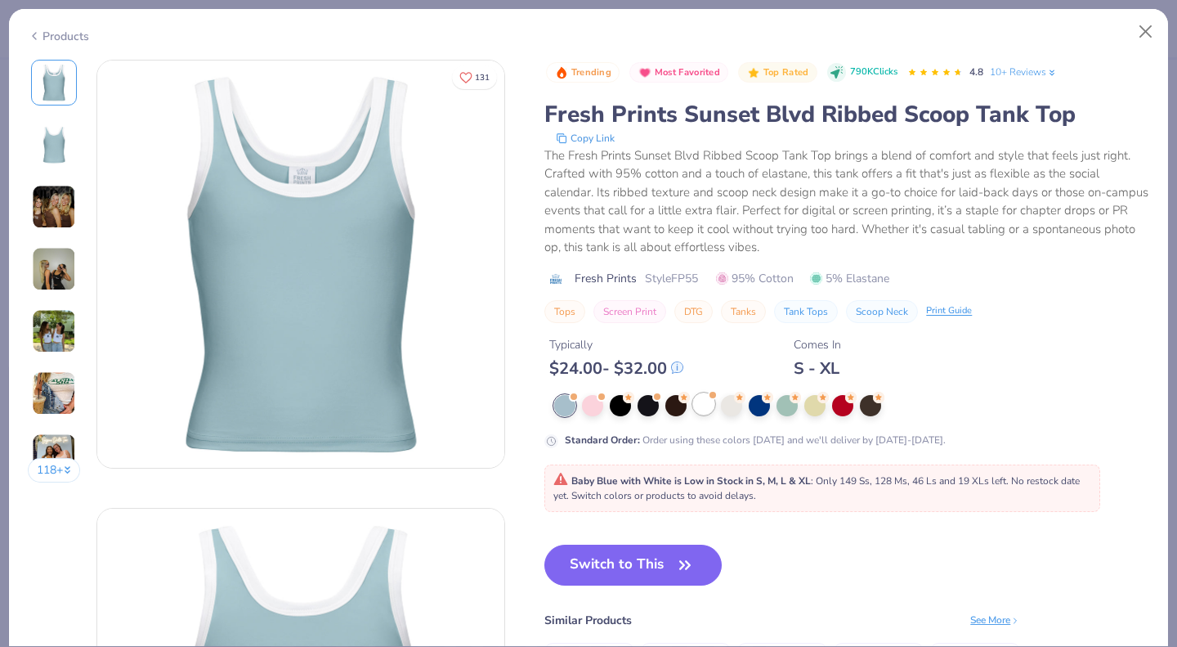
click at [709, 406] on div at bounding box center [703, 403] width 21 height 21
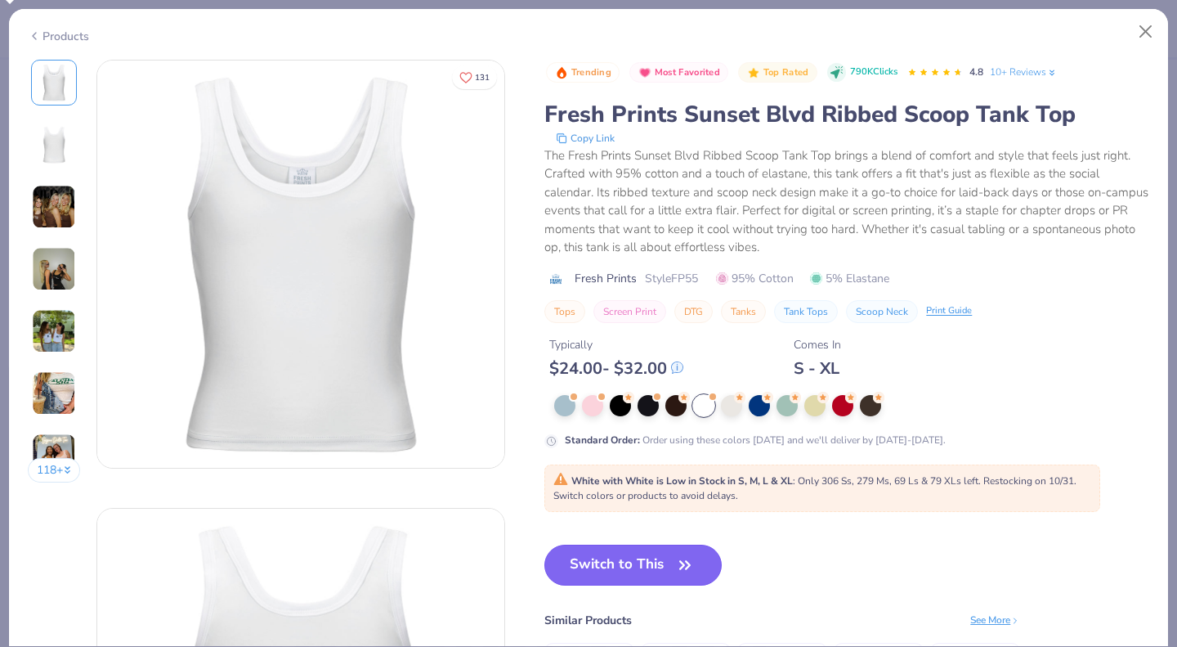
click at [683, 565] on icon "button" at bounding box center [685, 564] width 10 height 7
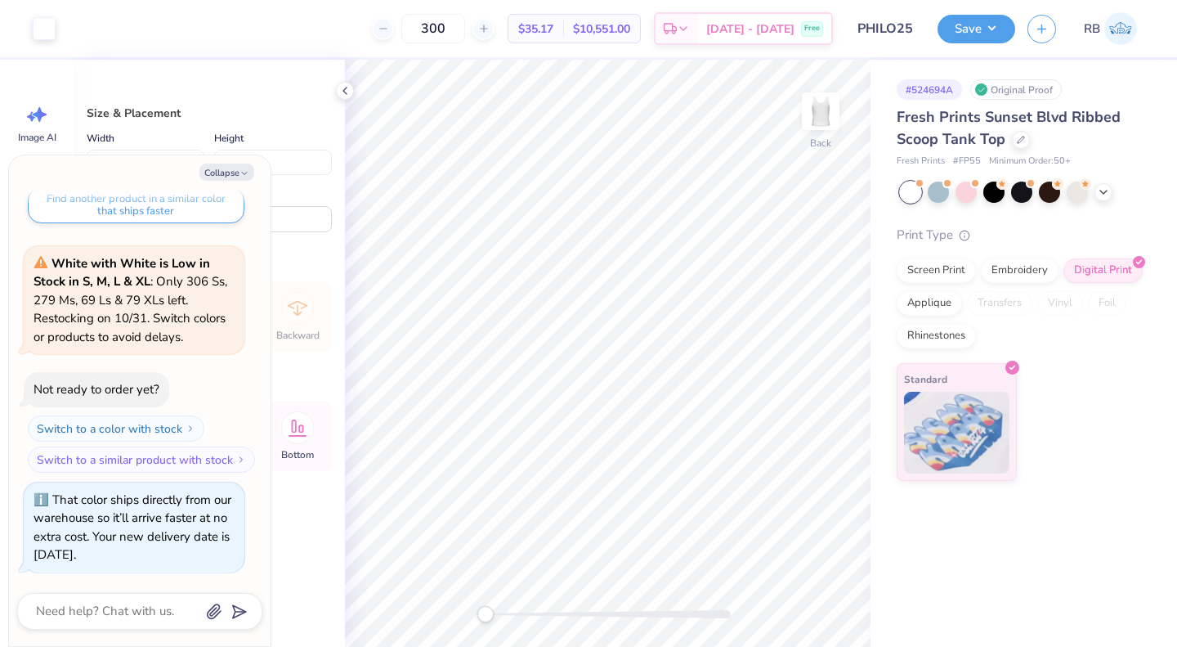
type textarea "x"
type input "4.51"
type input "7.95"
click at [943, 267] on div "Screen Print" at bounding box center [936, 268] width 79 height 25
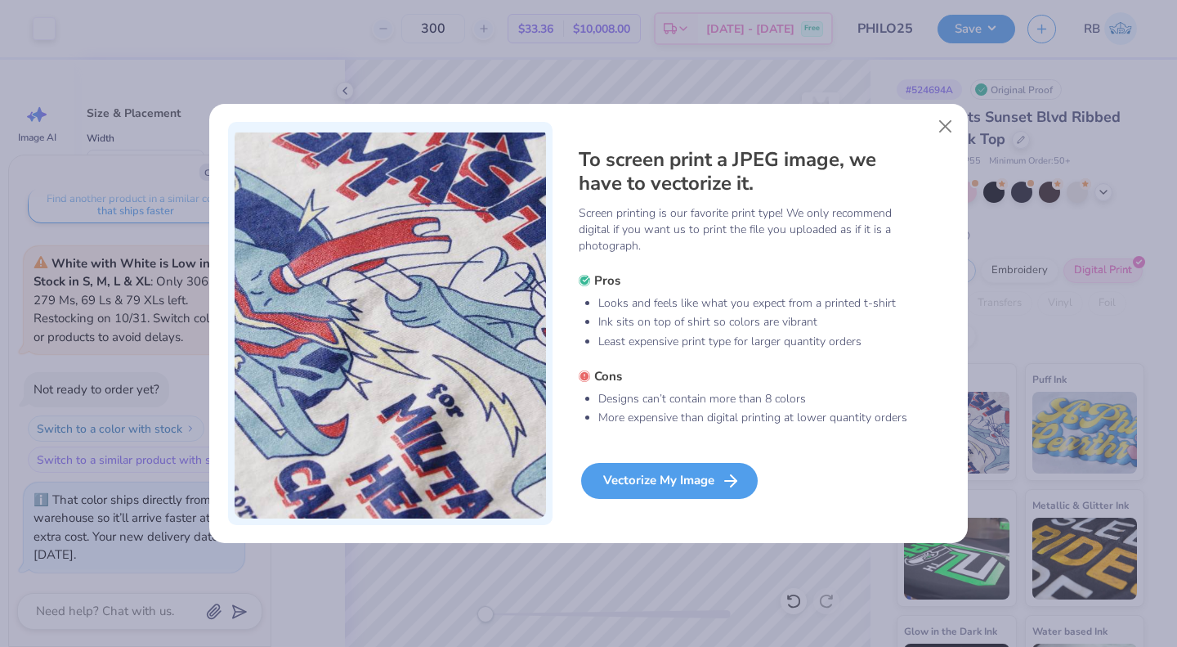
click at [693, 477] on div "Vectorize My Image" at bounding box center [669, 481] width 177 height 36
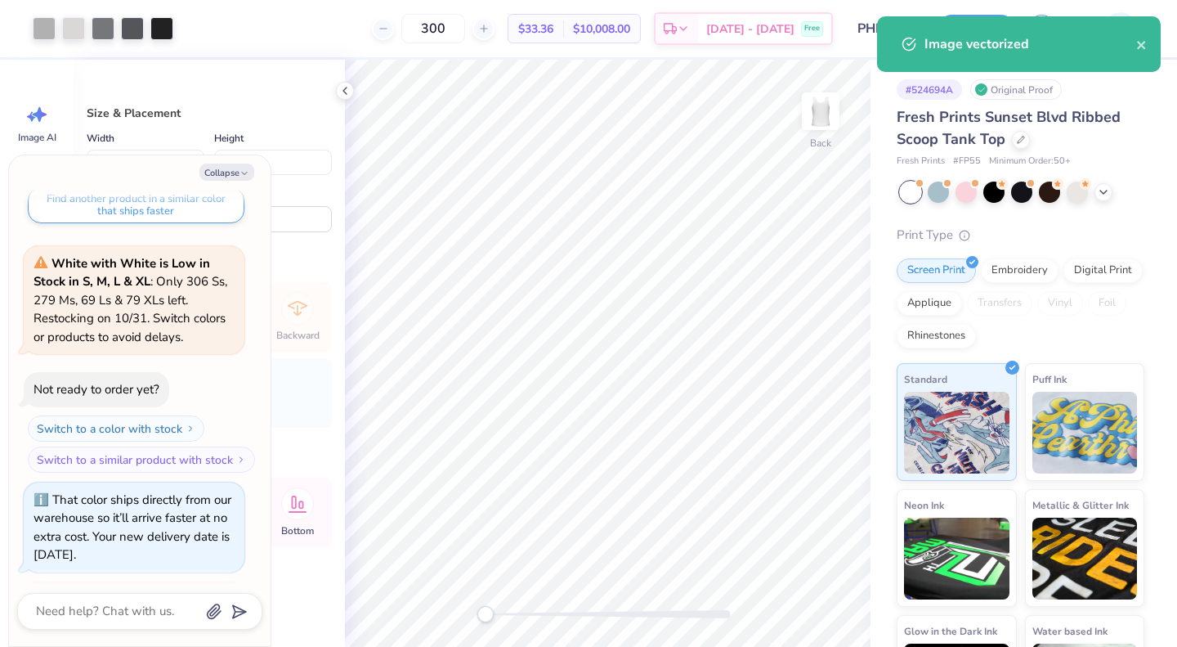
type textarea "x"
type input "4.50"
type input "7.11"
type input "0.26"
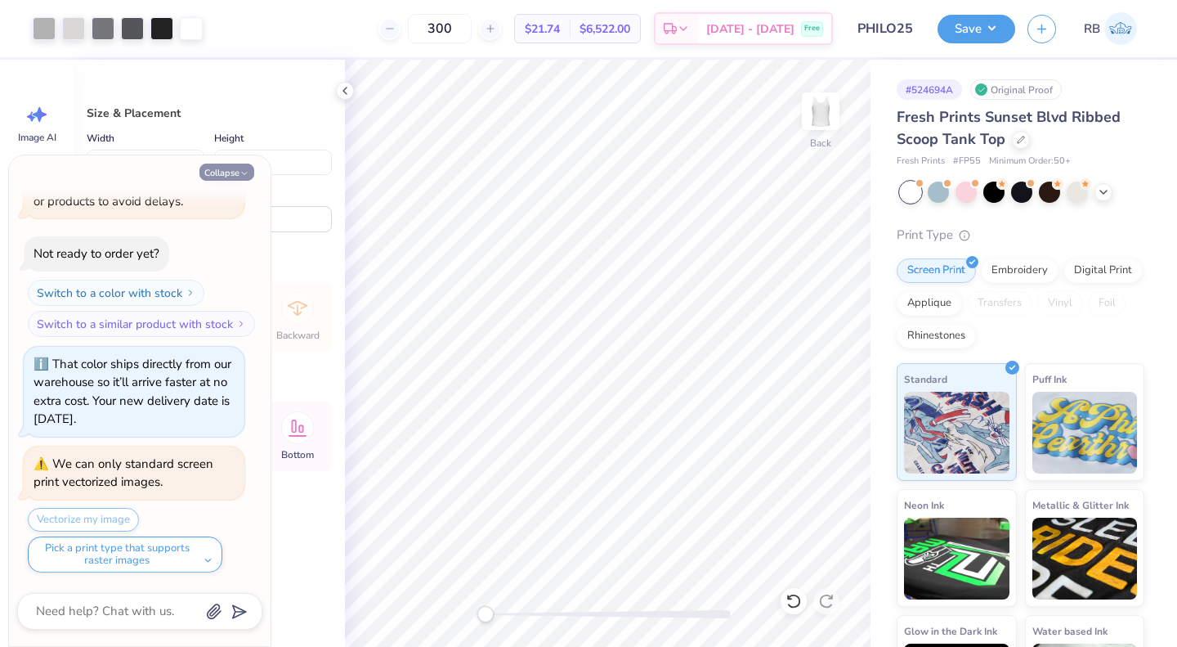
click at [244, 173] on icon "button" at bounding box center [245, 173] width 10 height 10
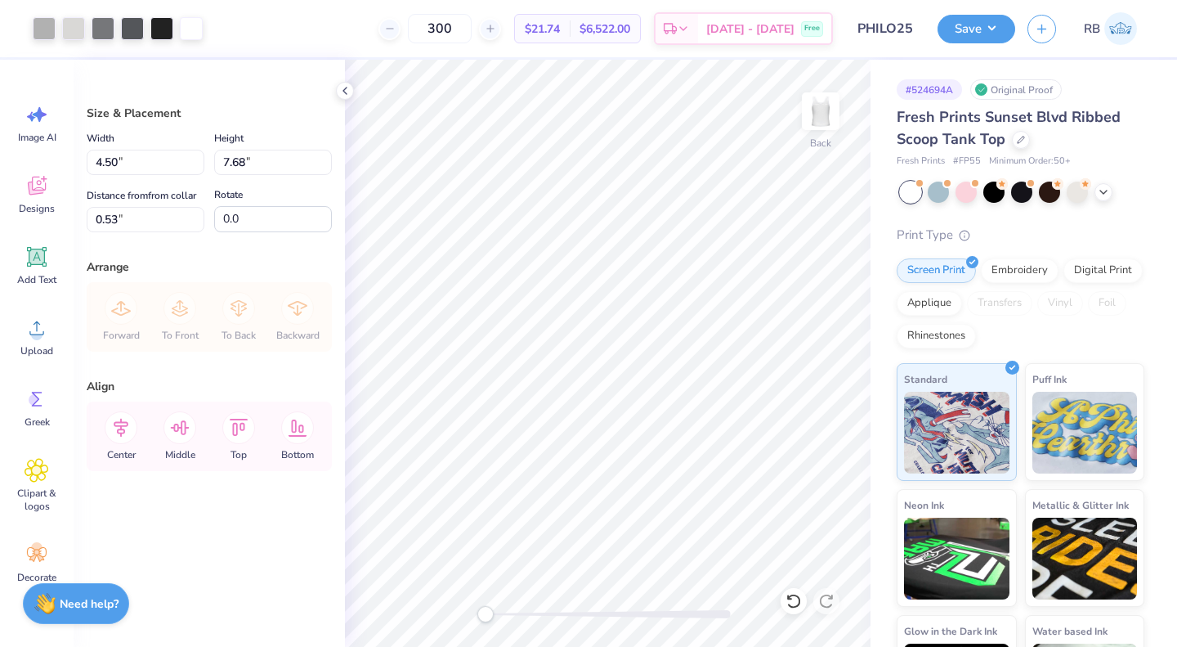
type textarea "x"
click at [127, 433] on icon at bounding box center [121, 427] width 33 height 33
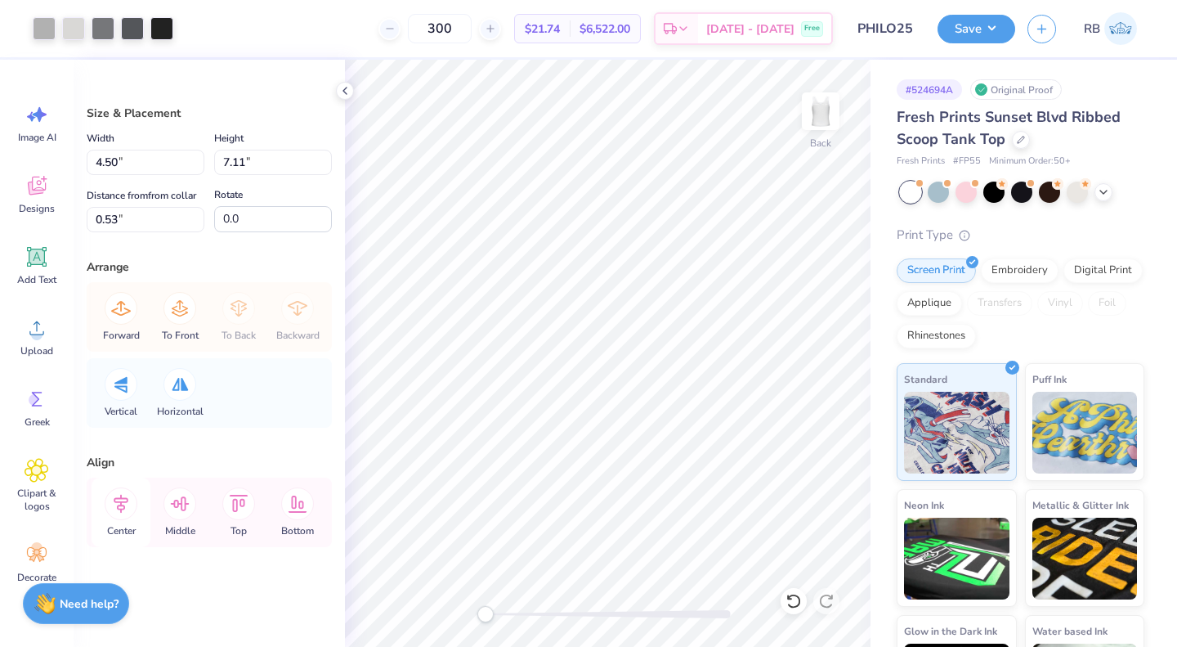
click at [131, 500] on icon at bounding box center [121, 503] width 33 height 33
click at [134, 501] on icon at bounding box center [121, 503] width 33 height 33
click at [127, 504] on icon at bounding box center [121, 503] width 33 height 33
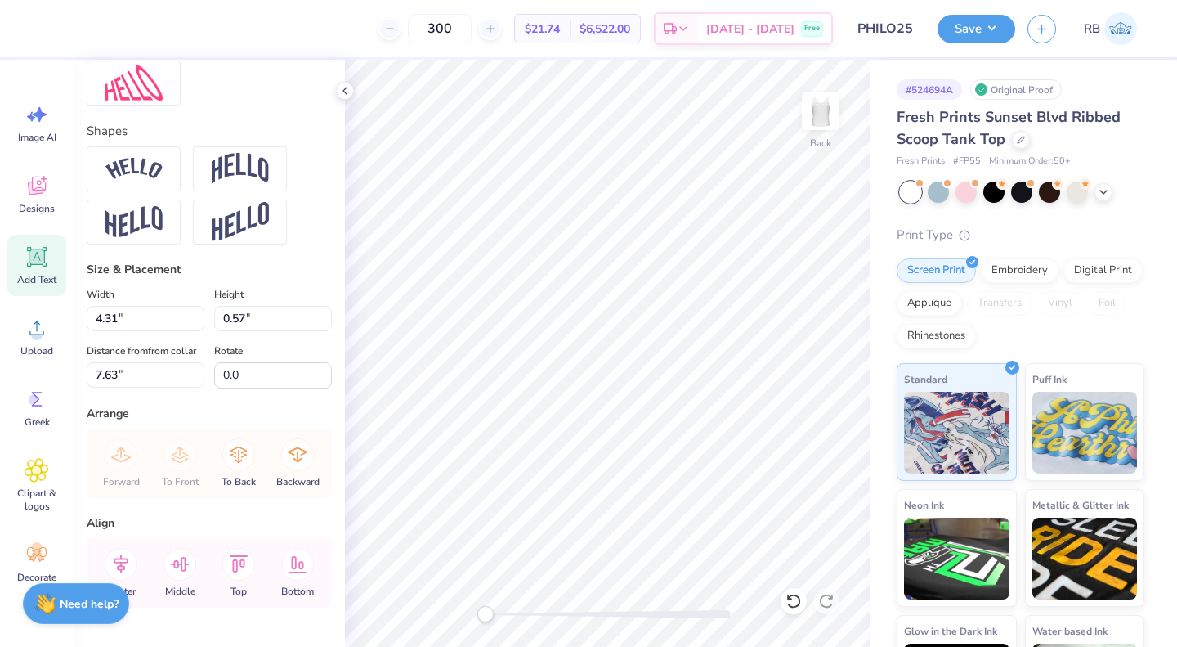
scroll to position [750, 0]
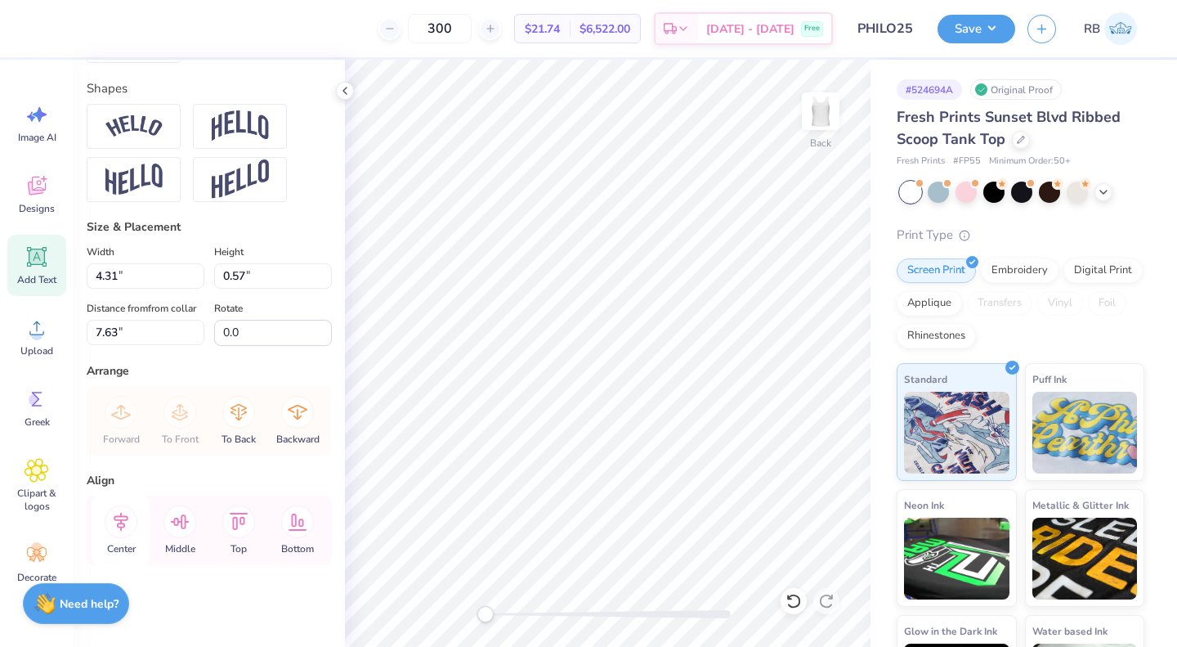
click at [132, 524] on icon at bounding box center [121, 521] width 33 height 33
click at [120, 530] on icon at bounding box center [121, 521] width 33 height 33
click at [121, 527] on icon at bounding box center [121, 521] width 15 height 19
click at [117, 531] on icon at bounding box center [121, 521] width 33 height 33
click at [119, 536] on icon at bounding box center [121, 521] width 33 height 33
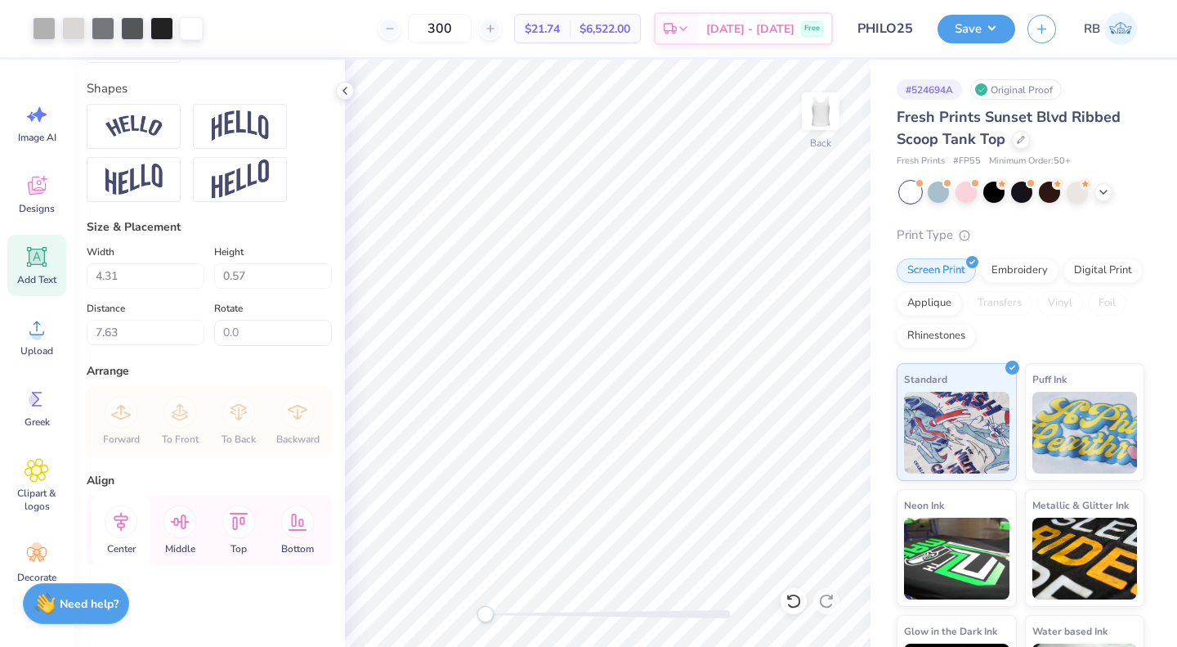
scroll to position [731, 0]
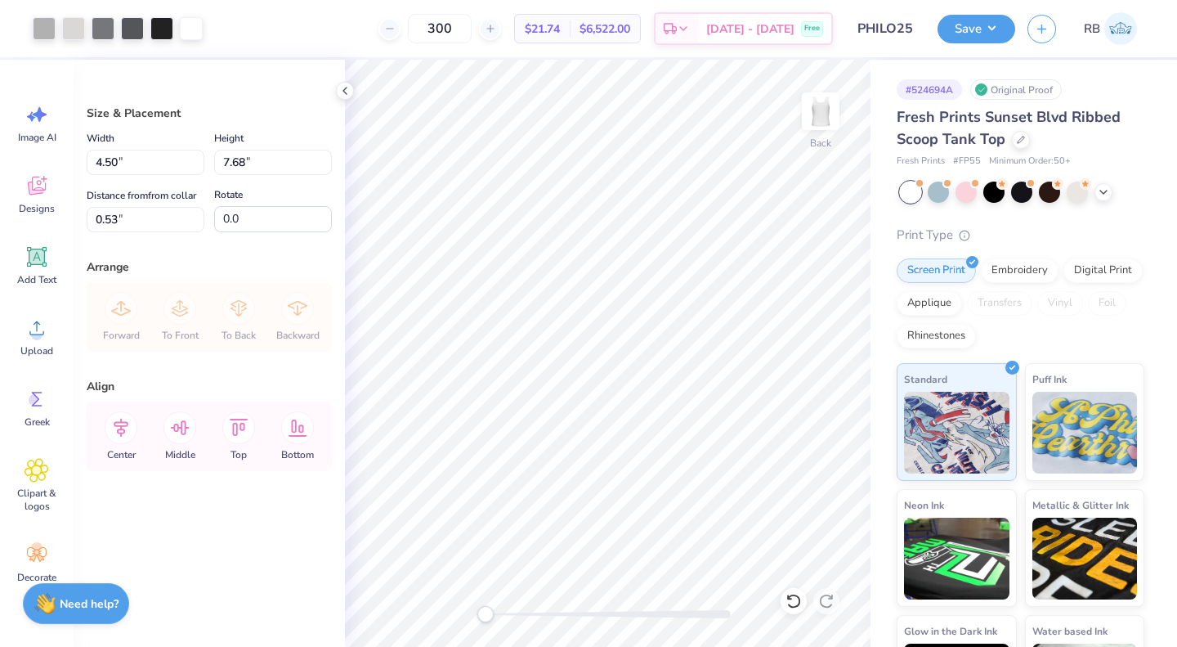
type input "1.07"
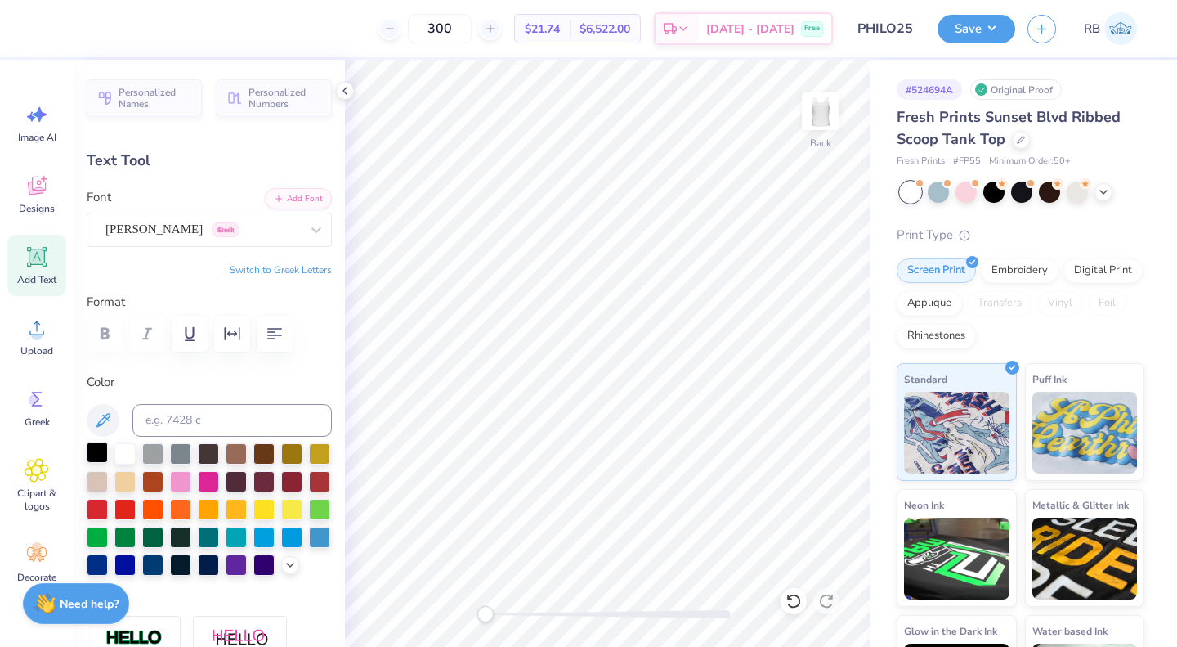
click at [99, 454] on div at bounding box center [97, 452] width 21 height 21
click at [827, 116] on img at bounding box center [820, 110] width 65 height 65
type input "9.00"
type input "0.24"
type input "0.37"
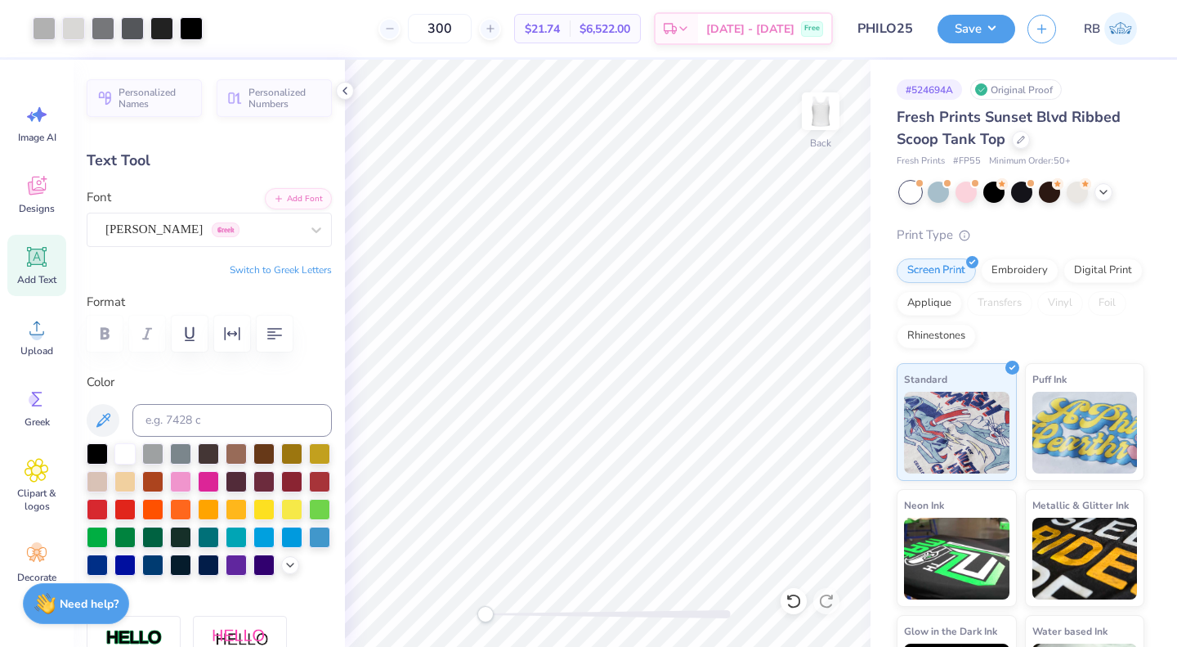
type input "0.2"
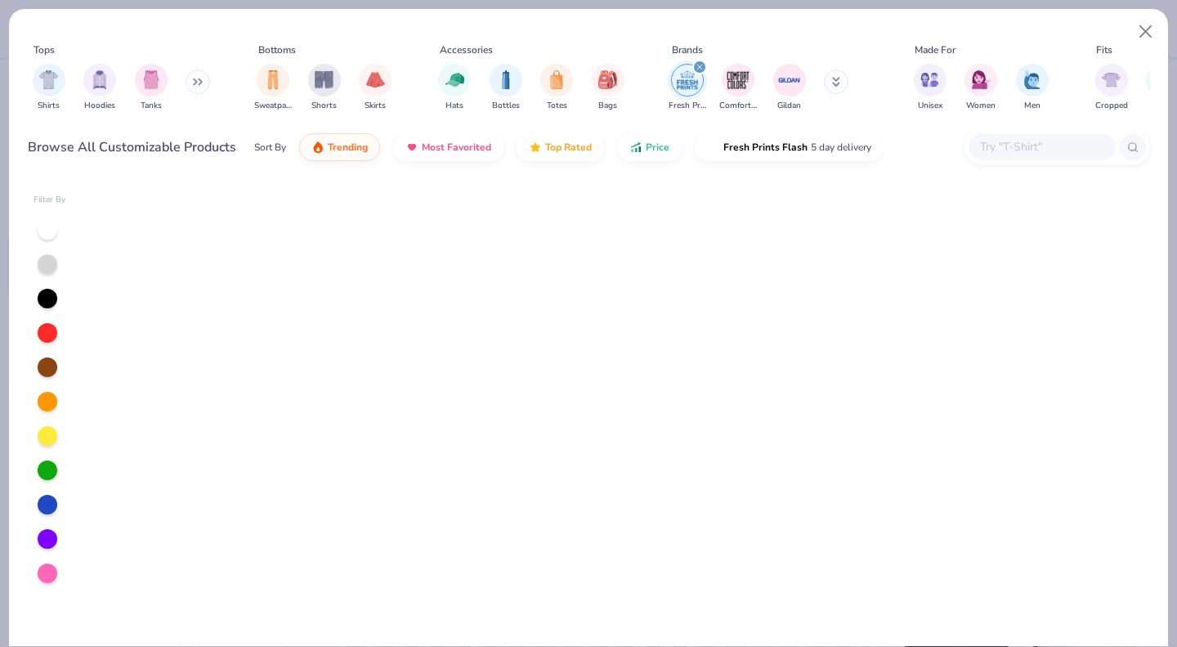
scroll to position [5519, 0]
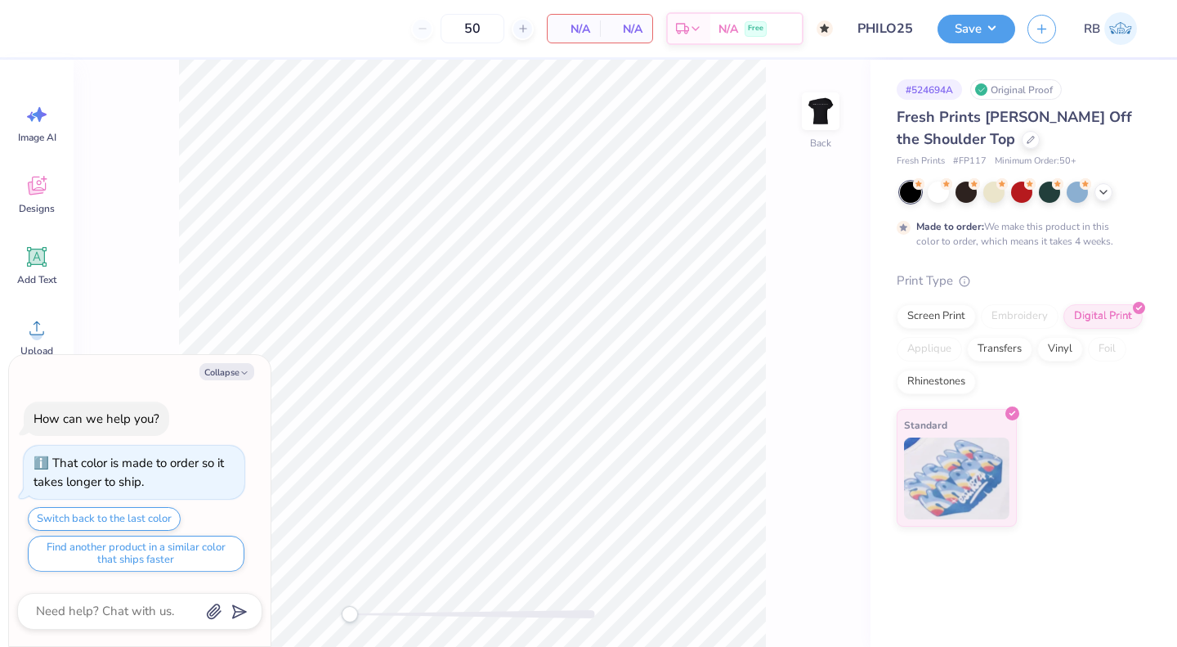
type textarea "x"
